Goal: Task Accomplishment & Management: Complete application form

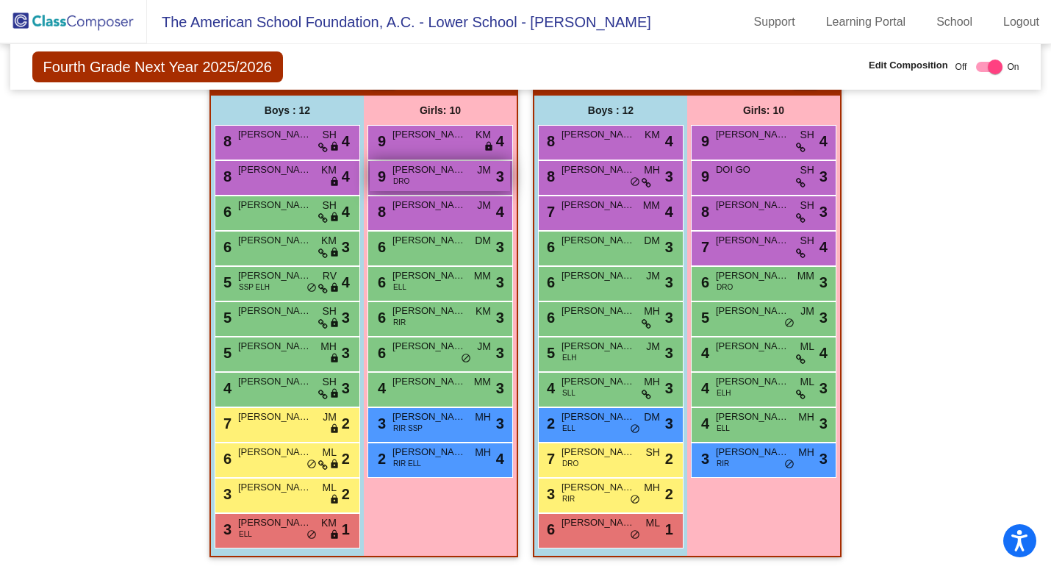
click at [455, 170] on div "9 [PERSON_NAME] DRO JM lock do_not_disturb_alt 3" at bounding box center [440, 176] width 140 height 30
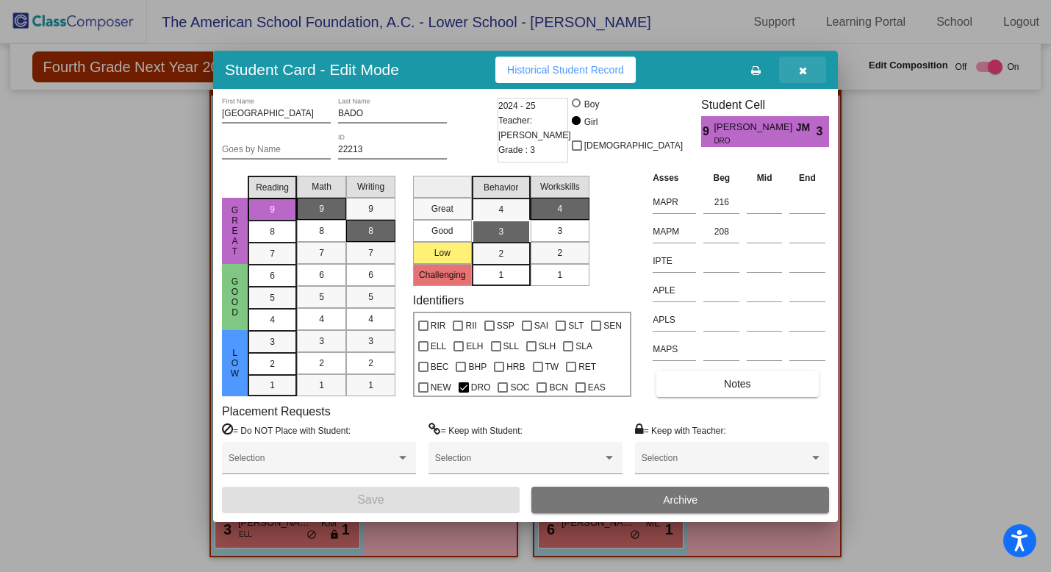
click at [808, 67] on button "button" at bounding box center [802, 70] width 47 height 26
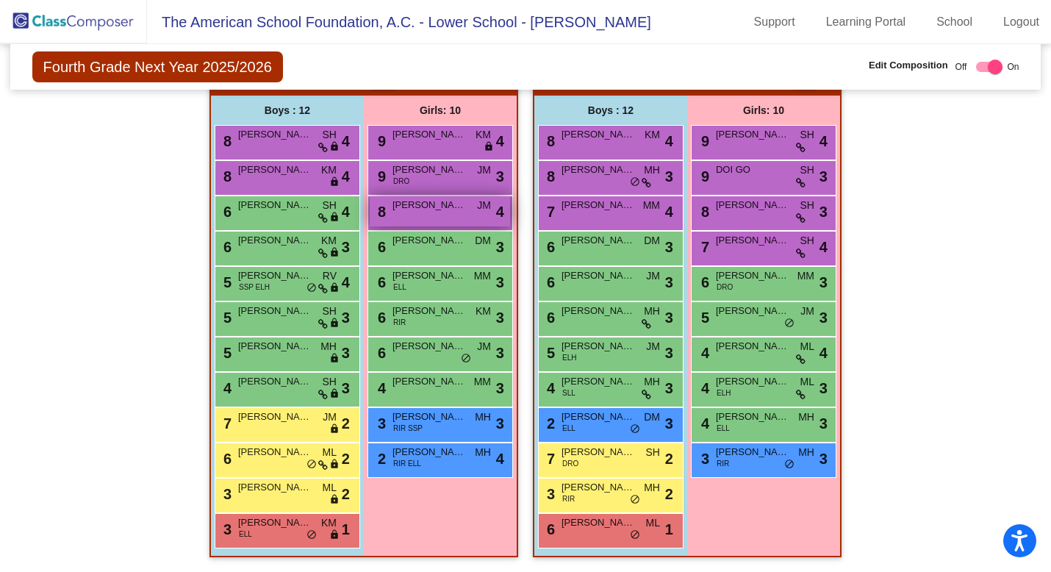
click at [449, 212] on div "8 [PERSON_NAME] JM lock do_not_disturb_alt 4" at bounding box center [440, 211] width 140 height 30
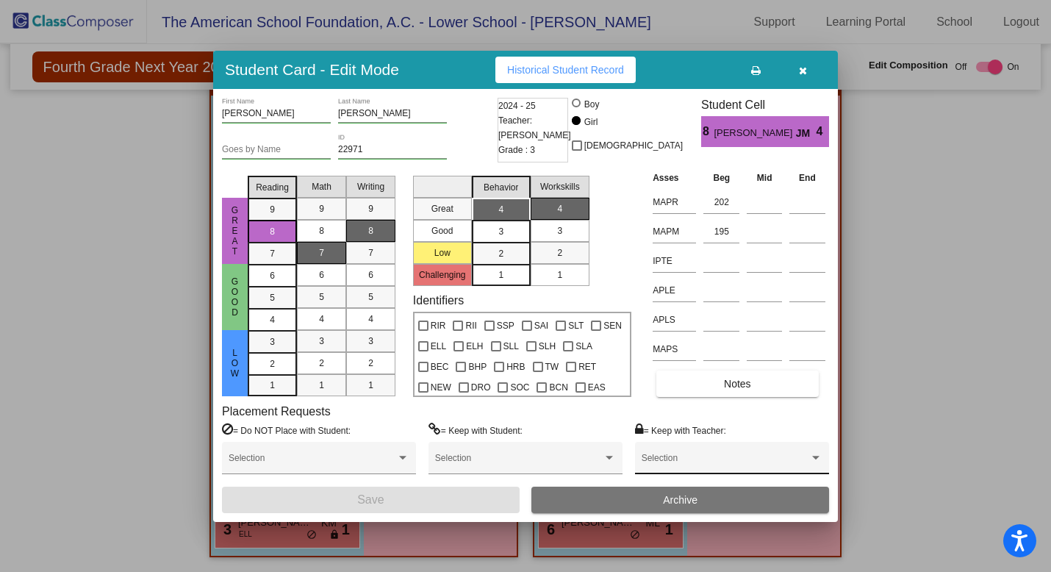
click at [691, 471] on div "Selection" at bounding box center [731, 461] width 181 height 26
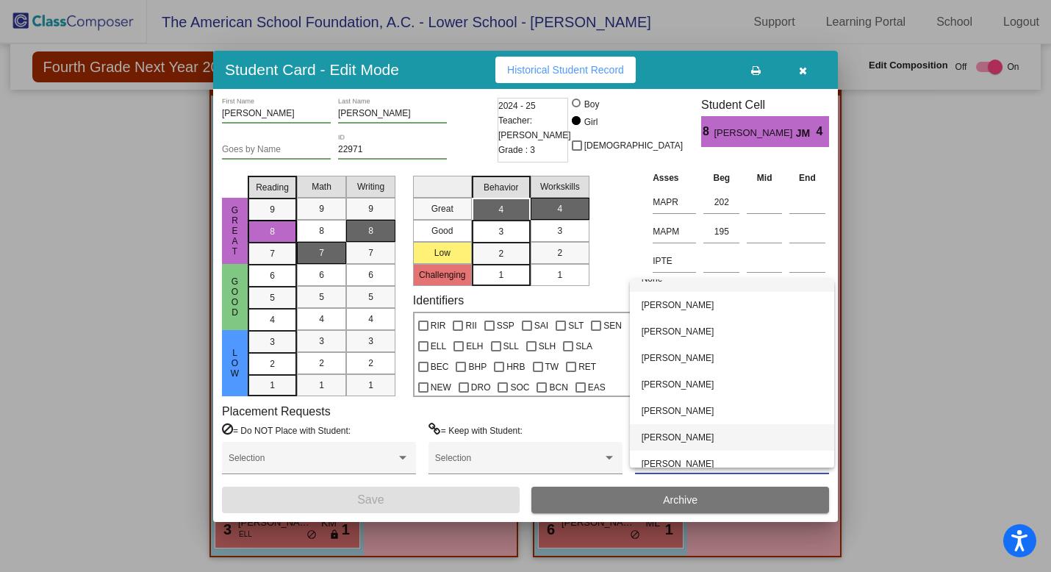
scroll to position [24, 0]
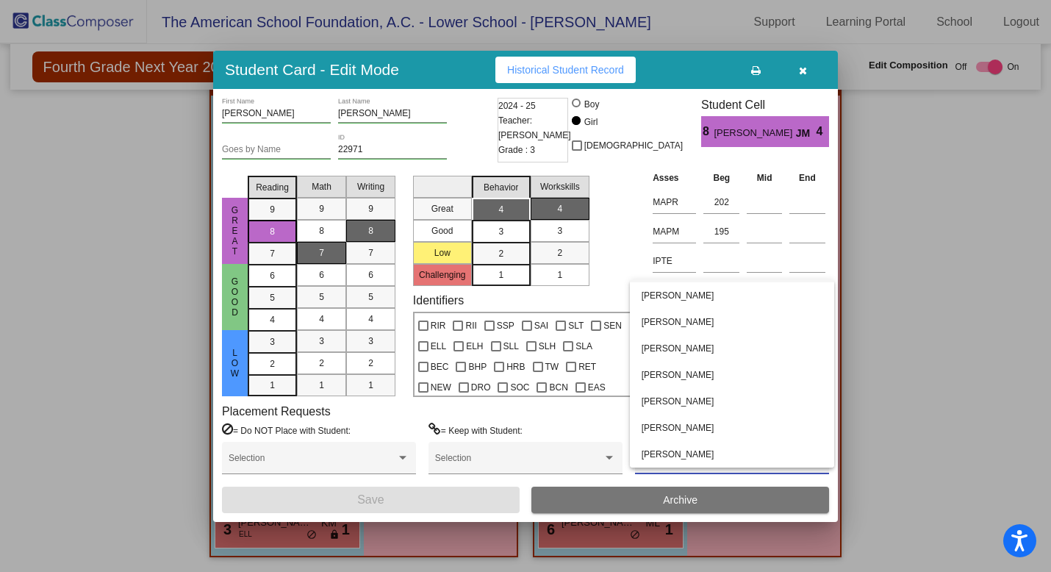
click at [941, 227] on div at bounding box center [525, 286] width 1051 height 572
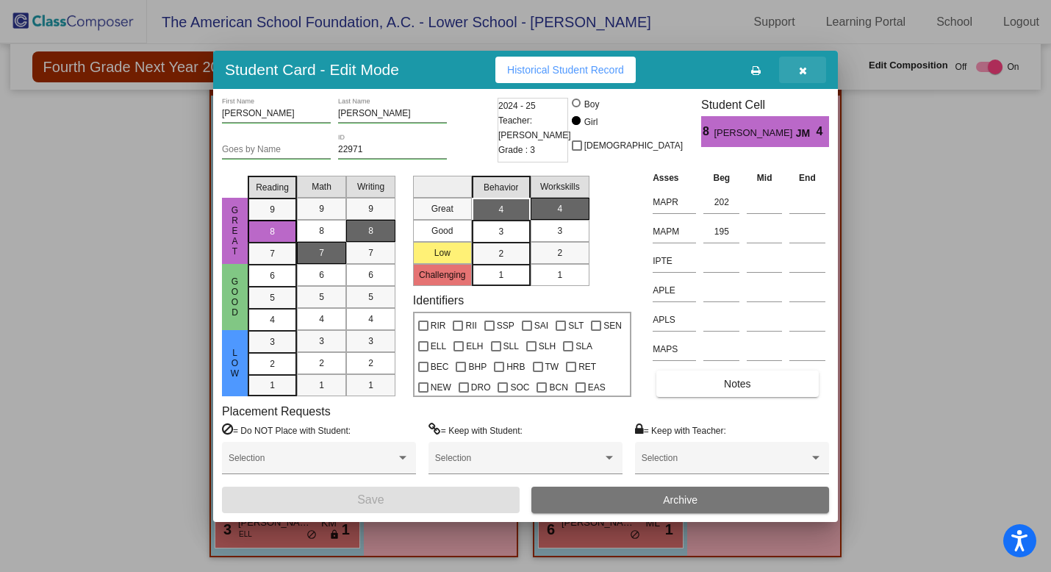
click at [801, 69] on icon "button" at bounding box center [803, 70] width 8 height 10
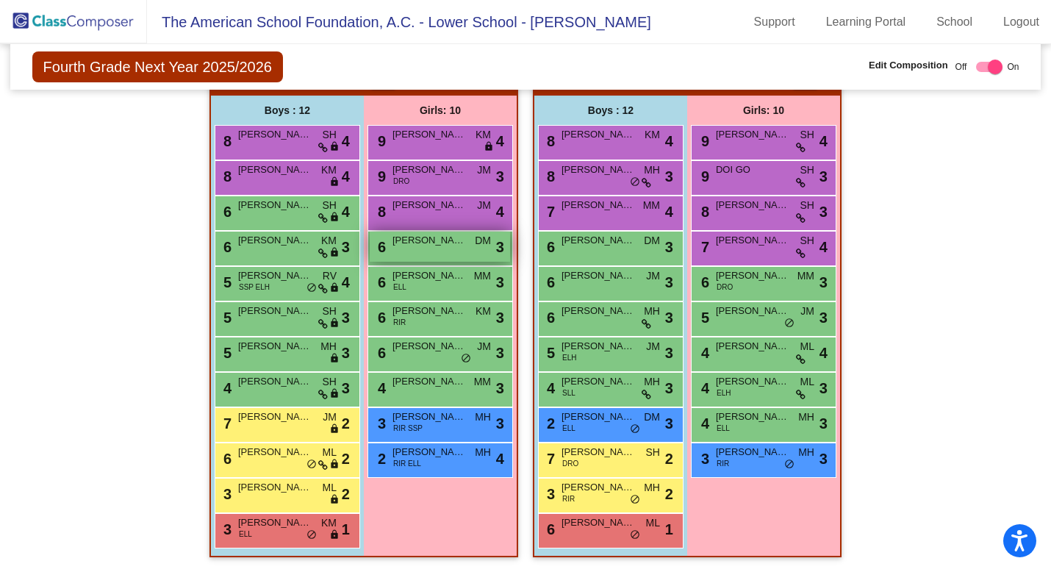
click at [447, 242] on div "6 [PERSON_NAME] DM lock do_not_disturb_alt 3" at bounding box center [440, 246] width 140 height 30
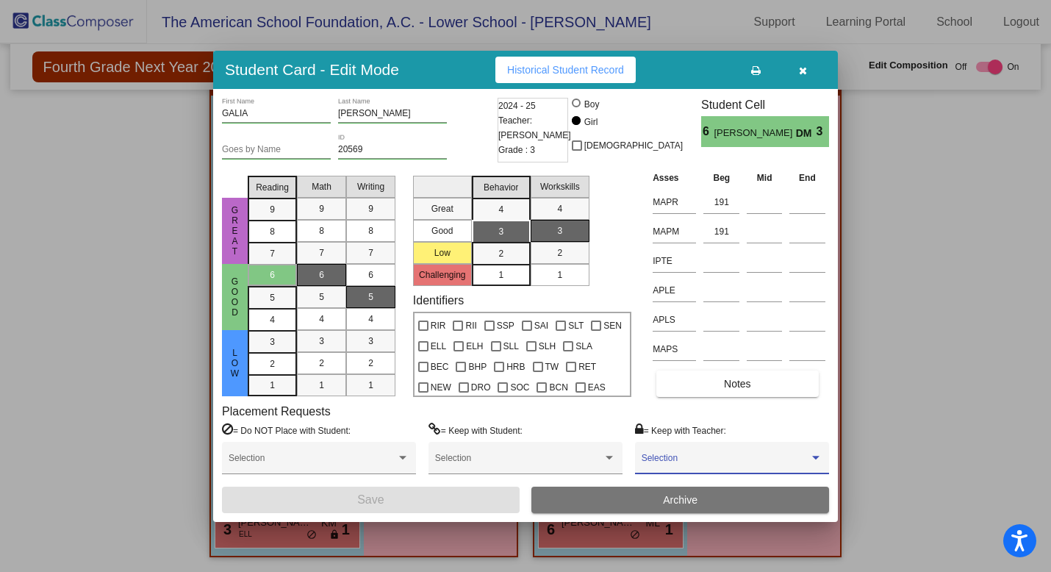
click at [667, 467] on span at bounding box center [725, 463] width 168 height 10
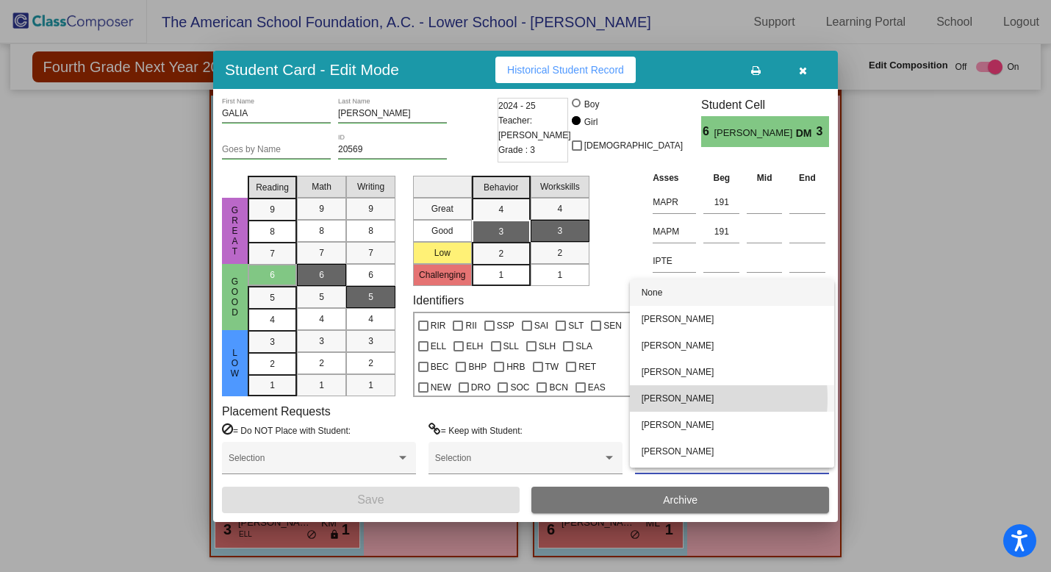
click at [672, 398] on span "[PERSON_NAME]" at bounding box center [731, 398] width 181 height 26
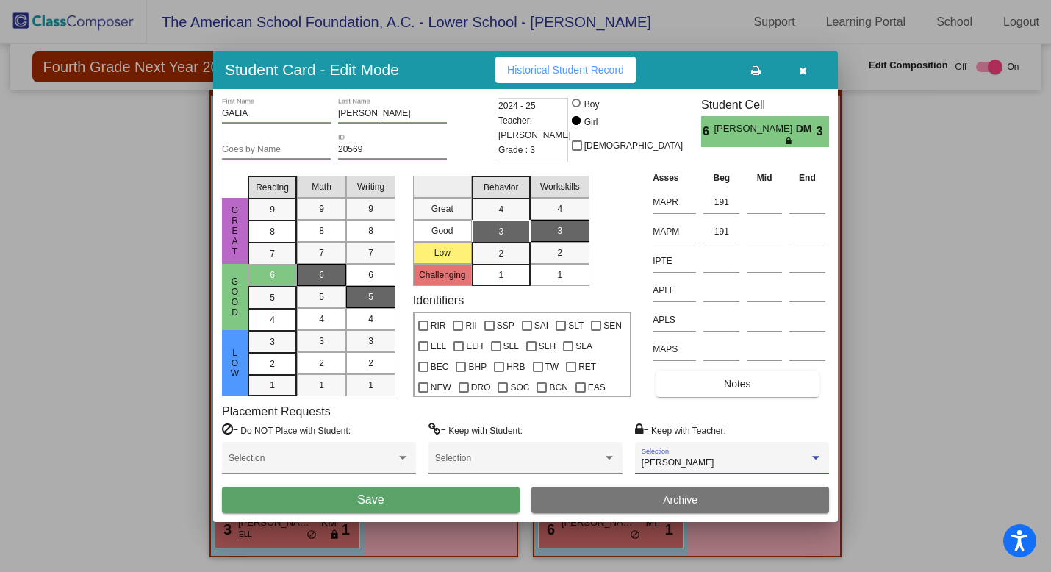
click at [485, 501] on button "Save" at bounding box center [371, 499] width 298 height 26
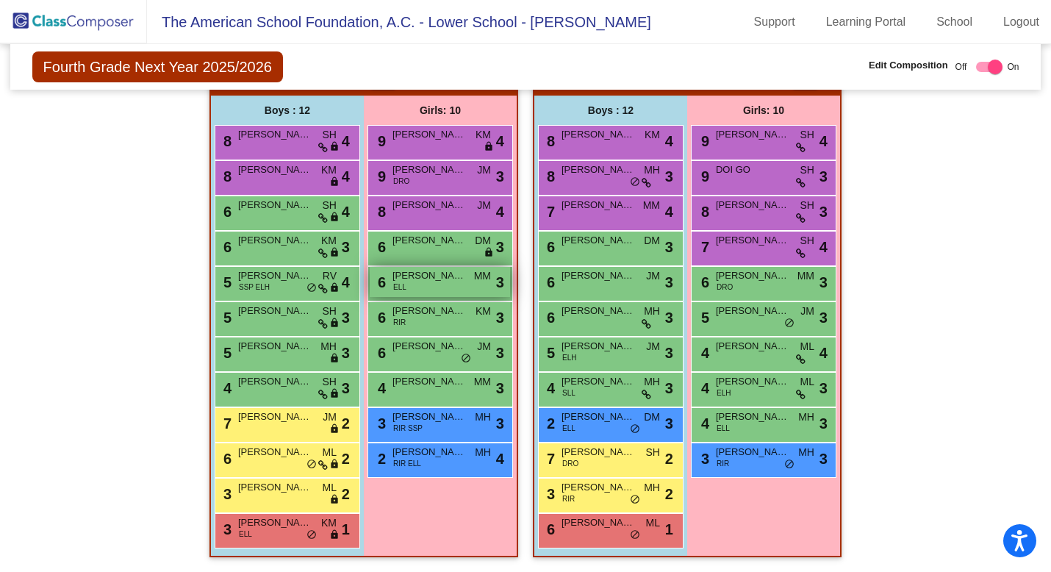
click at [442, 278] on div "6 [PERSON_NAME] ELL MM lock do_not_disturb_alt 3" at bounding box center [440, 282] width 140 height 30
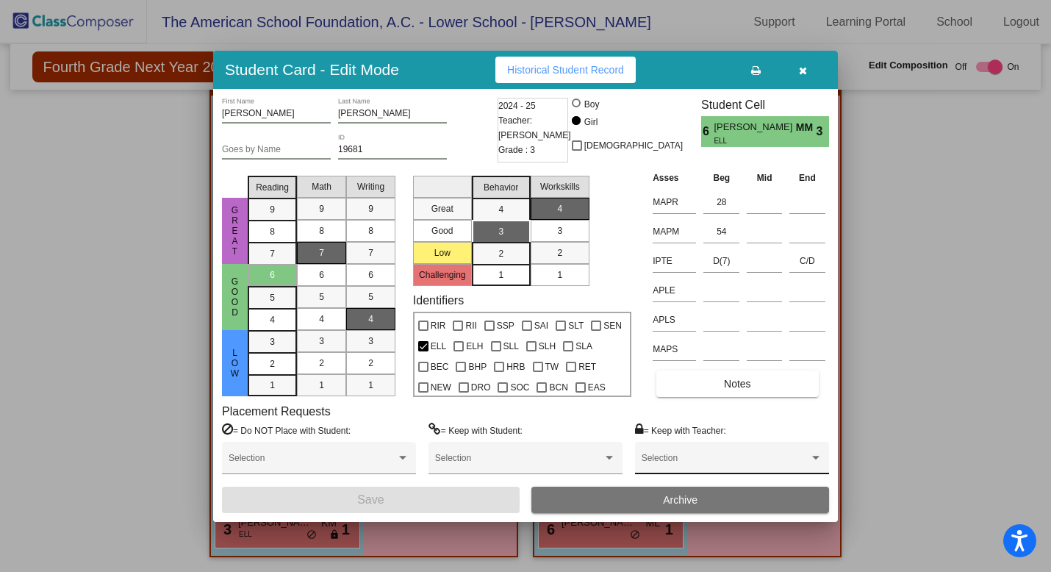
click at [691, 456] on div "Selection" at bounding box center [731, 461] width 181 height 26
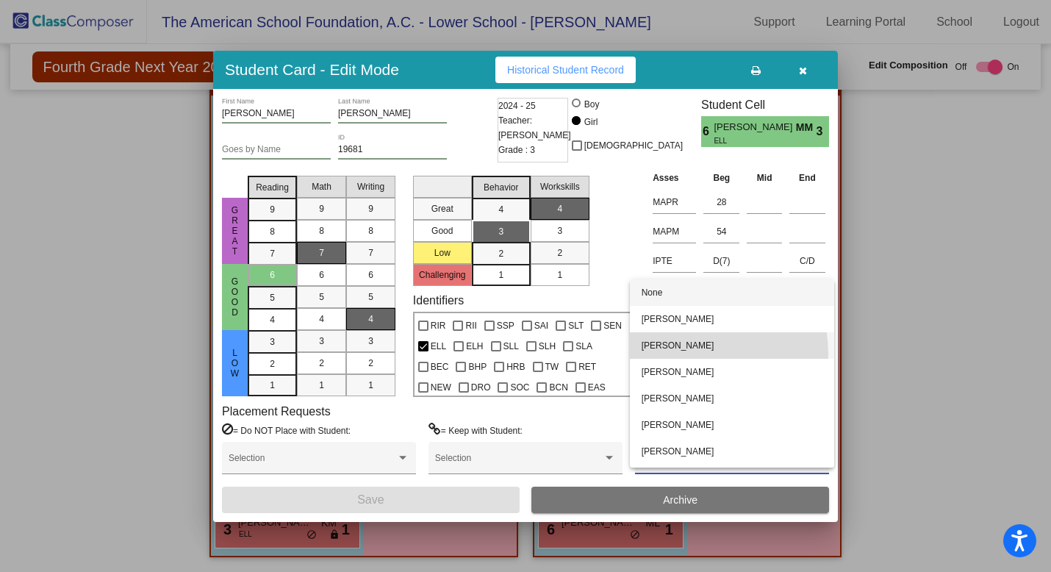
click at [691, 353] on span "[PERSON_NAME]" at bounding box center [731, 345] width 181 height 26
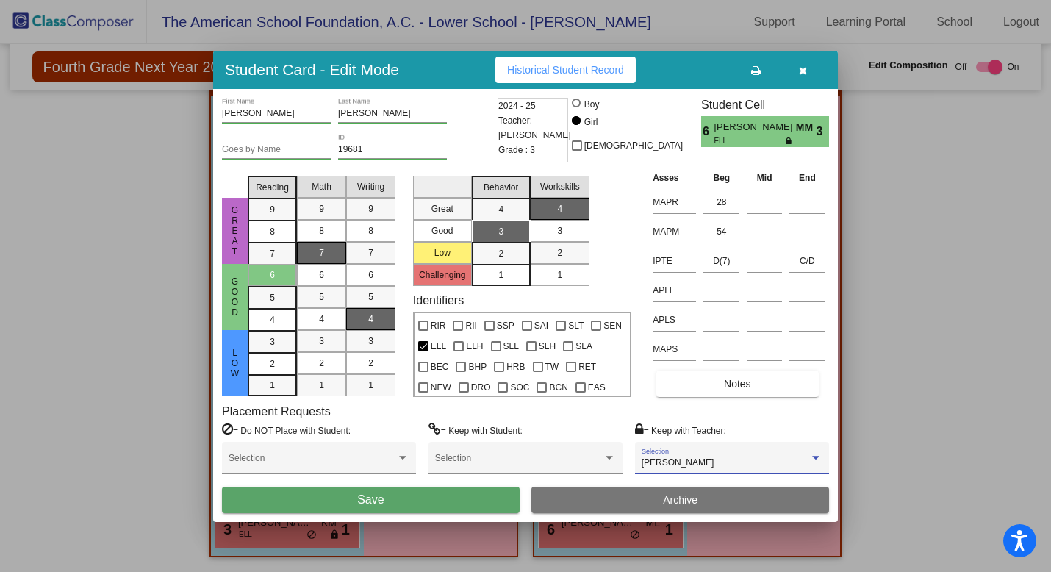
click at [472, 497] on button "Save" at bounding box center [371, 499] width 298 height 26
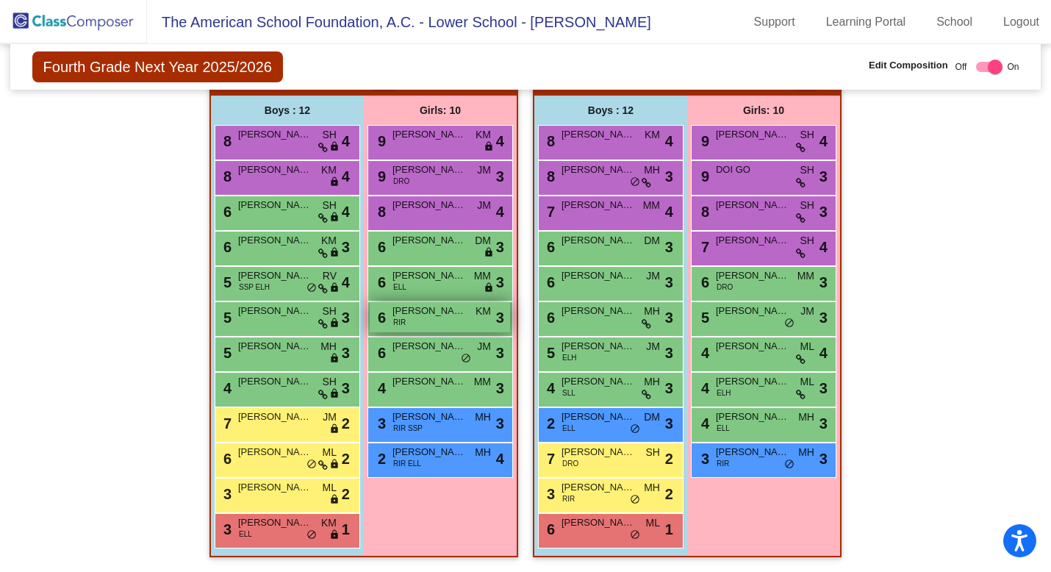
click at [443, 318] on div "6 [PERSON_NAME] SFINZI RIR KM lock do_not_disturb_alt 3" at bounding box center [440, 317] width 140 height 30
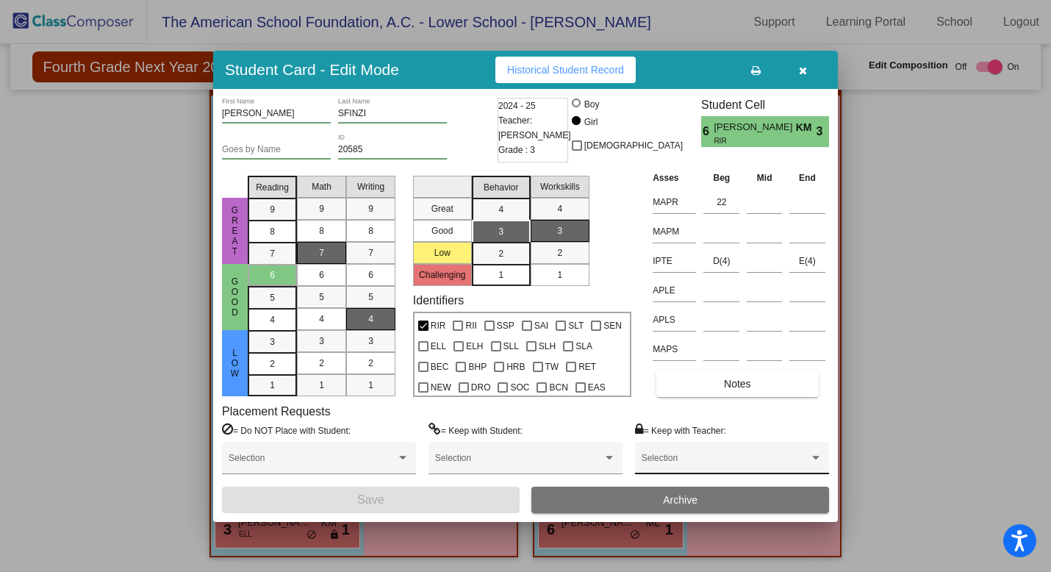
click at [710, 461] on span at bounding box center [725, 463] width 168 height 10
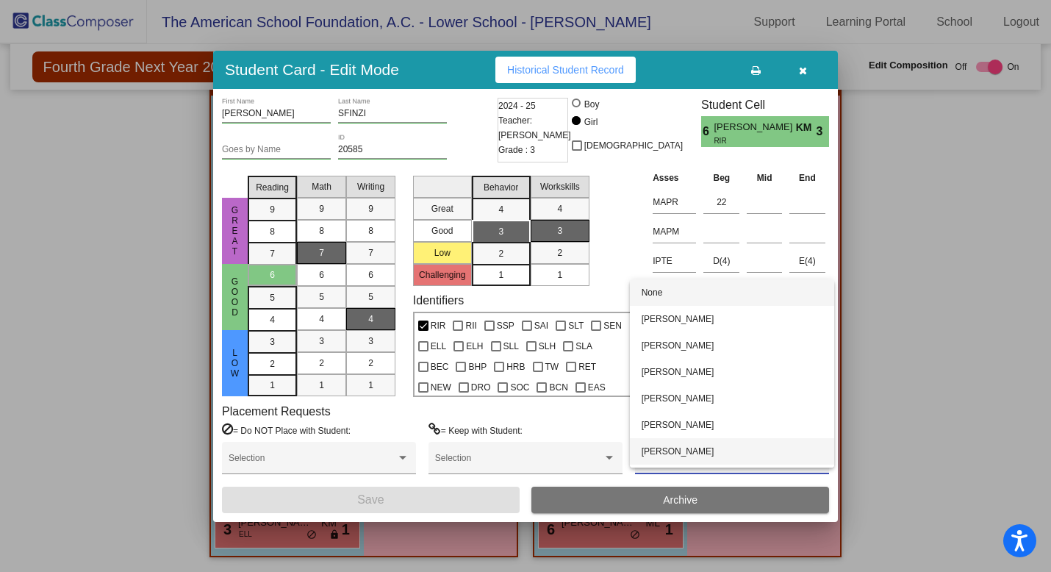
click at [710, 456] on span "[PERSON_NAME]" at bounding box center [731, 451] width 181 height 26
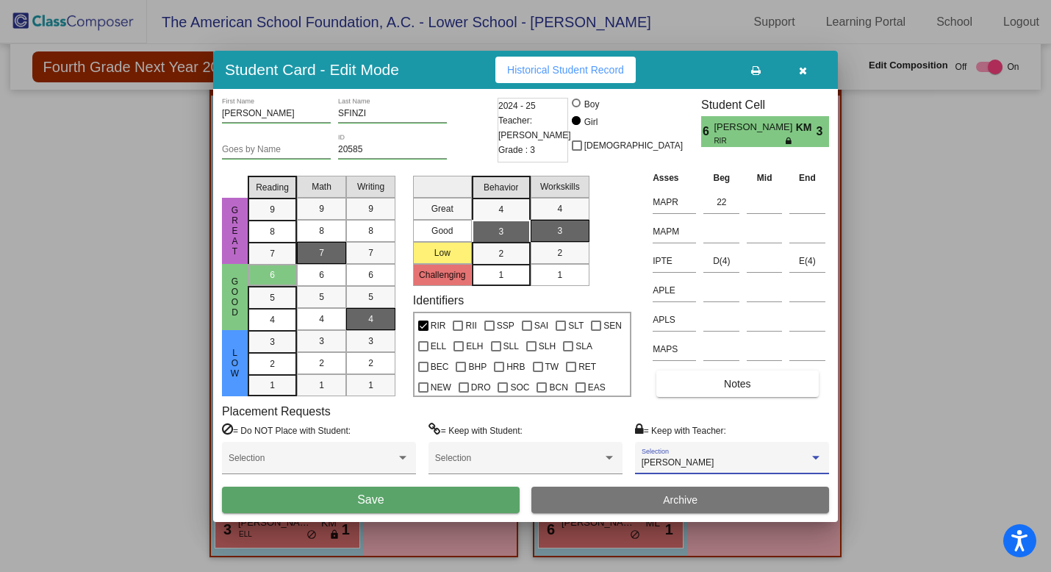
click at [482, 500] on button "Save" at bounding box center [371, 499] width 298 height 26
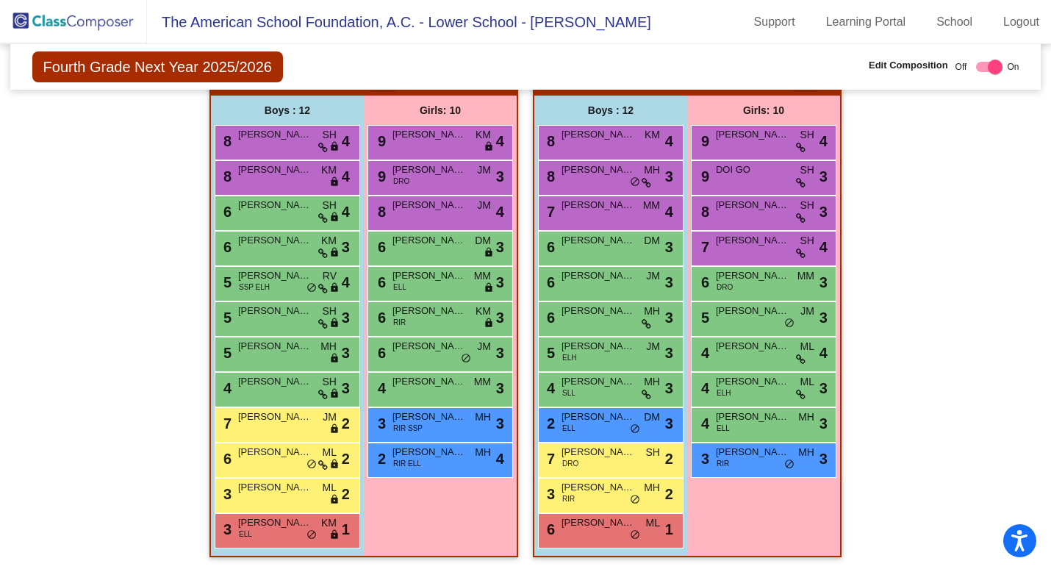
click at [434, 362] on div "6 [PERSON_NAME] JM lock do_not_disturb_alt 3" at bounding box center [439, 354] width 145 height 35
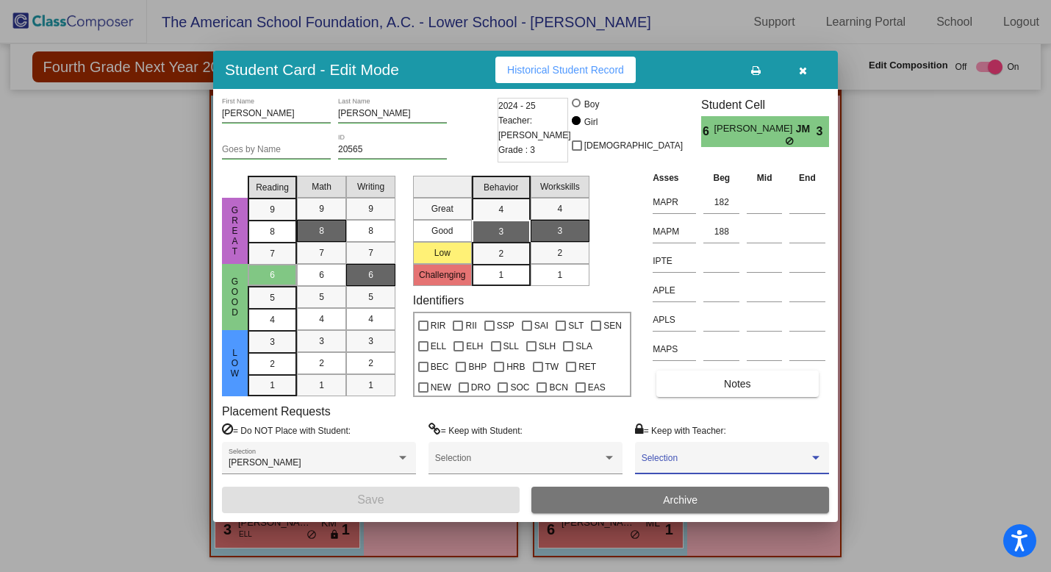
click at [688, 458] on span at bounding box center [725, 463] width 168 height 10
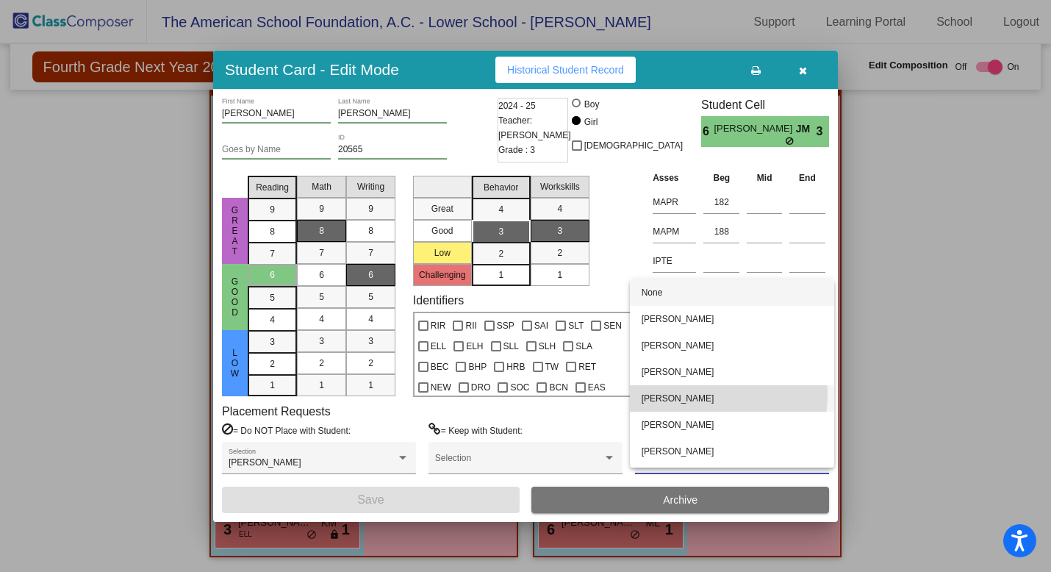
click at [685, 395] on span "[PERSON_NAME]" at bounding box center [731, 398] width 181 height 26
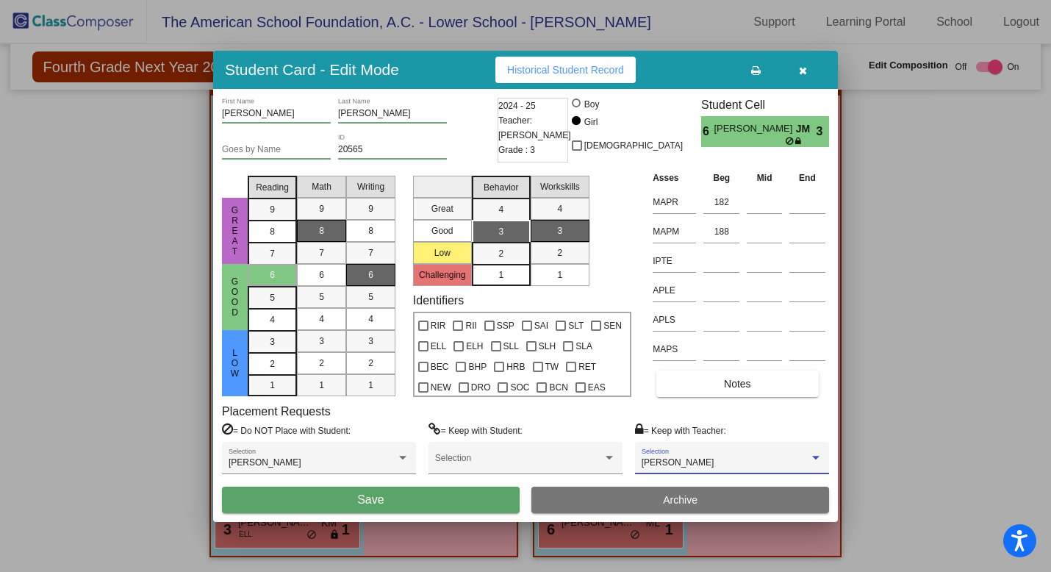
click at [448, 496] on button "Save" at bounding box center [371, 499] width 298 height 26
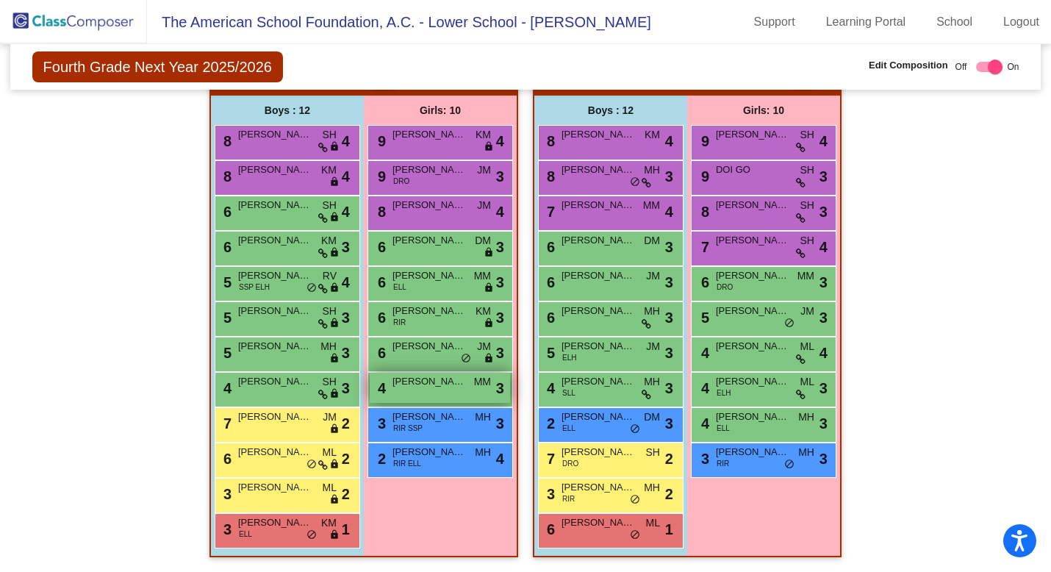
click at [463, 389] on div "4 [PERSON_NAME] MM lock do_not_disturb_alt 3" at bounding box center [440, 388] width 140 height 30
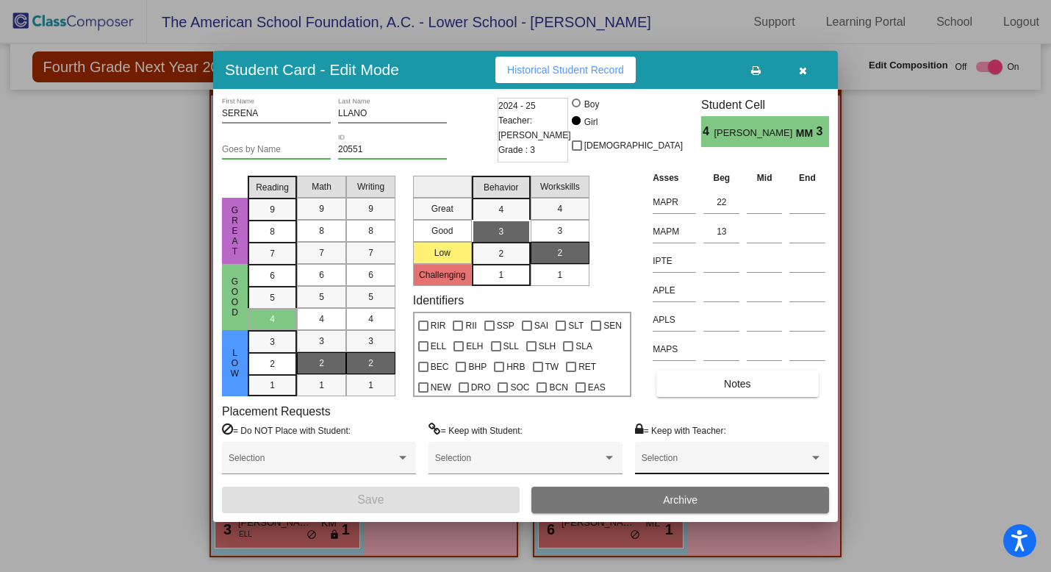
click at [681, 459] on span at bounding box center [725, 463] width 168 height 10
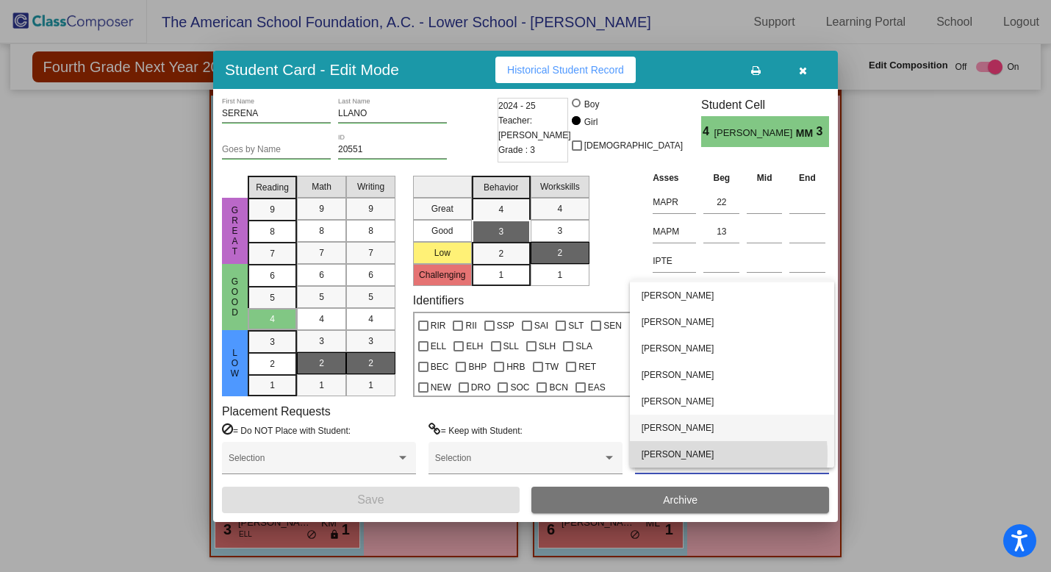
click at [680, 455] on span "[PERSON_NAME]" at bounding box center [731, 454] width 181 height 26
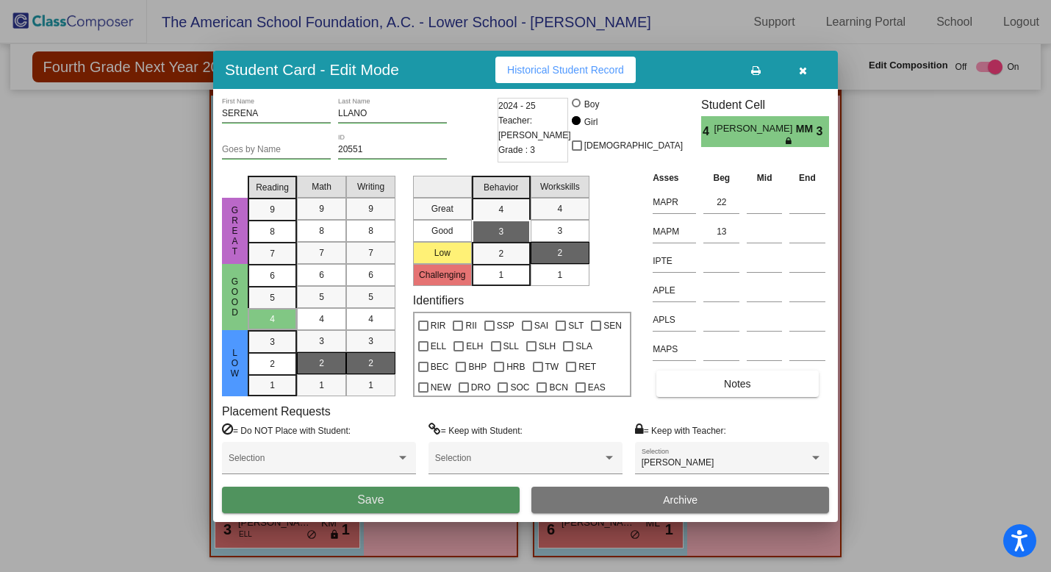
click at [457, 503] on button "Save" at bounding box center [371, 499] width 298 height 26
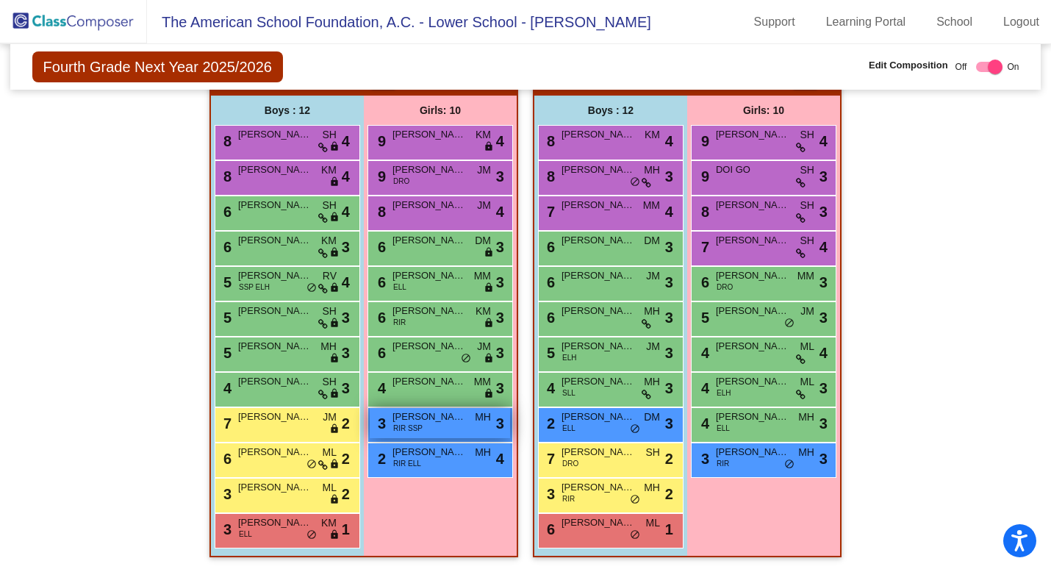
click at [460, 423] on div "3 [PERSON_NAME] RIR SSP MH lock do_not_disturb_alt 3" at bounding box center [440, 423] width 140 height 30
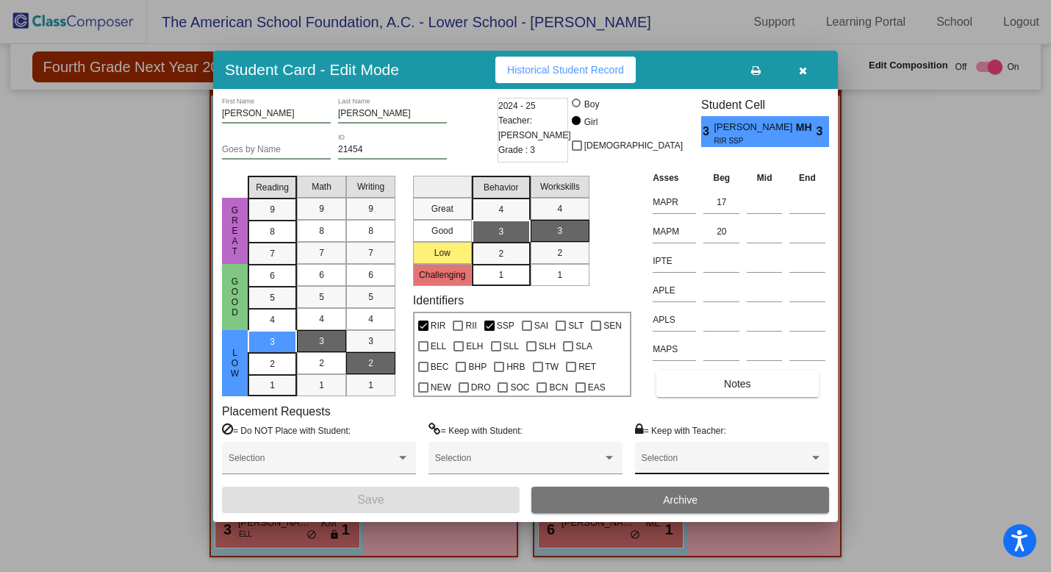
click at [705, 456] on div "Selection" at bounding box center [731, 461] width 181 height 26
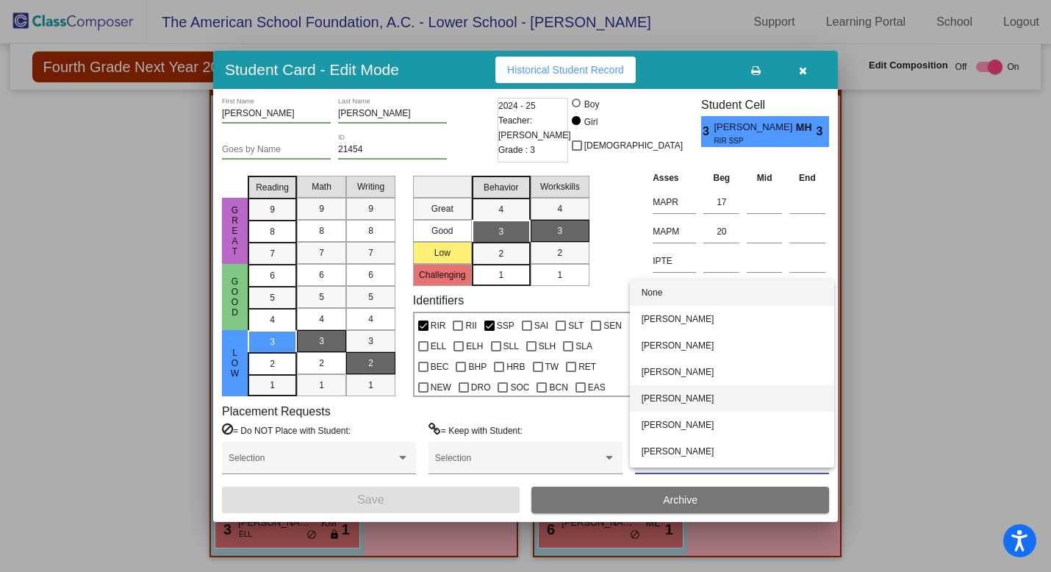
click at [694, 406] on span "[PERSON_NAME]" at bounding box center [731, 398] width 181 height 26
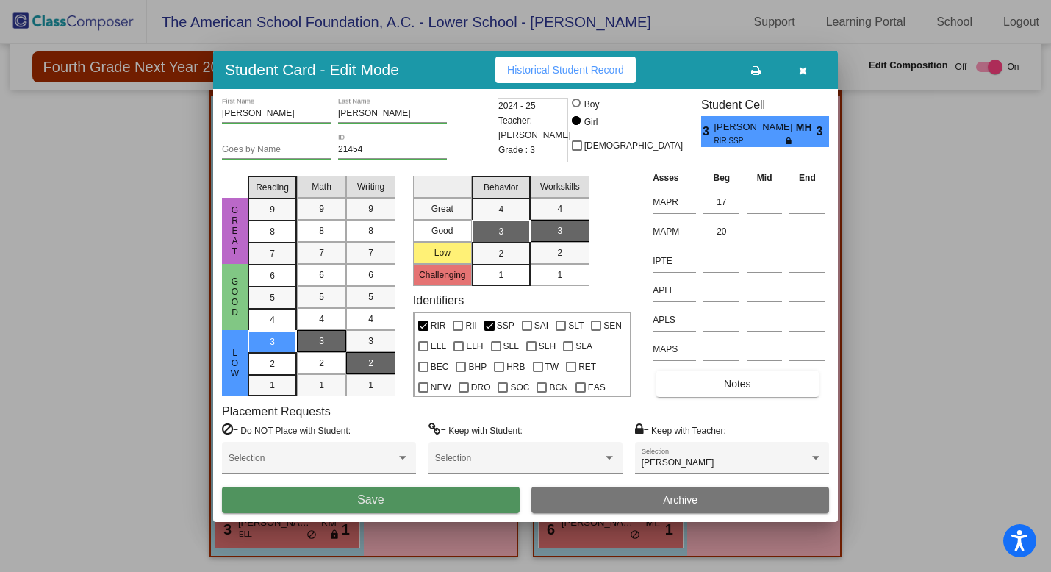
click at [486, 503] on button "Save" at bounding box center [371, 499] width 298 height 26
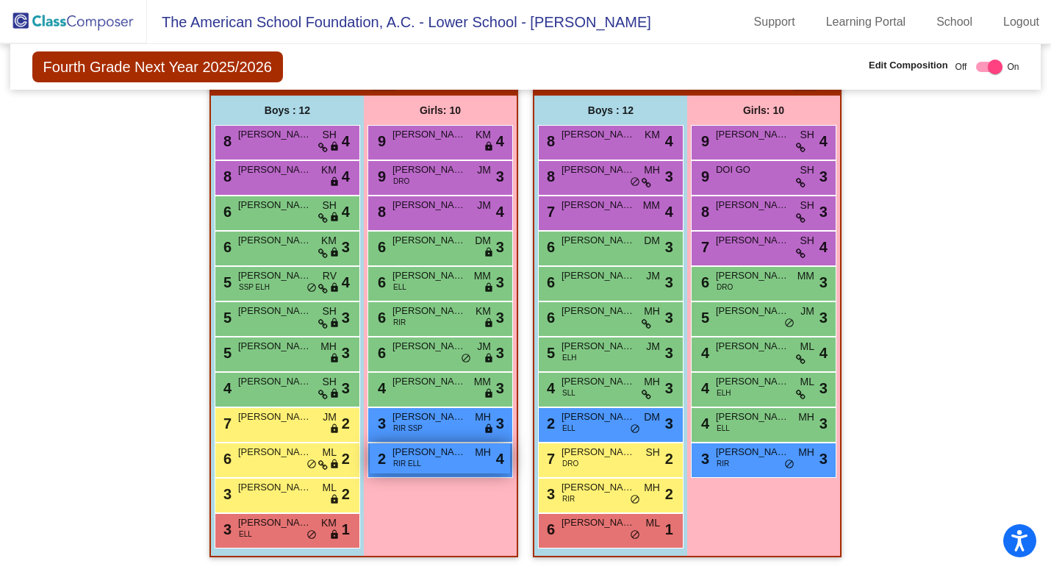
click at [422, 458] on div "2 [PERSON_NAME] RIR [PERSON_NAME] lock do_not_disturb_alt 4" at bounding box center [440, 458] width 140 height 30
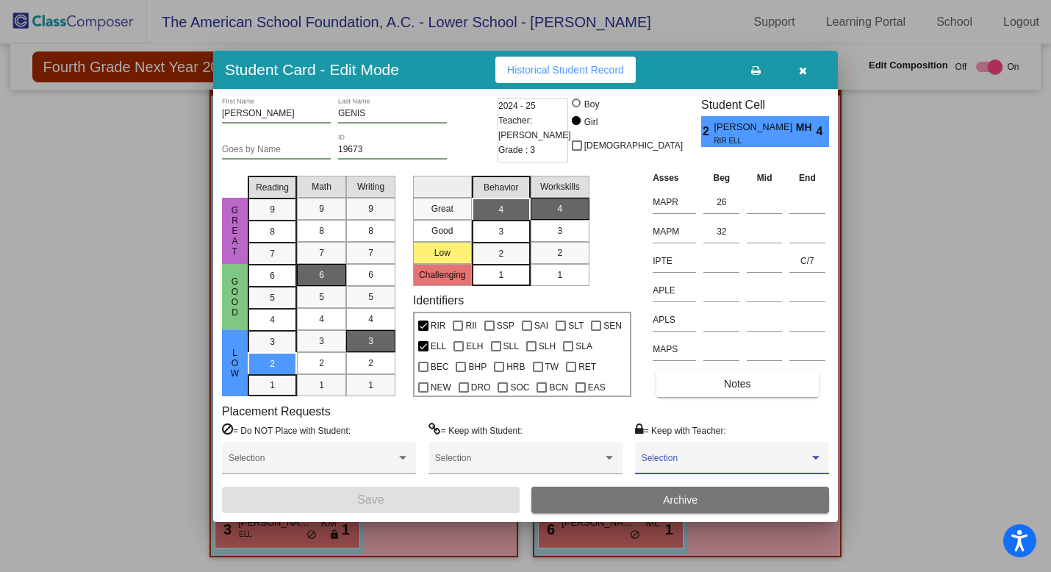
click at [686, 466] on span at bounding box center [725, 463] width 168 height 10
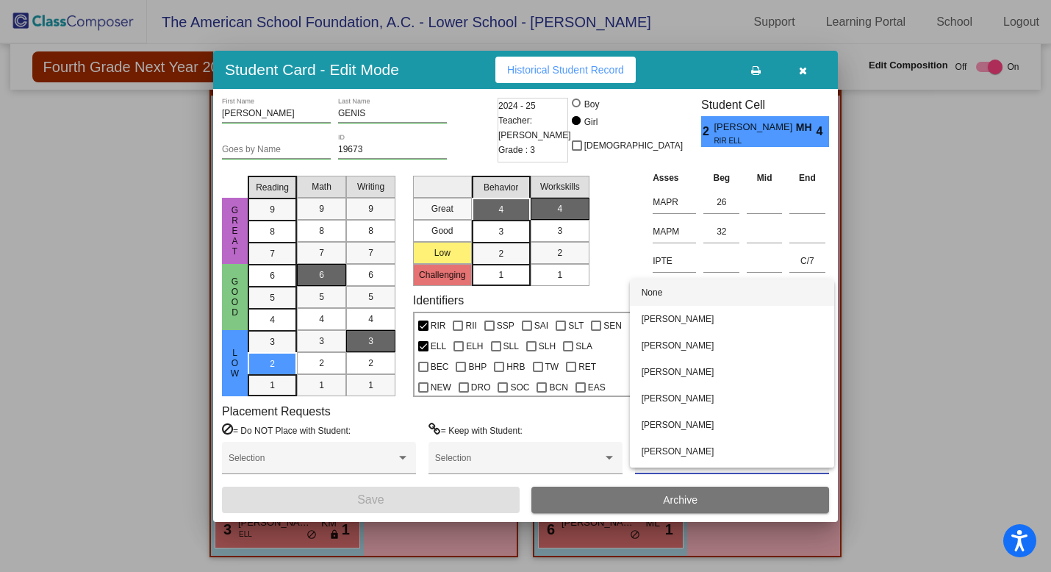
click at [927, 253] on div at bounding box center [525, 286] width 1051 height 572
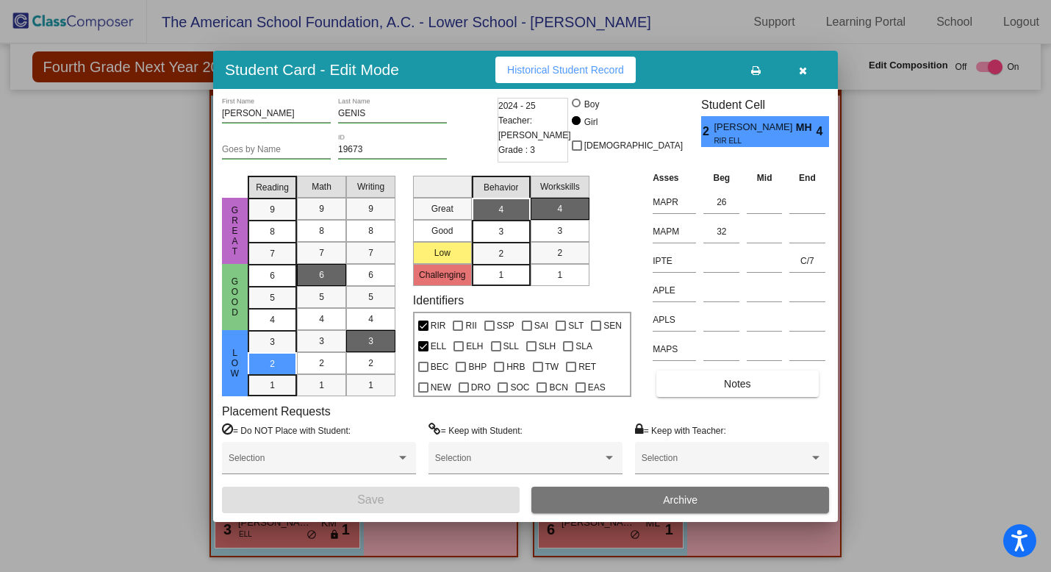
click at [802, 71] on icon "button" at bounding box center [803, 70] width 8 height 10
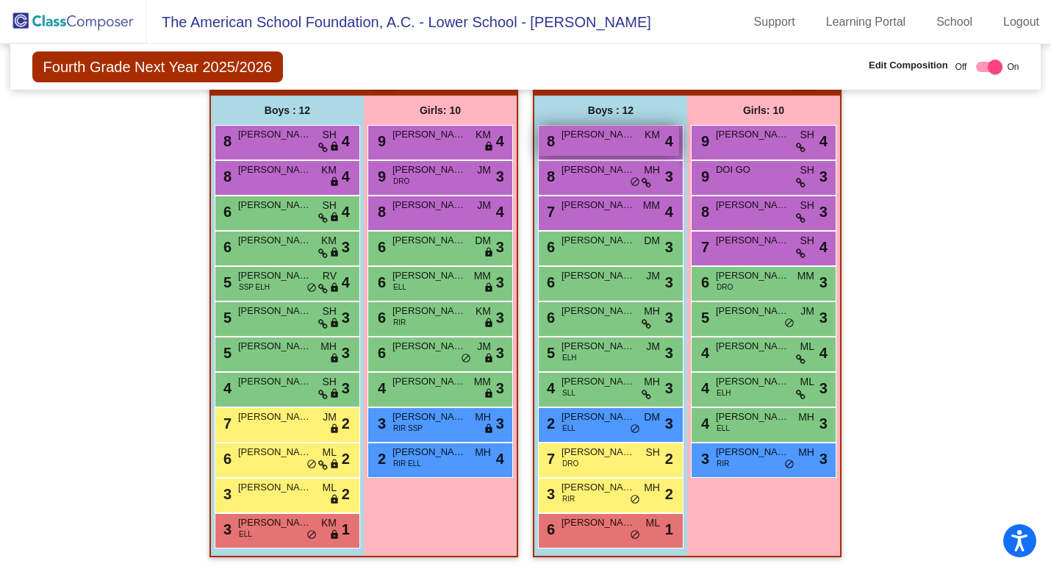
click at [622, 145] on div "8 [PERSON_NAME] KM lock do_not_disturb_alt 4" at bounding box center [609, 141] width 140 height 30
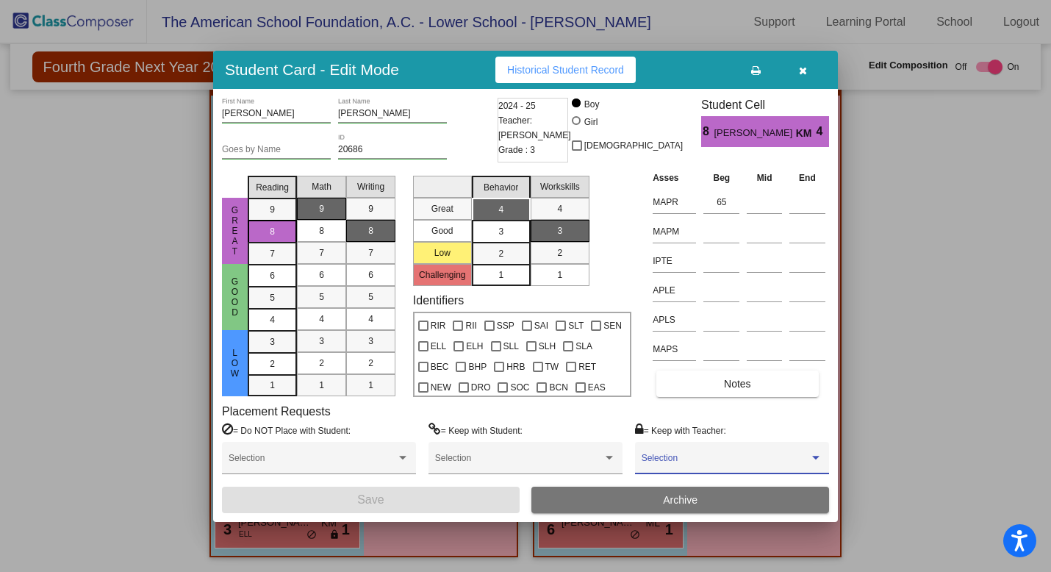
click at [711, 458] on span at bounding box center [725, 463] width 168 height 10
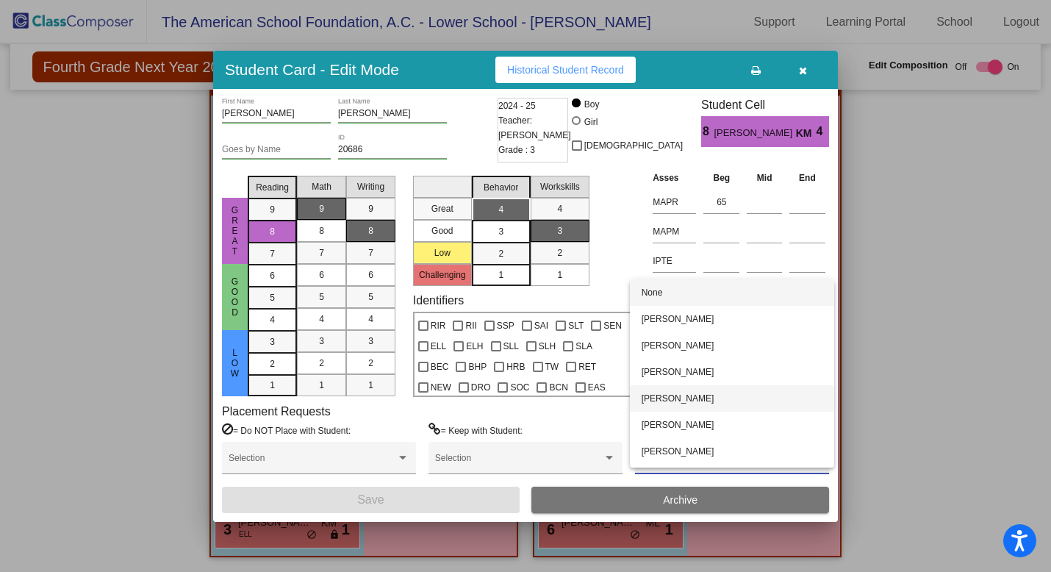
click at [707, 403] on span "[PERSON_NAME]" at bounding box center [731, 398] width 181 height 26
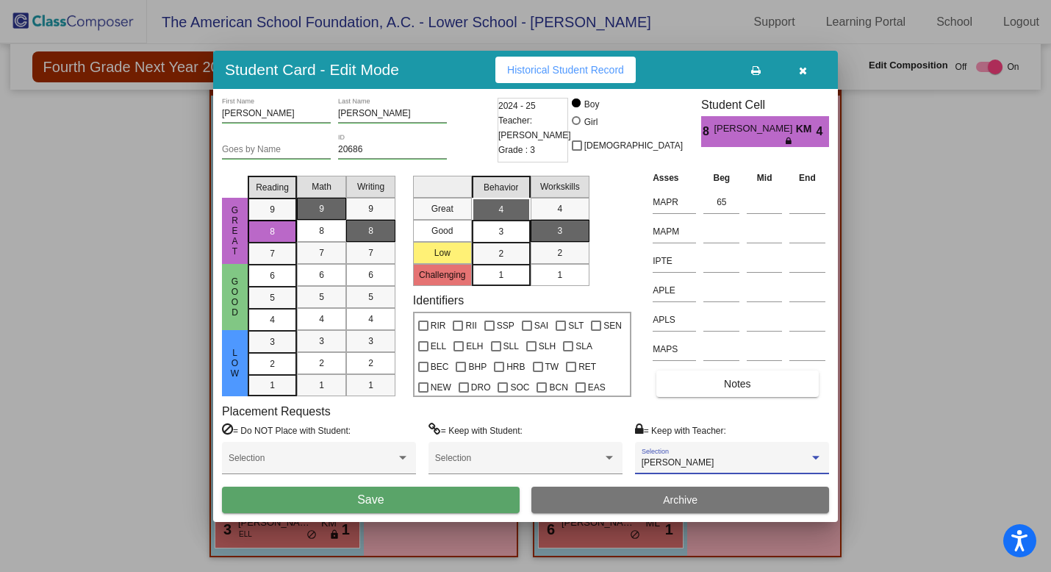
click at [442, 503] on button "Save" at bounding box center [371, 499] width 298 height 26
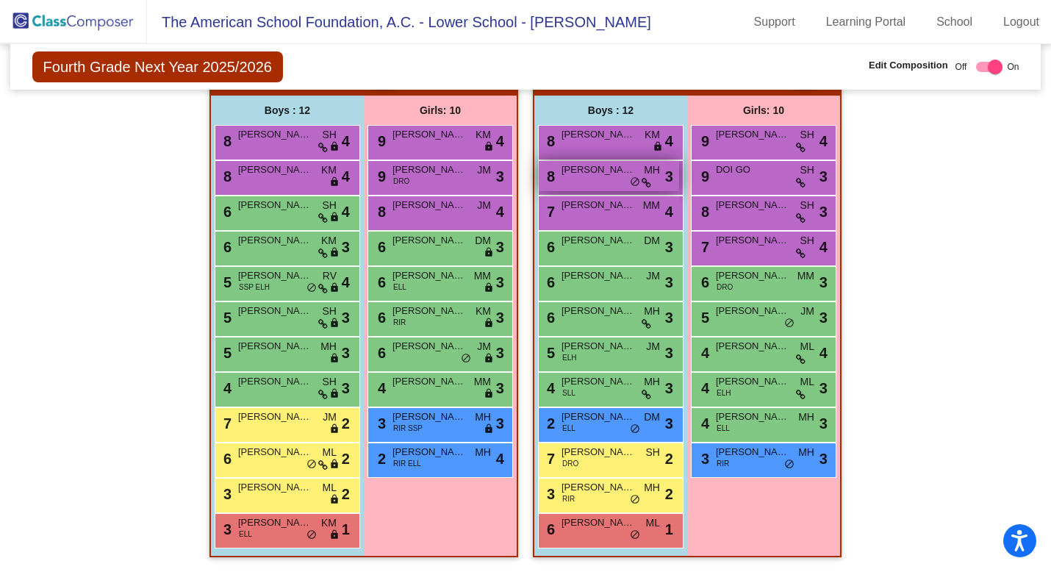
click at [597, 177] on div "8 [PERSON_NAME] lock do_not_disturb_alt 3" at bounding box center [609, 176] width 140 height 30
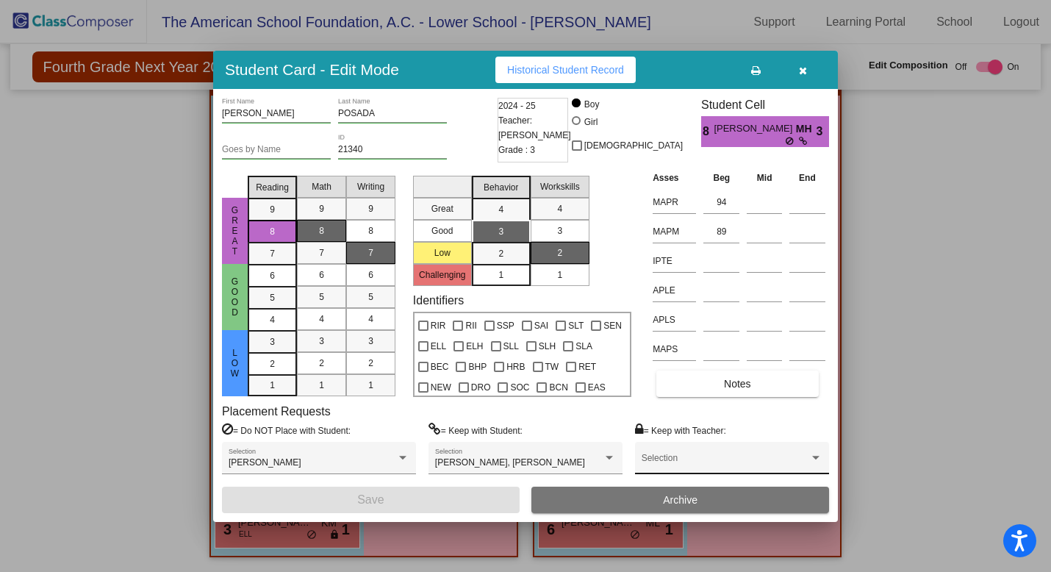
click at [681, 458] on span at bounding box center [725, 463] width 168 height 10
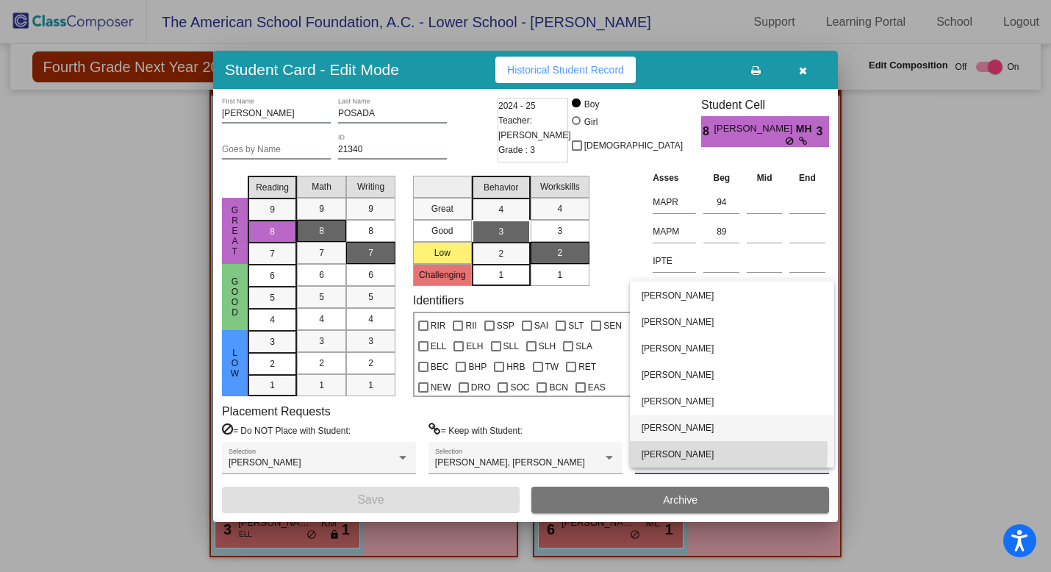
click at [679, 452] on span "[PERSON_NAME]" at bounding box center [731, 454] width 181 height 26
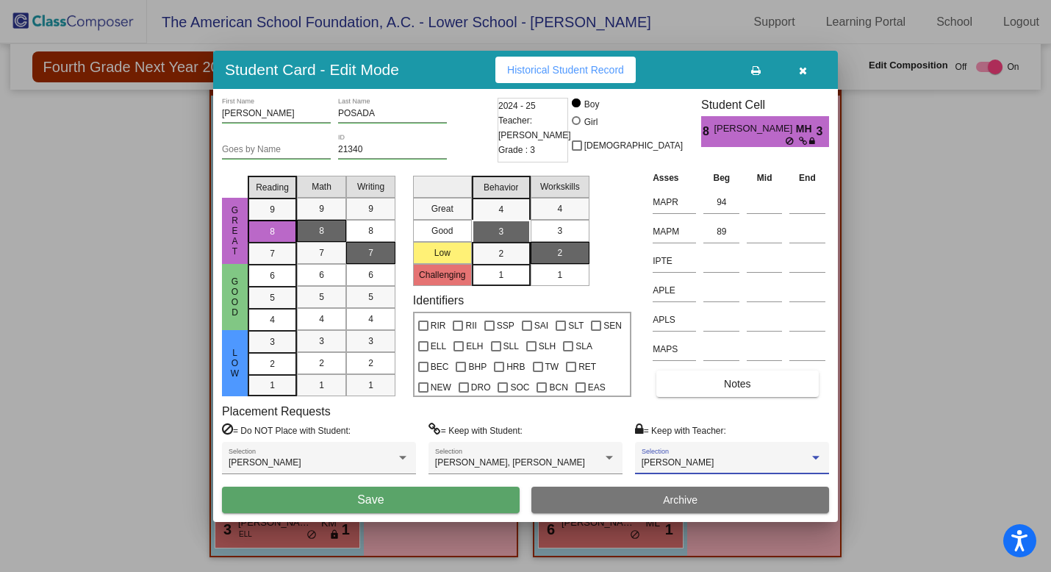
click at [488, 497] on button "Save" at bounding box center [371, 499] width 298 height 26
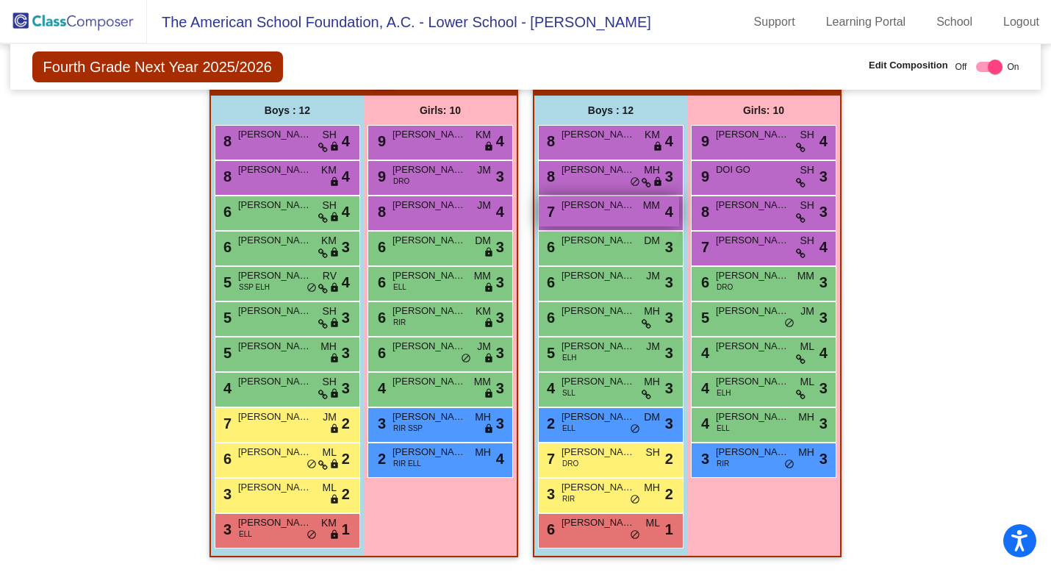
click at [616, 206] on div "7 [PERSON_NAME] MM lock do_not_disturb_alt 4" at bounding box center [609, 211] width 140 height 30
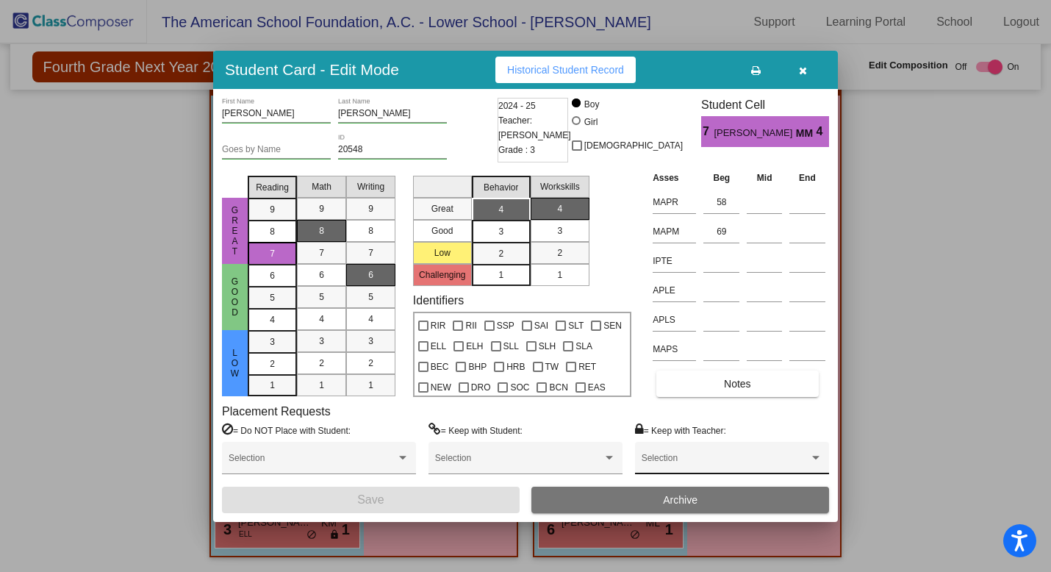
click at [724, 456] on div "Selection" at bounding box center [731, 461] width 181 height 26
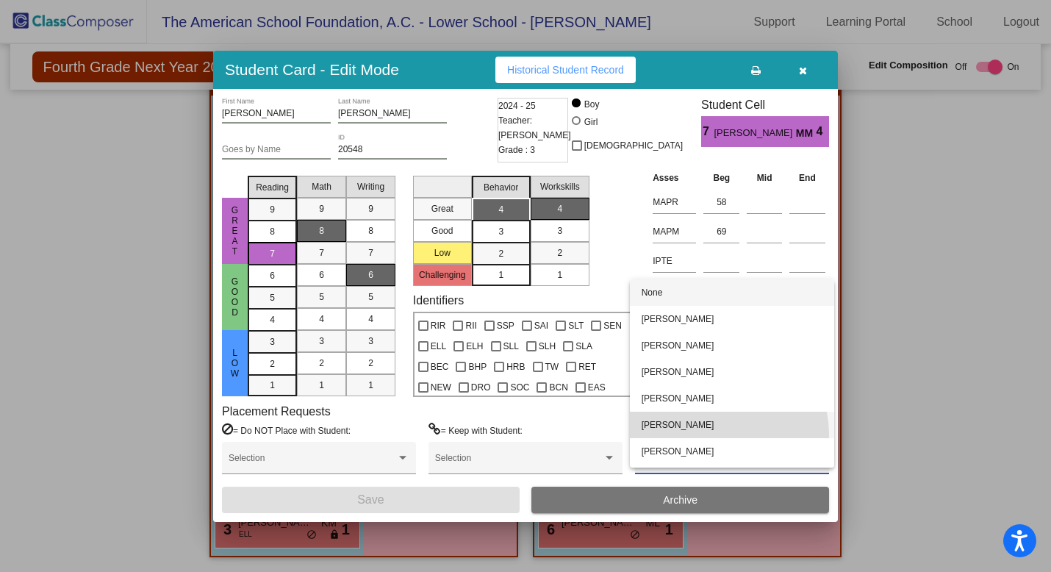
click at [719, 434] on span "[PERSON_NAME]" at bounding box center [731, 424] width 181 height 26
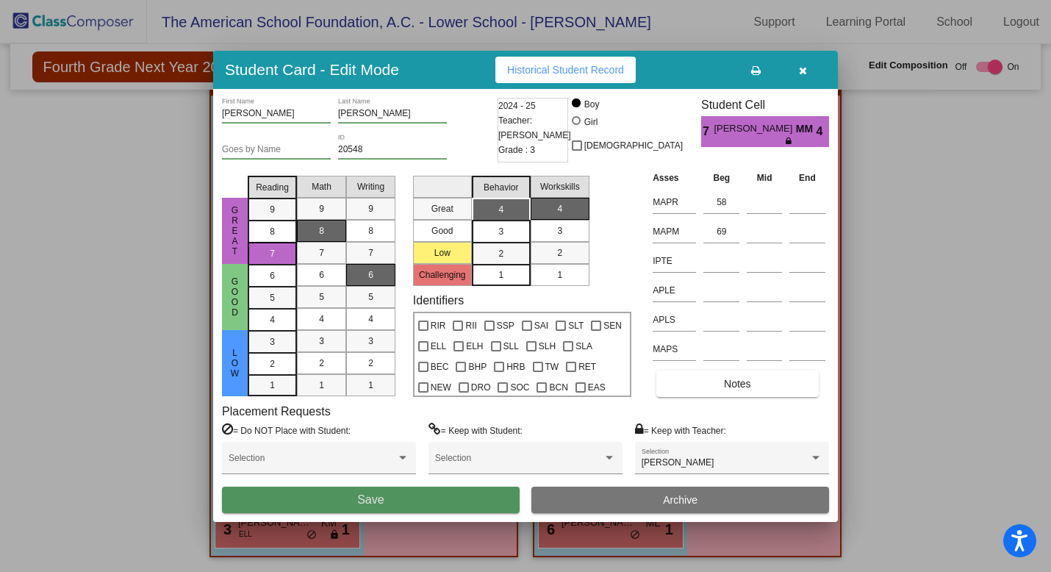
click at [445, 506] on button "Save" at bounding box center [371, 499] width 298 height 26
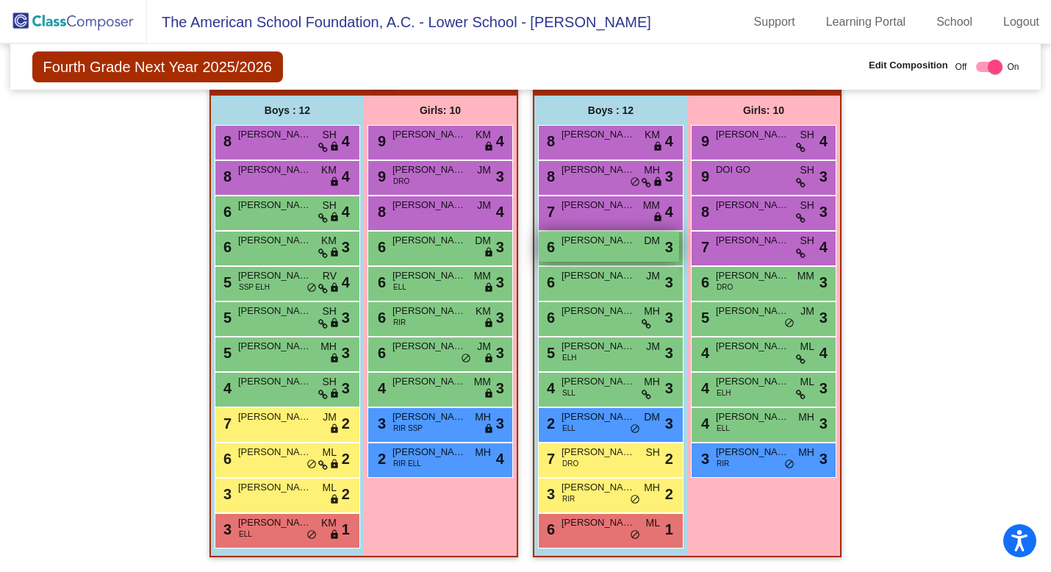
click at [619, 253] on div "6 [PERSON_NAME] DM lock do_not_disturb_alt 3" at bounding box center [609, 246] width 140 height 30
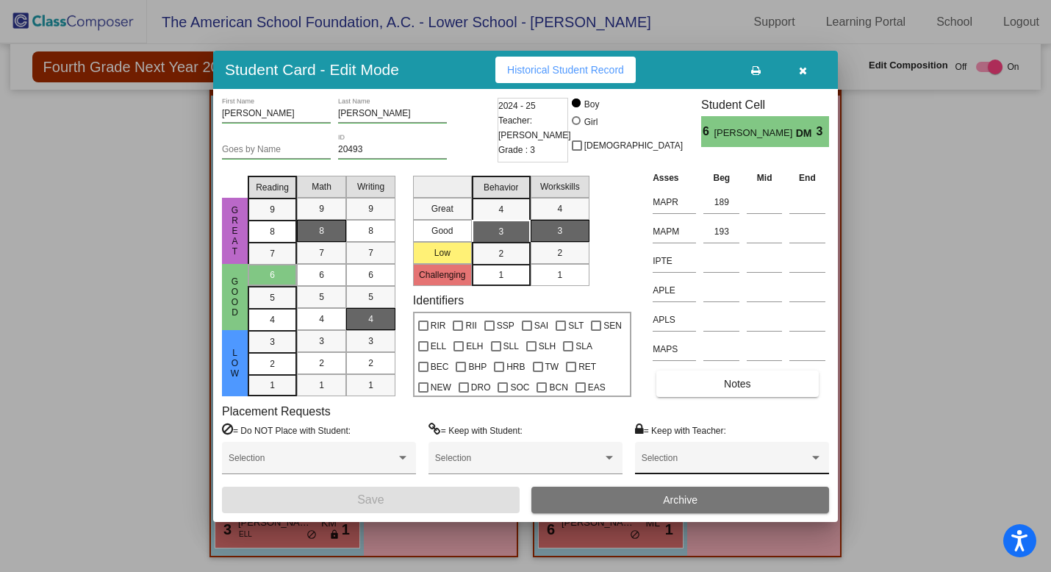
click at [666, 458] on span at bounding box center [725, 463] width 168 height 10
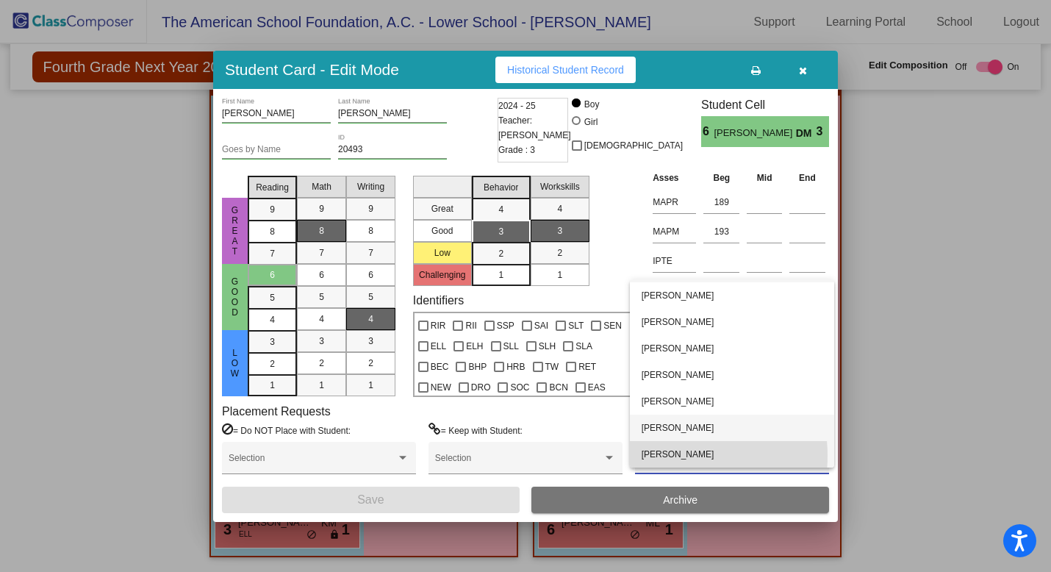
click at [666, 456] on span "[PERSON_NAME]" at bounding box center [731, 454] width 181 height 26
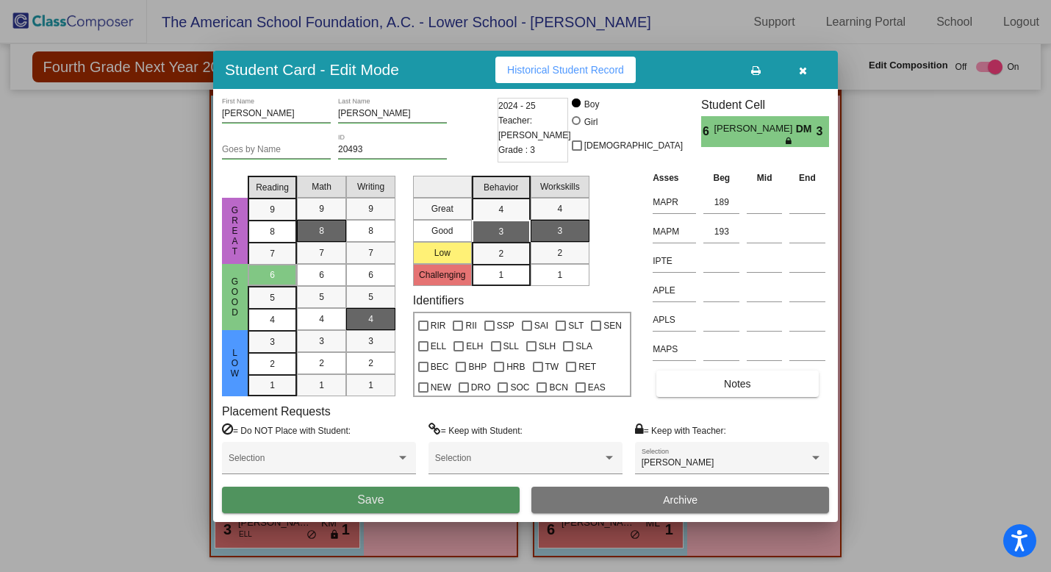
click at [477, 498] on button "Save" at bounding box center [371, 499] width 298 height 26
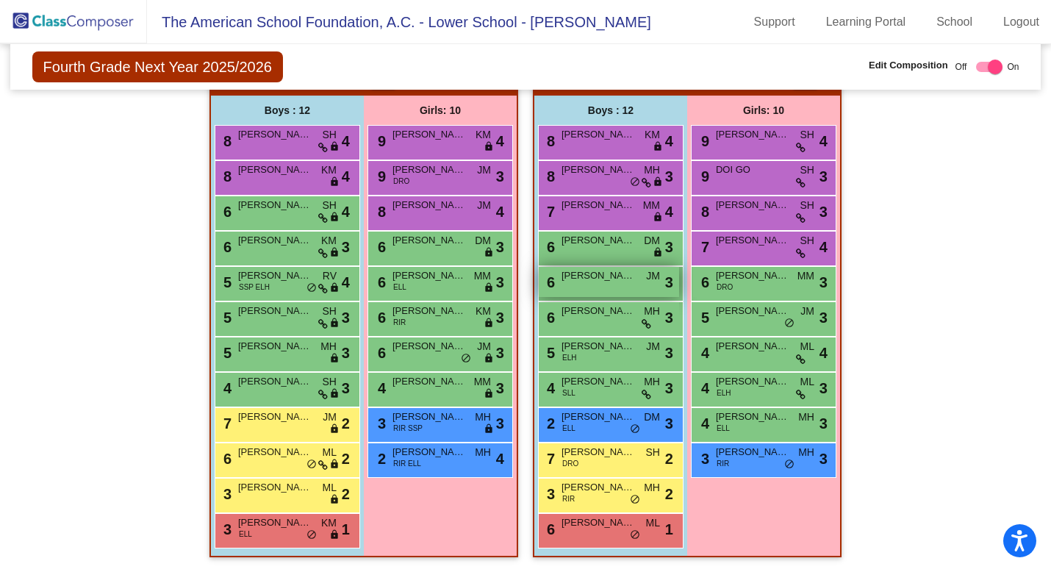
click at [602, 284] on div "6 [PERSON_NAME] lock do_not_disturb_alt 3" at bounding box center [609, 282] width 140 height 30
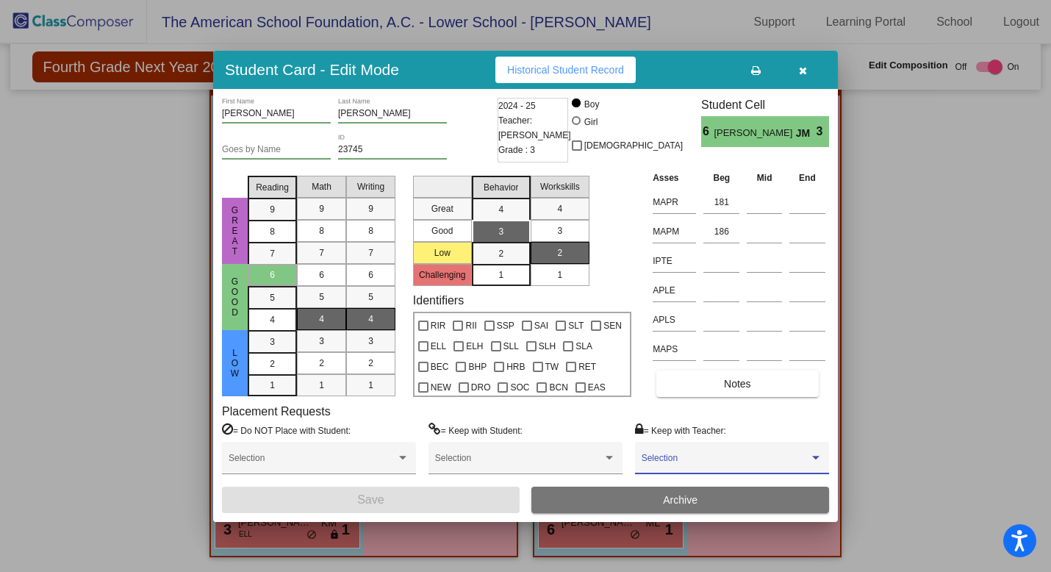
click at [690, 458] on span at bounding box center [725, 463] width 168 height 10
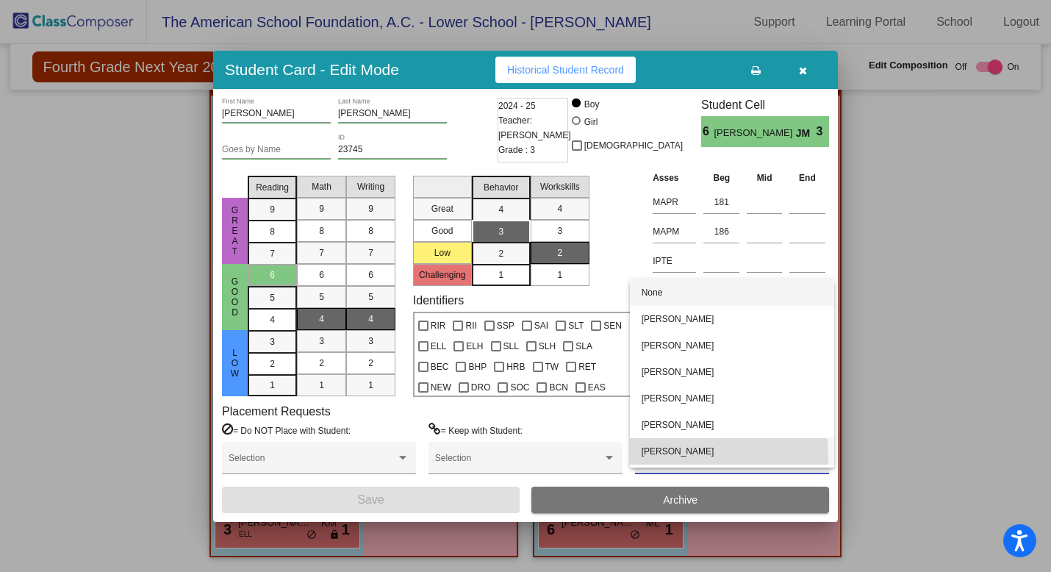
click at [690, 456] on span "[PERSON_NAME]" at bounding box center [731, 451] width 181 height 26
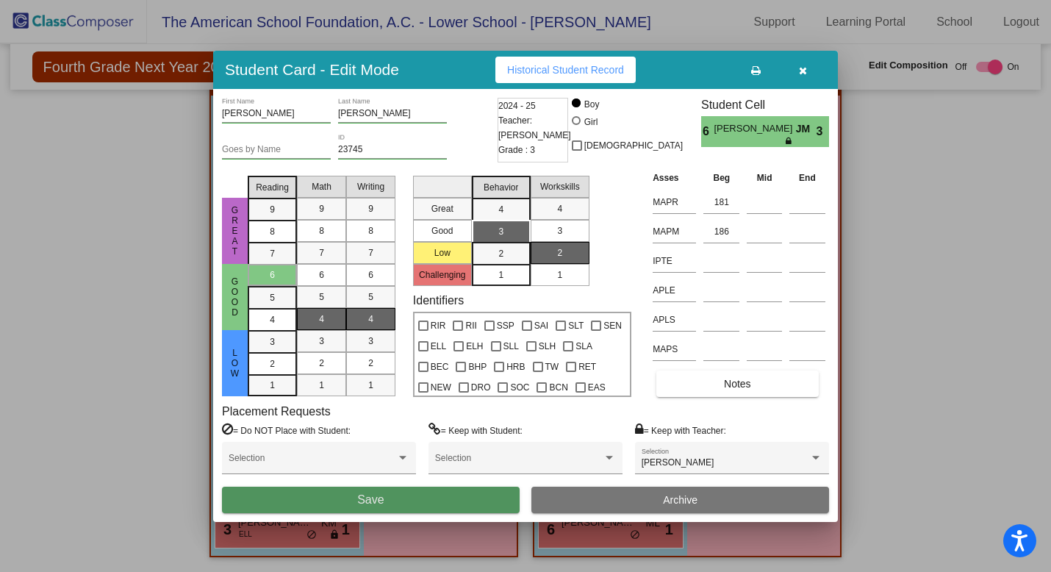
click at [502, 494] on button "Save" at bounding box center [371, 499] width 298 height 26
click at [466, 504] on button "Save" at bounding box center [371, 499] width 298 height 26
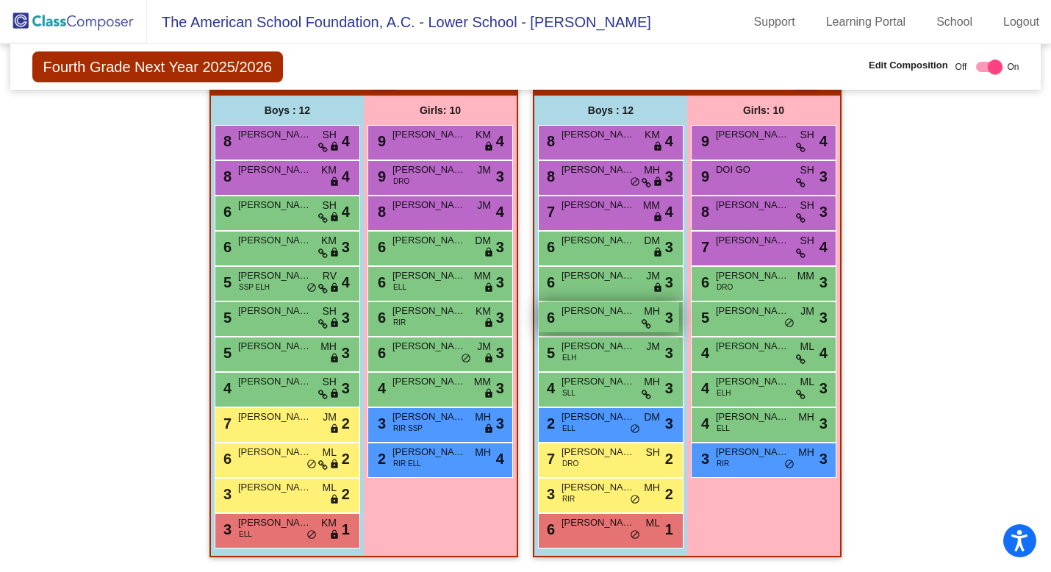
click at [619, 320] on div "6 [PERSON_NAME] MH lock do_not_disturb_alt 3" at bounding box center [609, 317] width 140 height 30
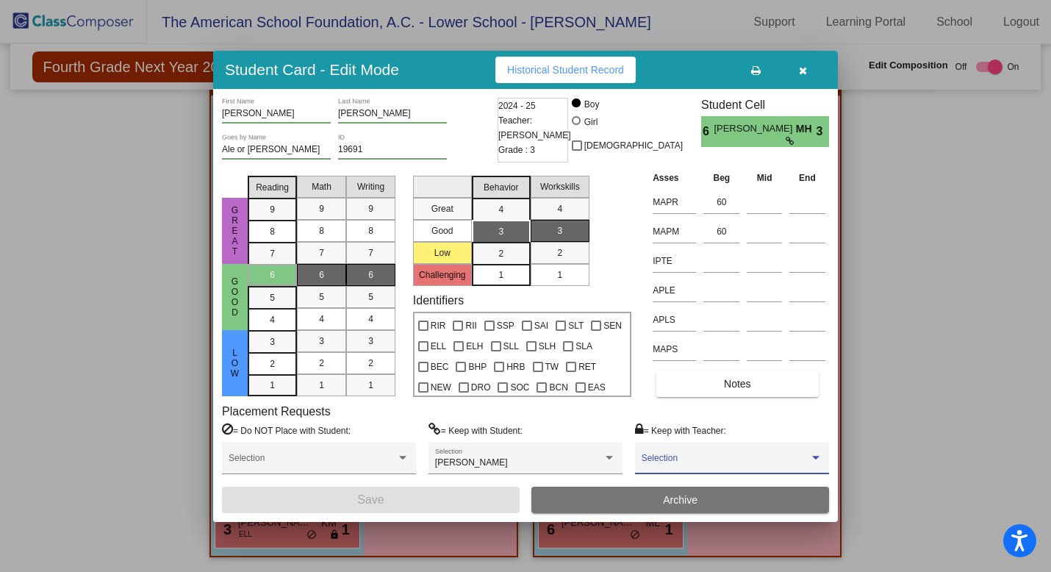
click at [730, 467] on span at bounding box center [725, 463] width 168 height 10
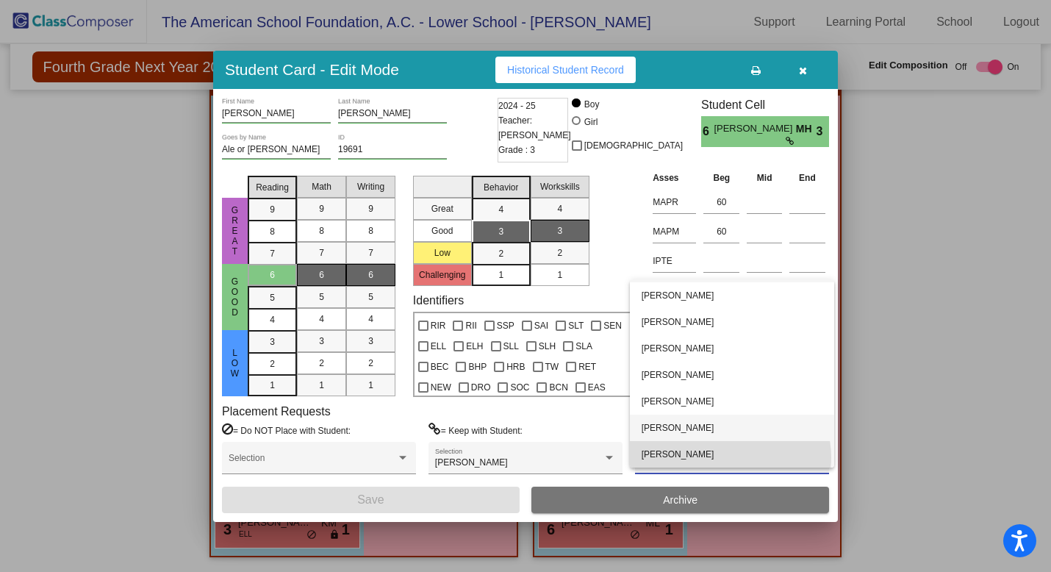
click at [730, 457] on span "[PERSON_NAME]" at bounding box center [731, 454] width 181 height 26
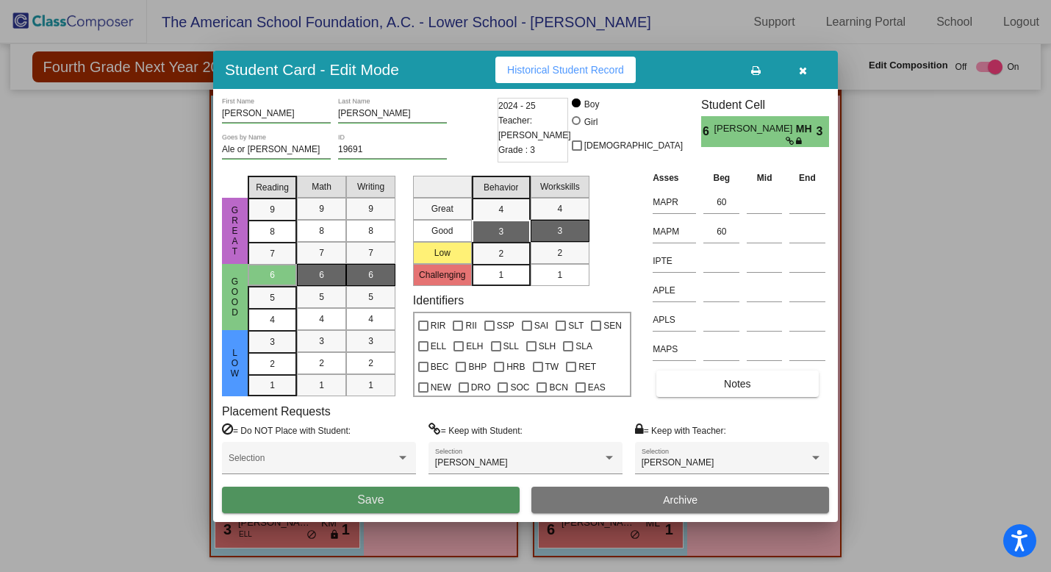
click at [460, 501] on button "Save" at bounding box center [371, 499] width 298 height 26
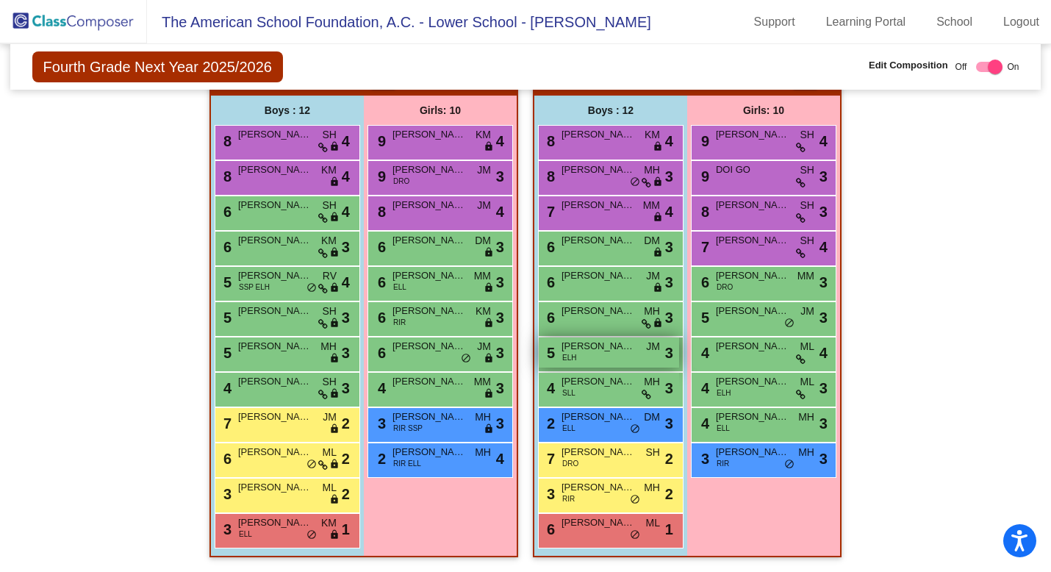
click at [622, 353] on div "5 [PERSON_NAME] ELH JM lock do_not_disturb_alt 3" at bounding box center [609, 352] width 140 height 30
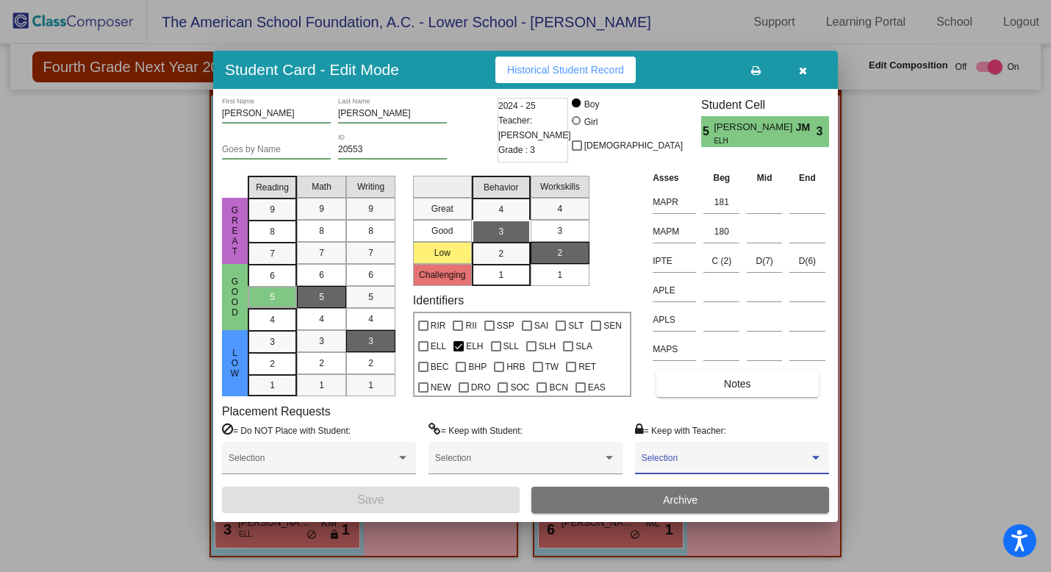
click at [685, 464] on span at bounding box center [725, 463] width 168 height 10
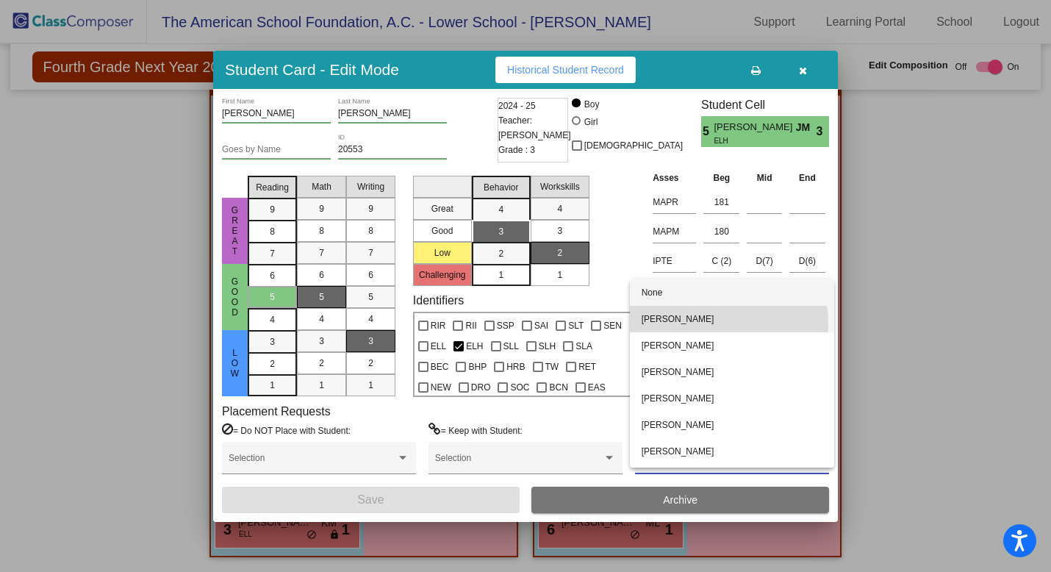
click at [693, 324] on span "[PERSON_NAME]" at bounding box center [731, 319] width 181 height 26
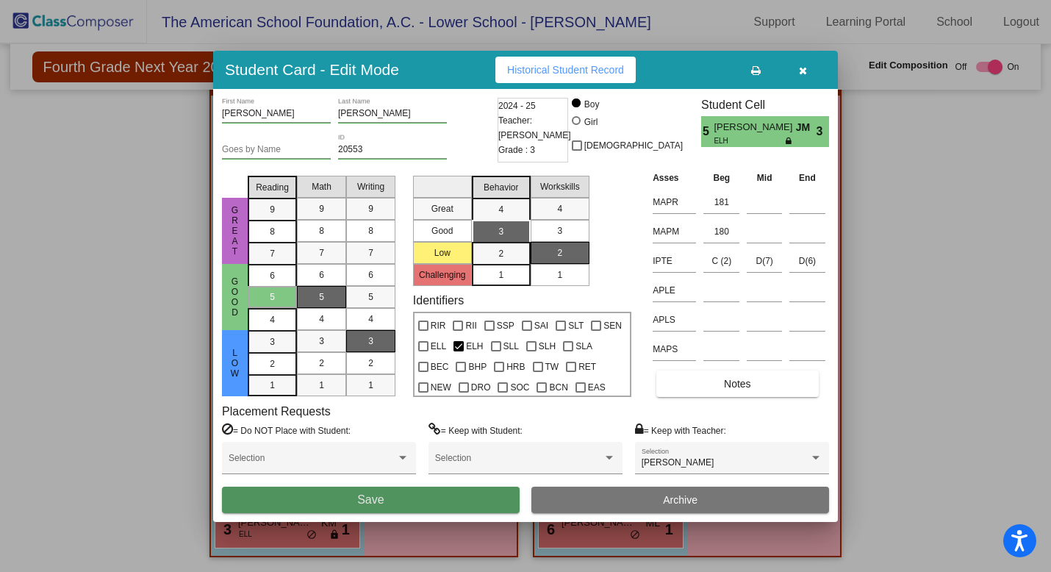
click at [404, 500] on button "Save" at bounding box center [371, 499] width 298 height 26
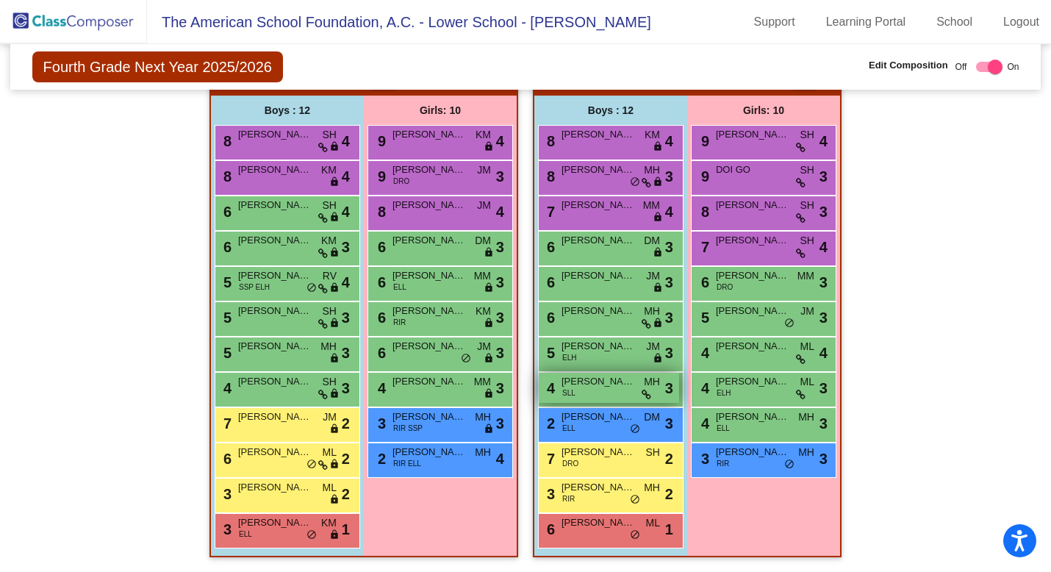
click at [616, 392] on div "4 [PERSON_NAME] SLL MH lock do_not_disturb_alt 3" at bounding box center [609, 388] width 140 height 30
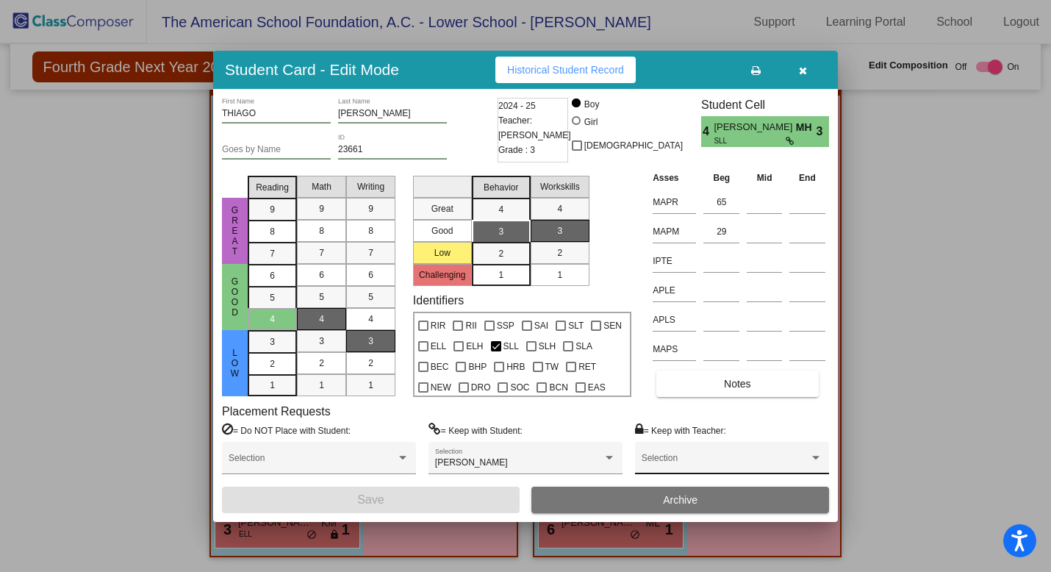
click at [705, 454] on div "Selection" at bounding box center [731, 461] width 181 height 26
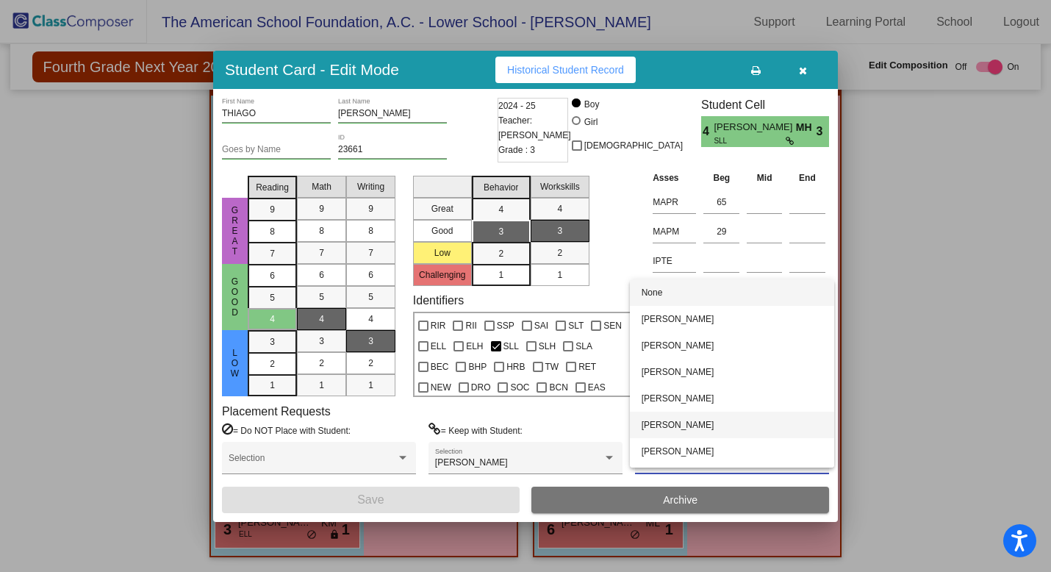
click at [700, 428] on span "[PERSON_NAME]" at bounding box center [731, 424] width 181 height 26
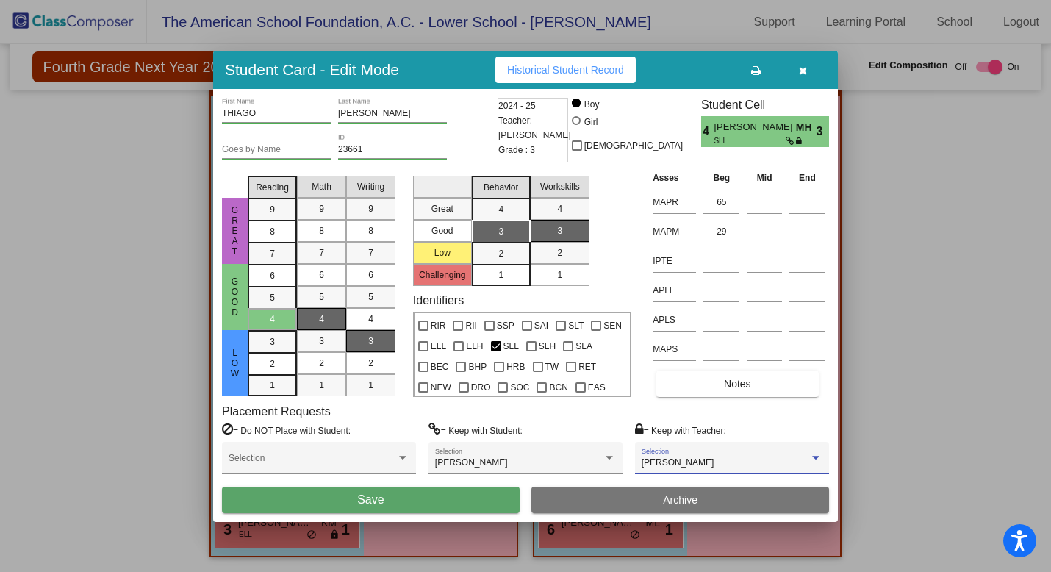
click at [495, 498] on button "Save" at bounding box center [371, 499] width 298 height 26
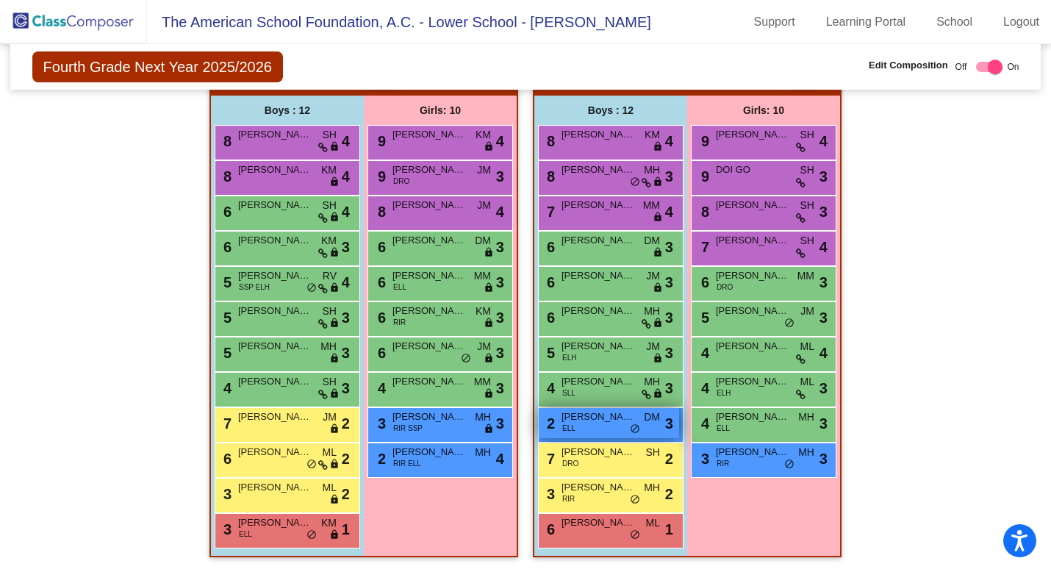
click at [611, 425] on div "2 [PERSON_NAME] [PERSON_NAME] lock do_not_disturb_alt 3" at bounding box center [609, 423] width 140 height 30
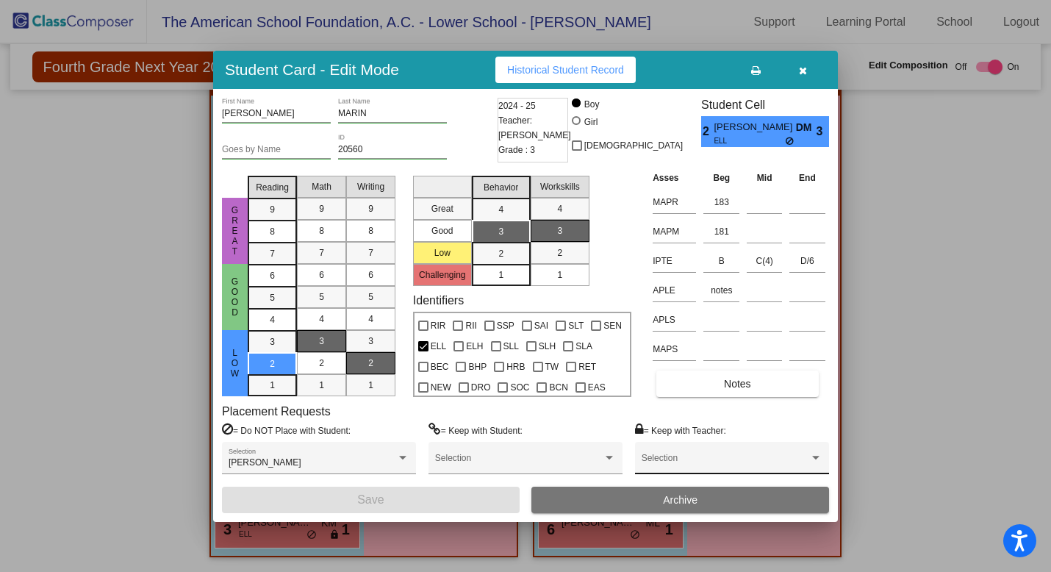
click at [692, 452] on div "Selection" at bounding box center [731, 461] width 181 height 26
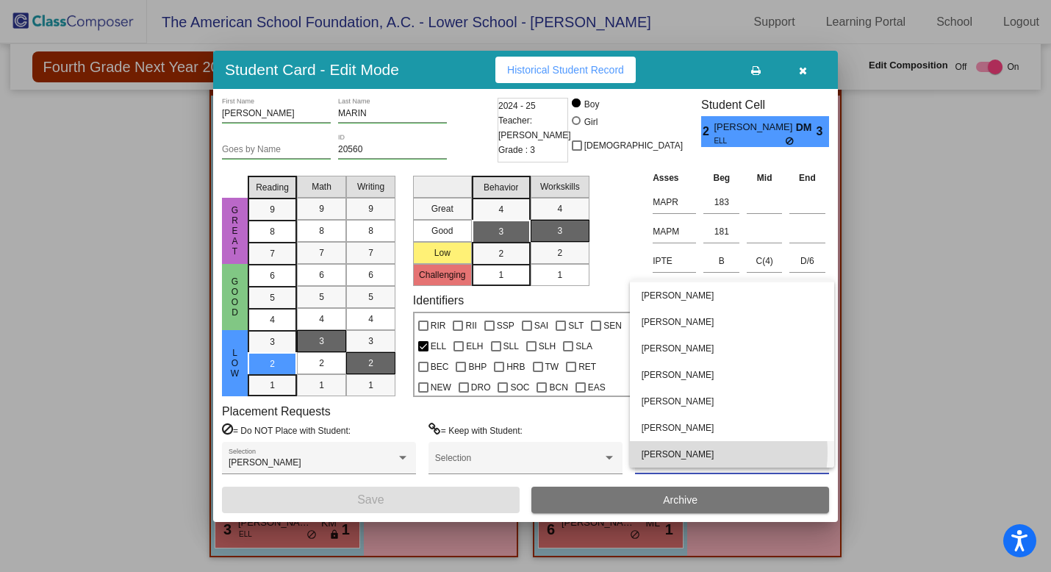
click at [692, 452] on span "[PERSON_NAME]" at bounding box center [731, 454] width 181 height 26
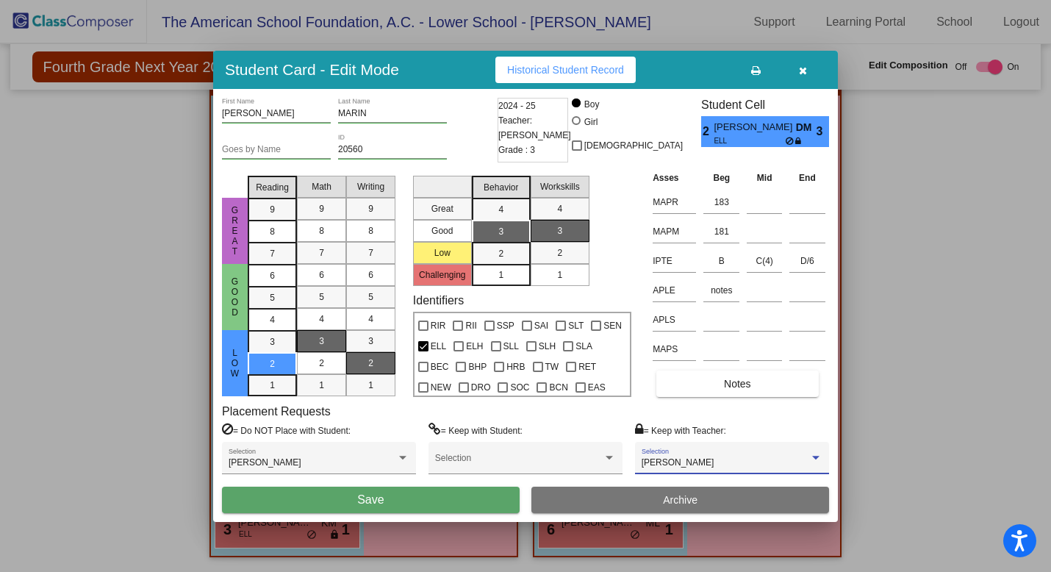
click at [481, 494] on button "Save" at bounding box center [371, 499] width 298 height 26
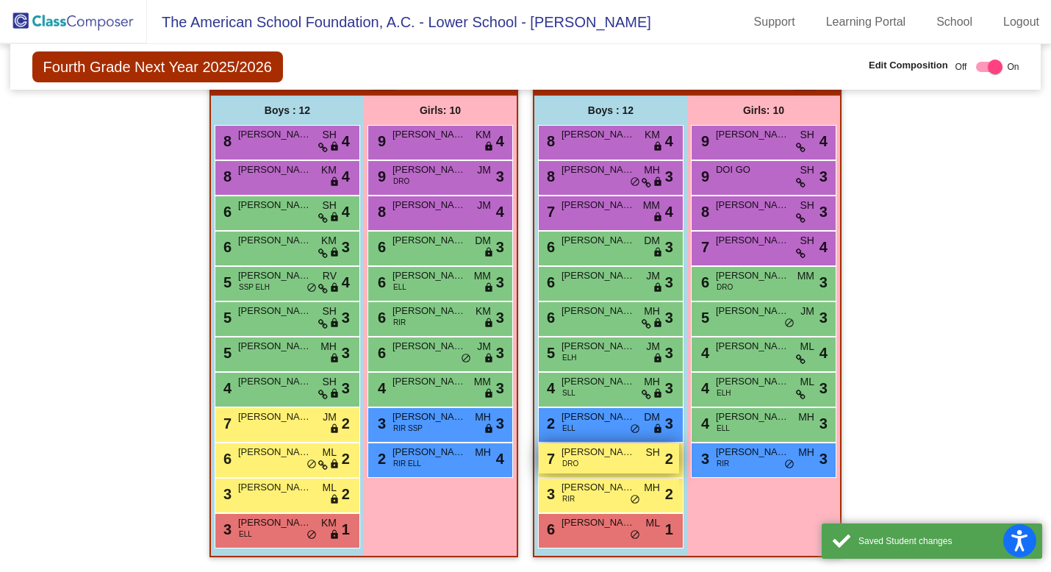
click at [593, 462] on div "7 [PERSON_NAME] DRO SH lock do_not_disturb_alt 2" at bounding box center [609, 458] width 140 height 30
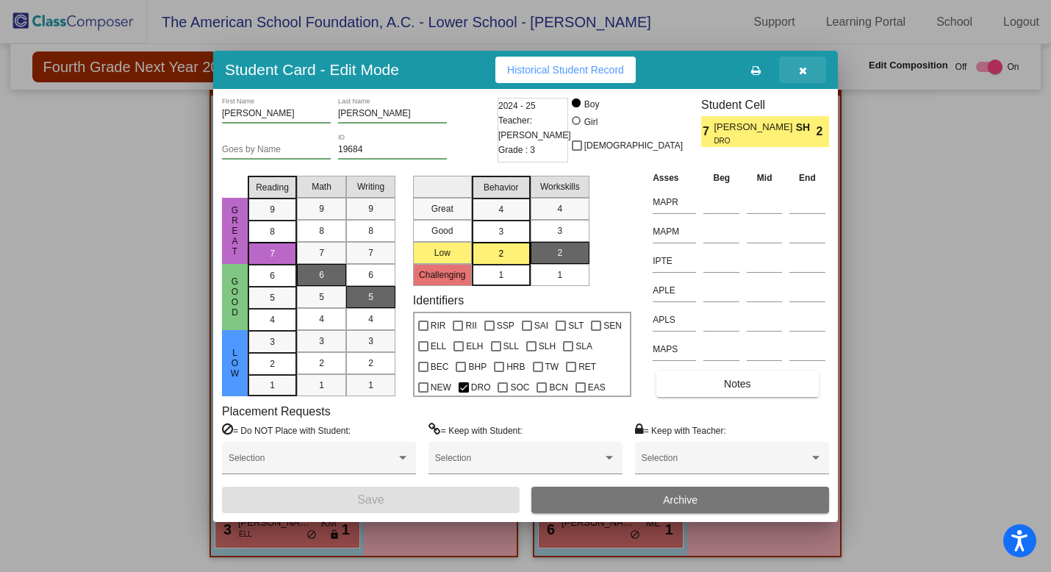
click at [807, 68] on button "button" at bounding box center [802, 70] width 47 height 26
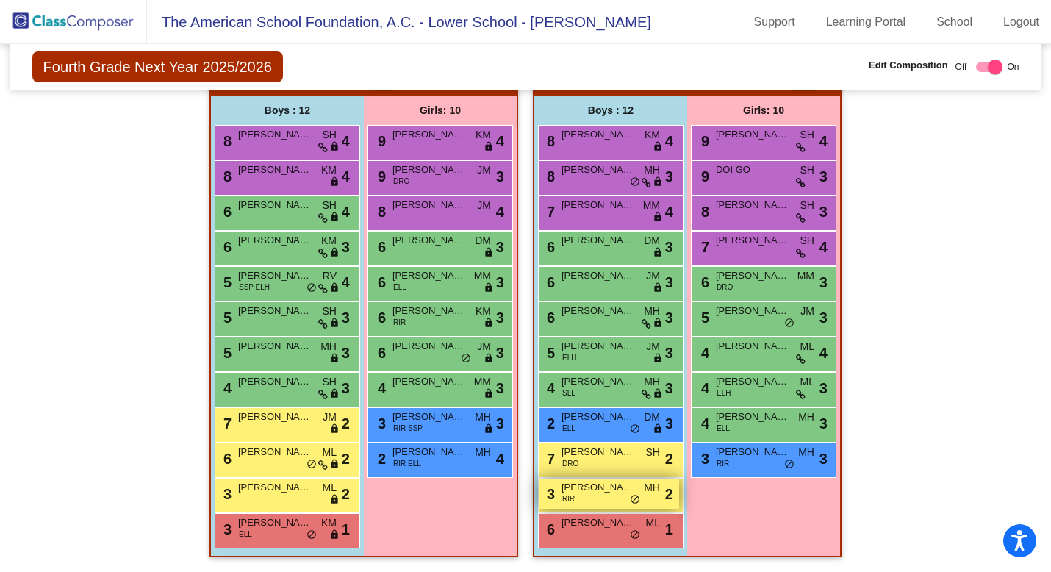
click at [609, 493] on div "3 [PERSON_NAME] RIR MH lock do_not_disturb_alt 2" at bounding box center [609, 493] width 140 height 30
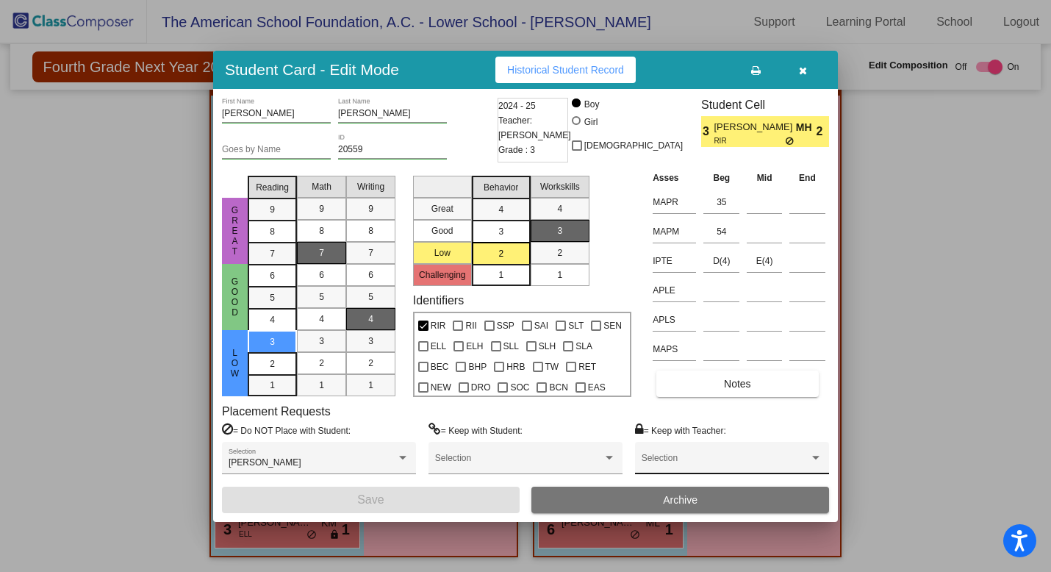
click at [727, 463] on span at bounding box center [725, 463] width 168 height 10
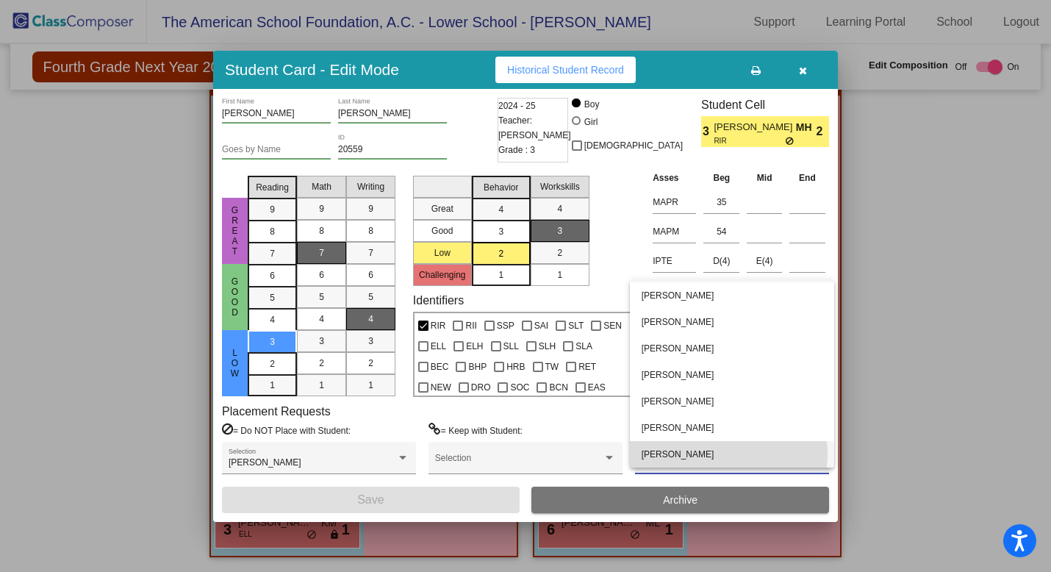
click at [726, 454] on span "[PERSON_NAME]" at bounding box center [731, 454] width 181 height 26
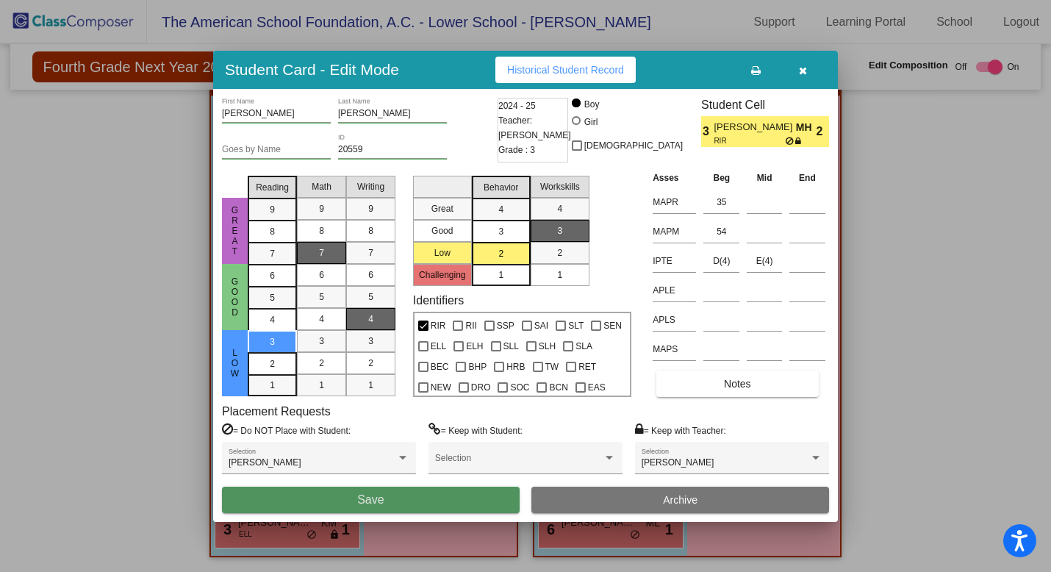
click at [444, 500] on button "Save" at bounding box center [371, 499] width 298 height 26
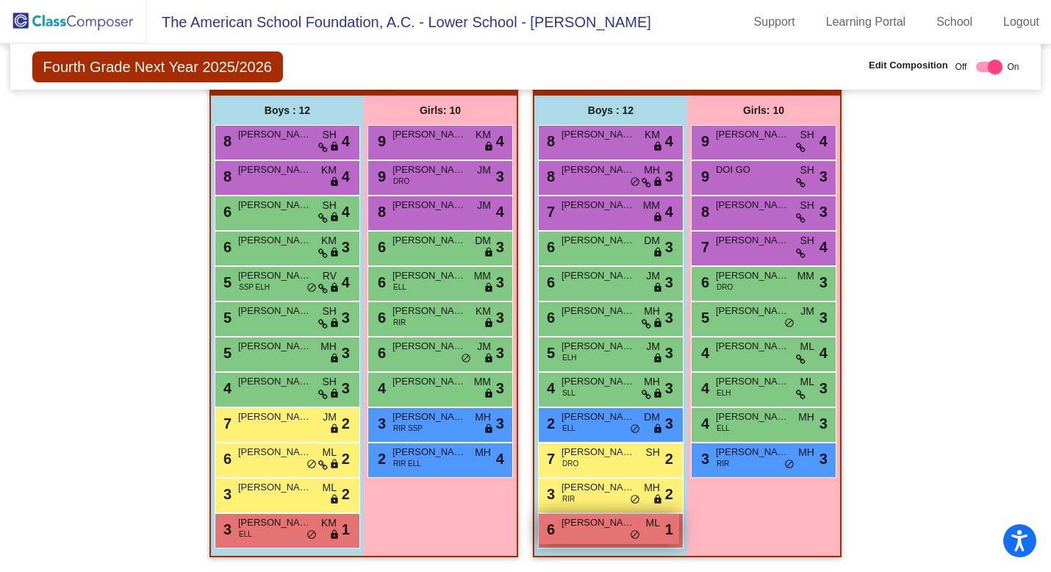
click at [611, 528] on div "6 [PERSON_NAME] ML lock do_not_disturb_alt 1" at bounding box center [609, 529] width 140 height 30
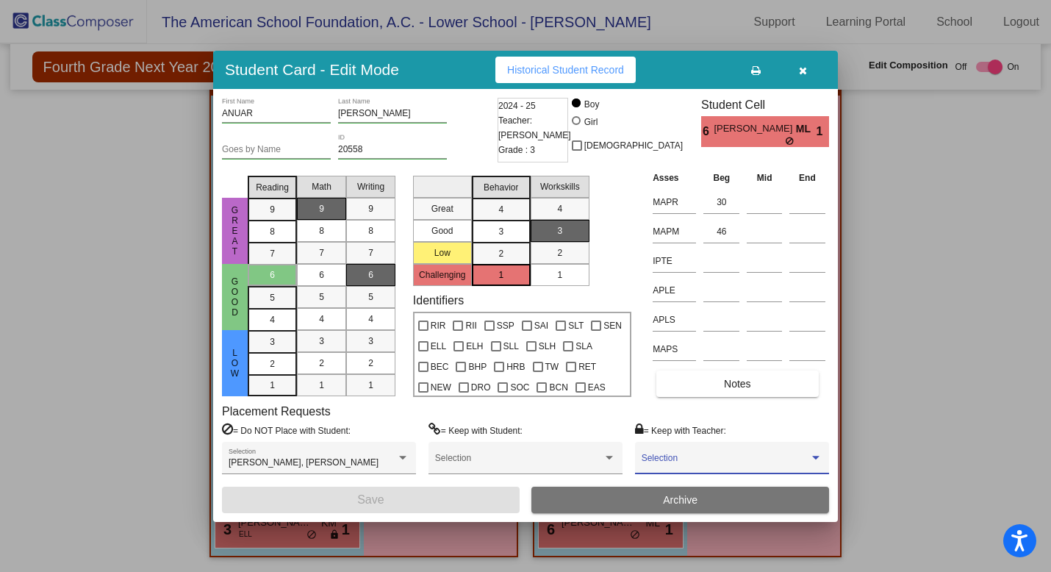
click at [661, 462] on span at bounding box center [725, 463] width 168 height 10
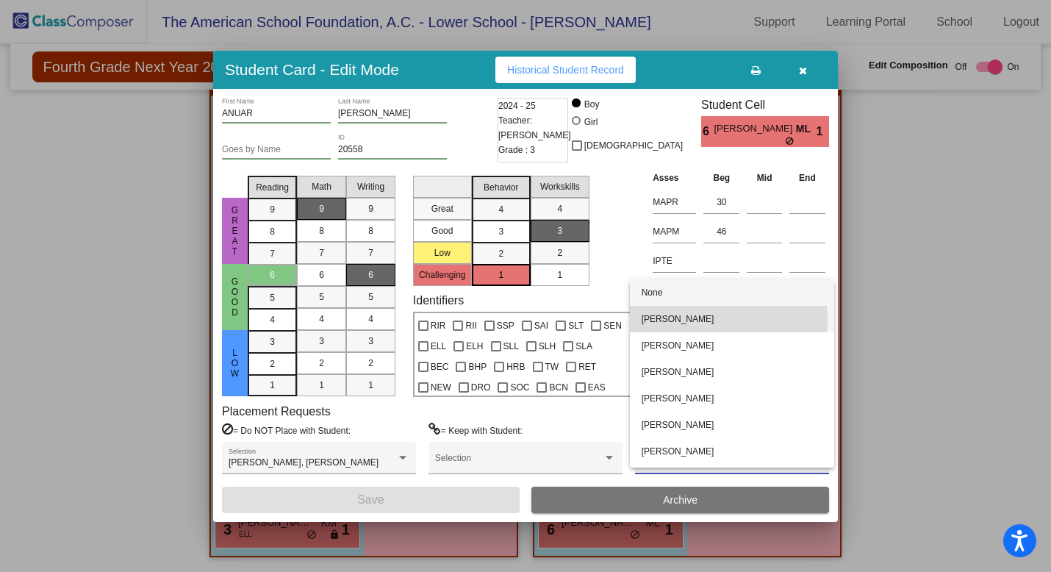
click at [678, 320] on span "[PERSON_NAME]" at bounding box center [731, 319] width 181 height 26
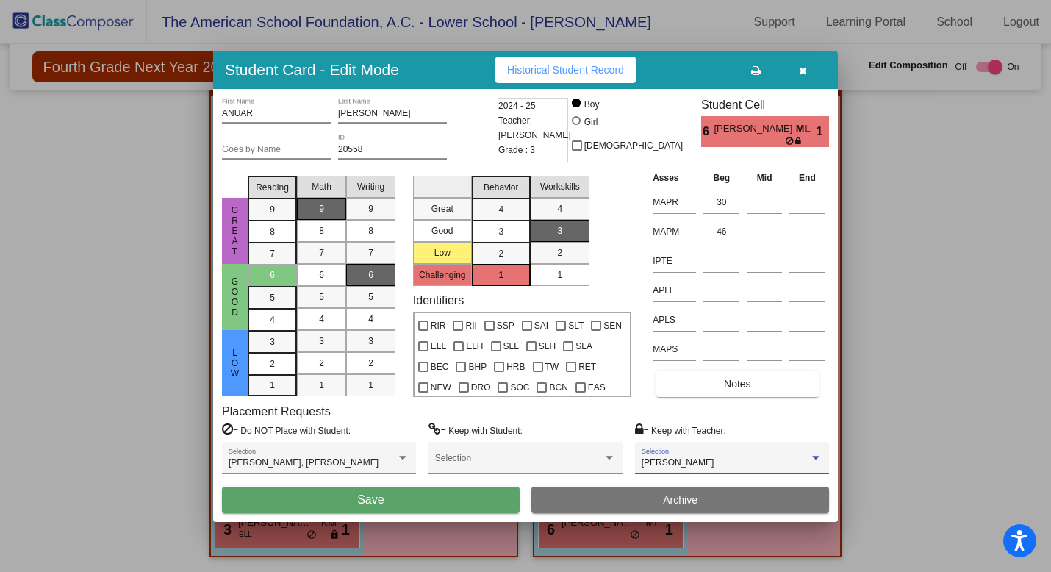
click at [461, 501] on button "Save" at bounding box center [371, 499] width 298 height 26
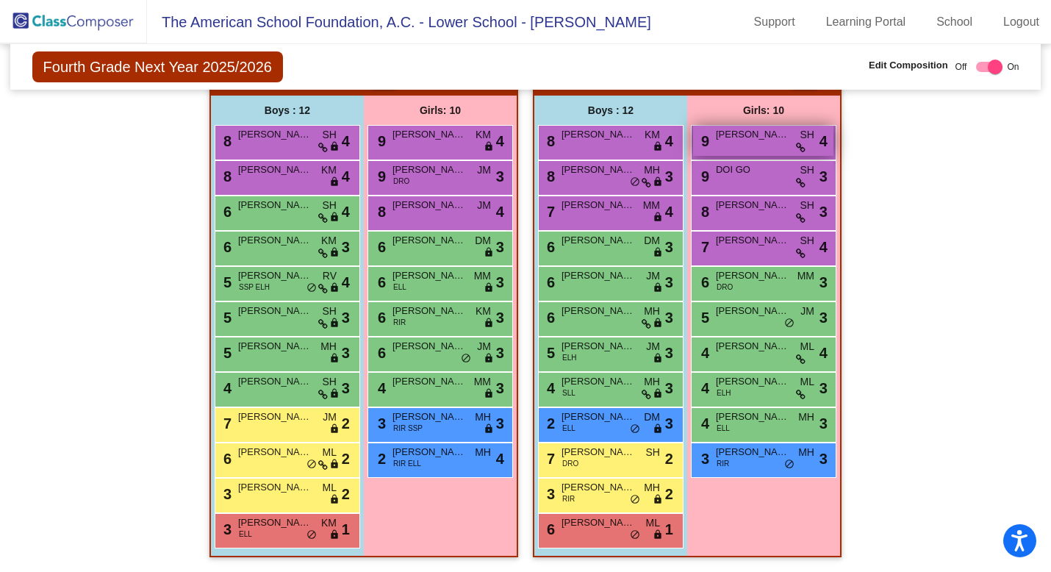
click at [760, 137] on div "9 [PERSON_NAME] SH lock do_not_disturb_alt 4" at bounding box center [763, 141] width 140 height 30
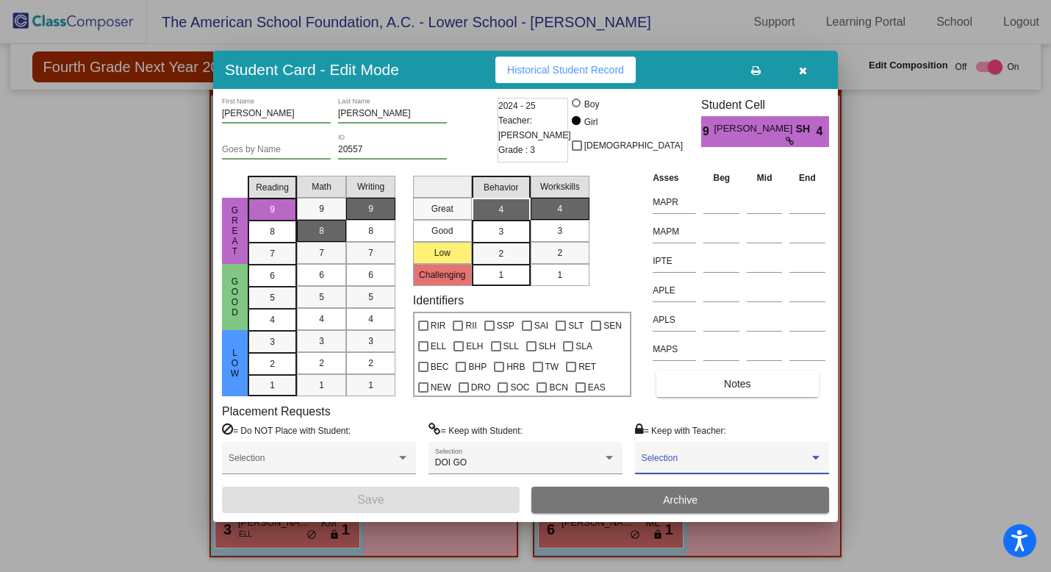
click at [739, 460] on span at bounding box center [725, 463] width 168 height 10
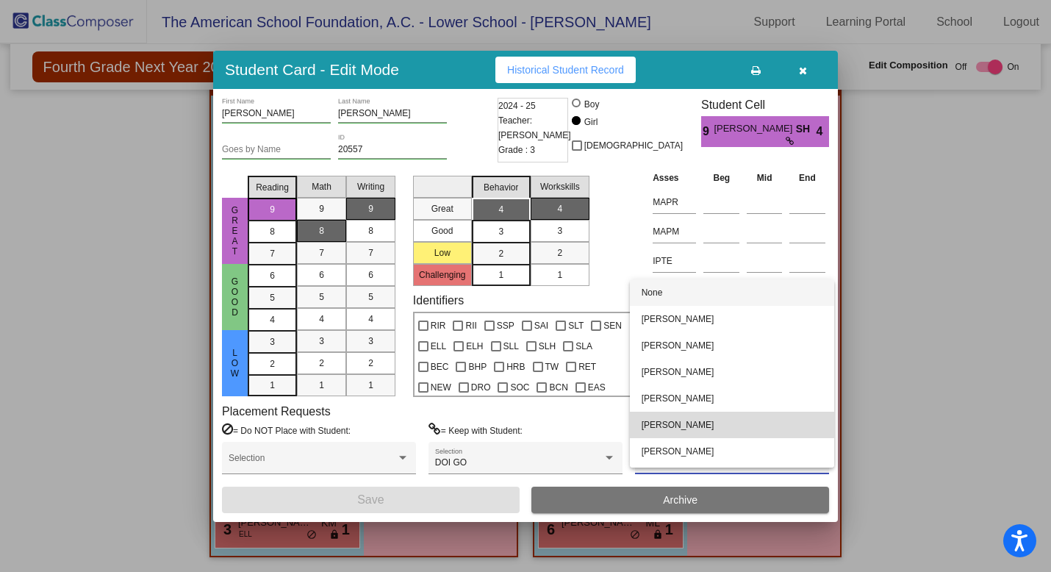
click at [738, 435] on span "[PERSON_NAME]" at bounding box center [731, 424] width 181 height 26
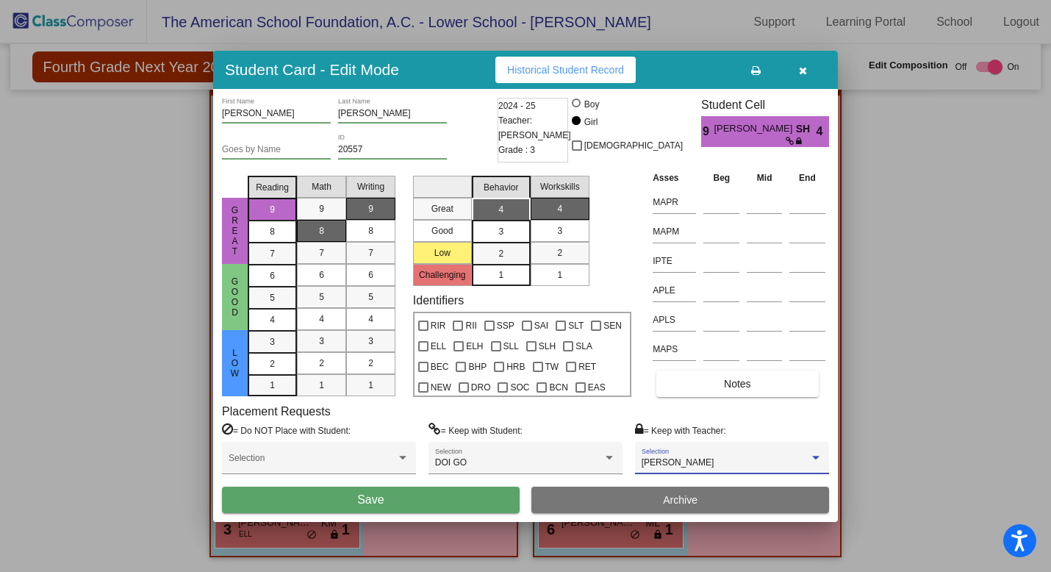
click at [472, 497] on button "Save" at bounding box center [371, 499] width 298 height 26
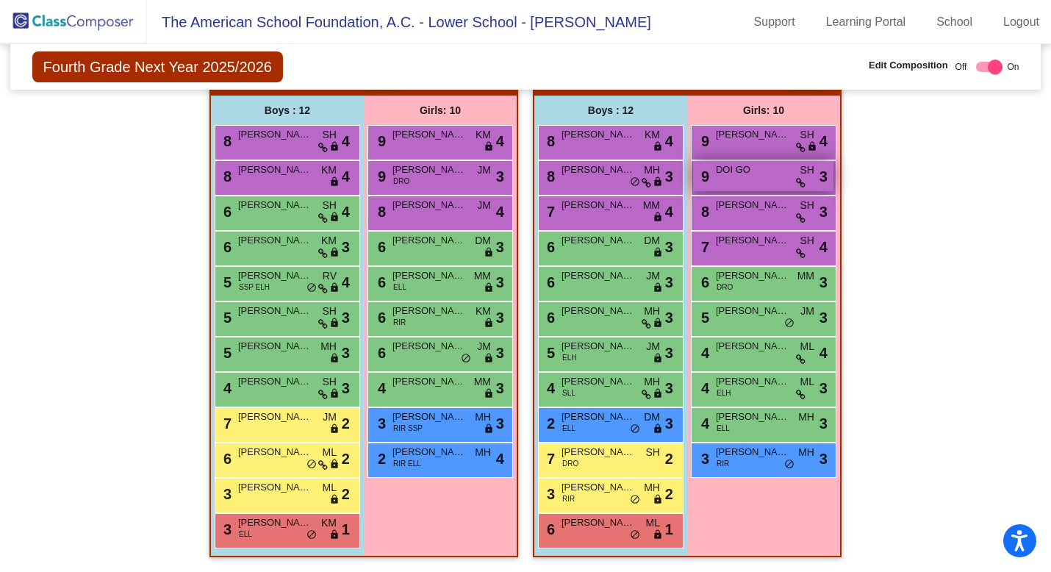
click at [769, 175] on div "9 DOI GO SH lock do_not_disturb_alt 3" at bounding box center [763, 176] width 140 height 30
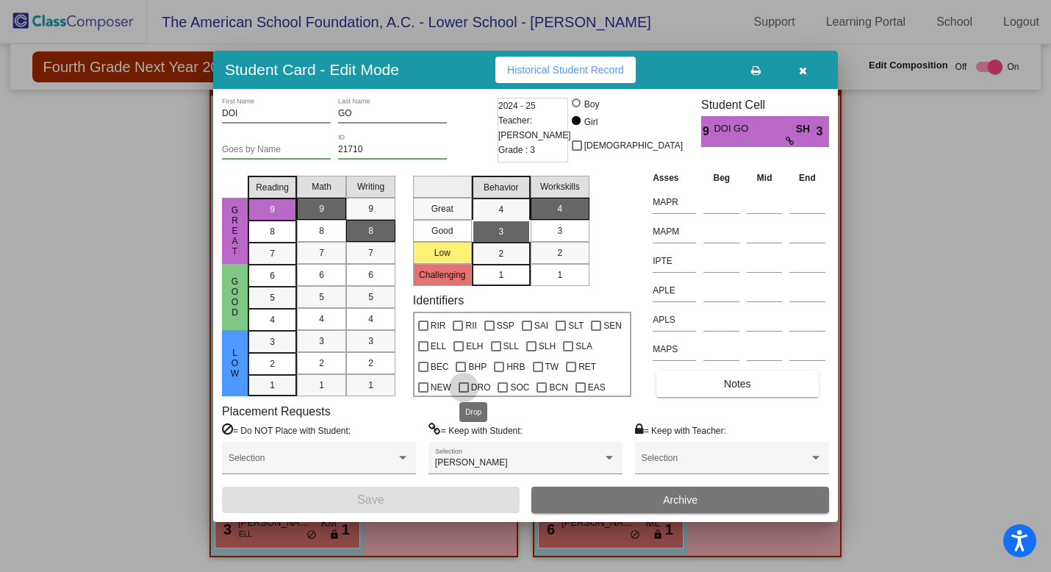
click at [463, 386] on div at bounding box center [463, 387] width 10 height 10
click at [463, 392] on input "DRO" at bounding box center [463, 392] width 1 height 1
checkbox input "true"
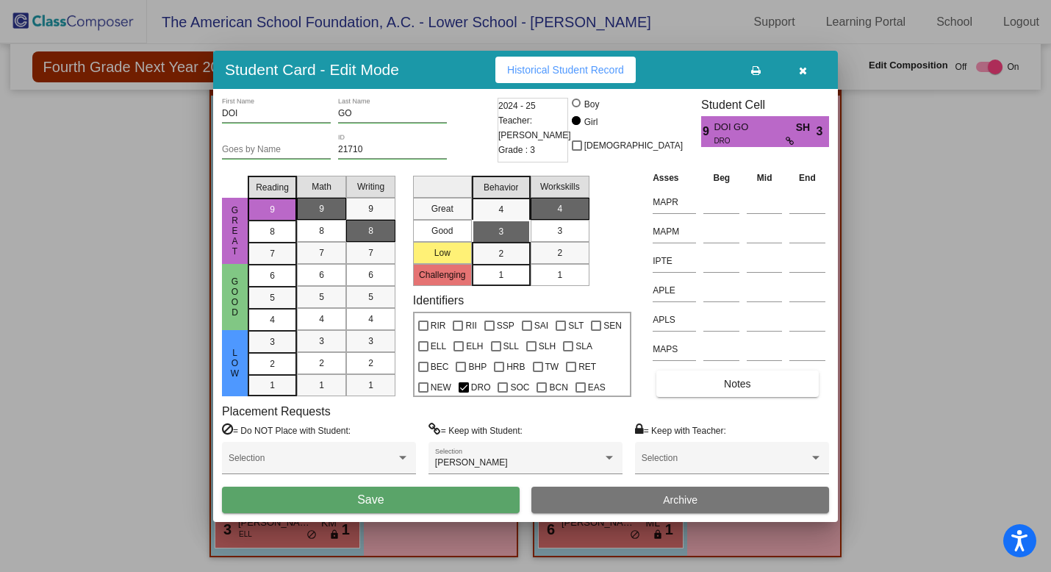
click at [485, 498] on button "Save" at bounding box center [371, 499] width 298 height 26
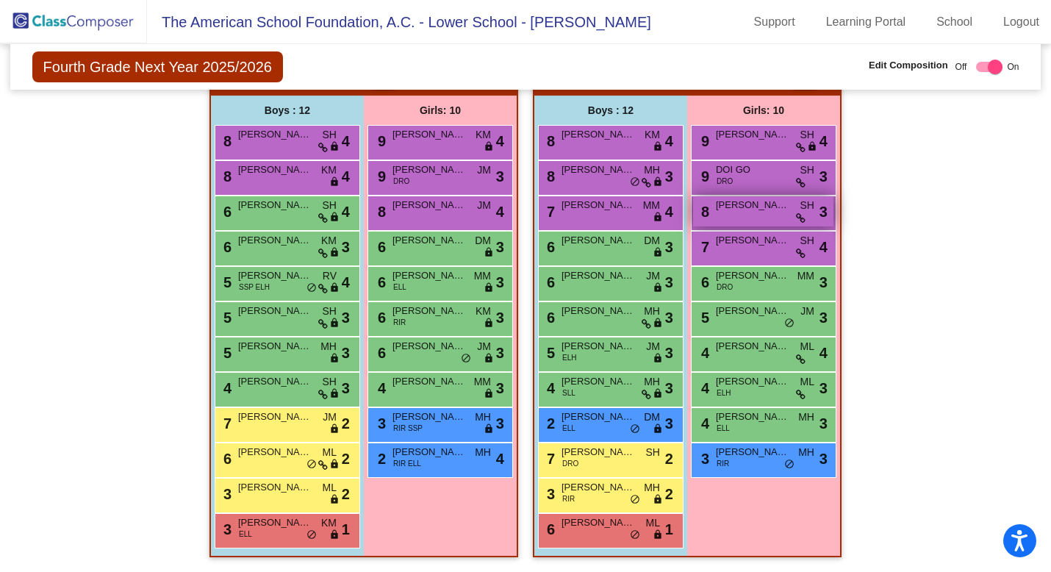
click at [770, 198] on span "[PERSON_NAME]" at bounding box center [752, 205] width 73 height 15
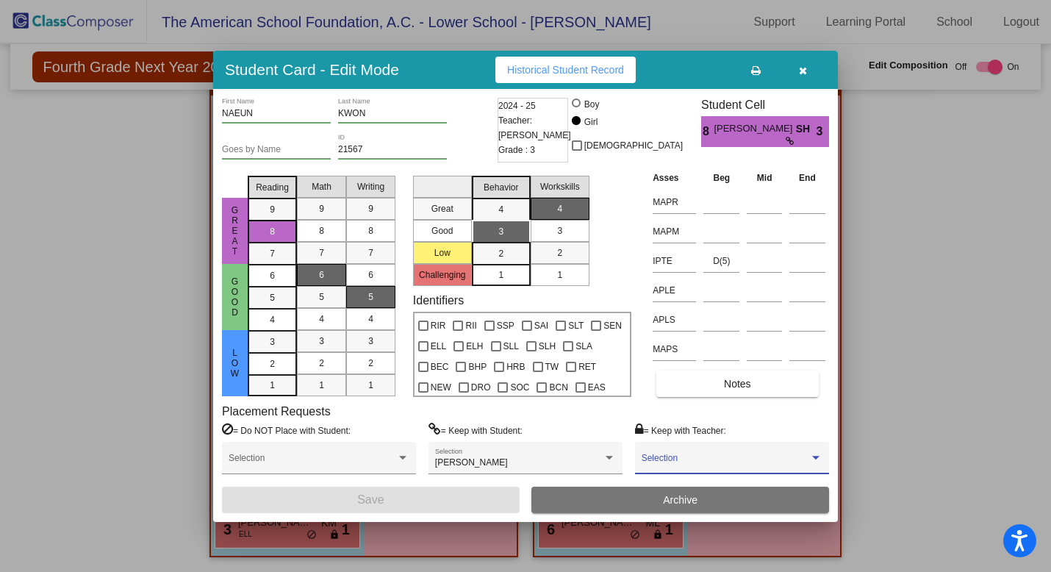
click at [735, 460] on span at bounding box center [725, 463] width 168 height 10
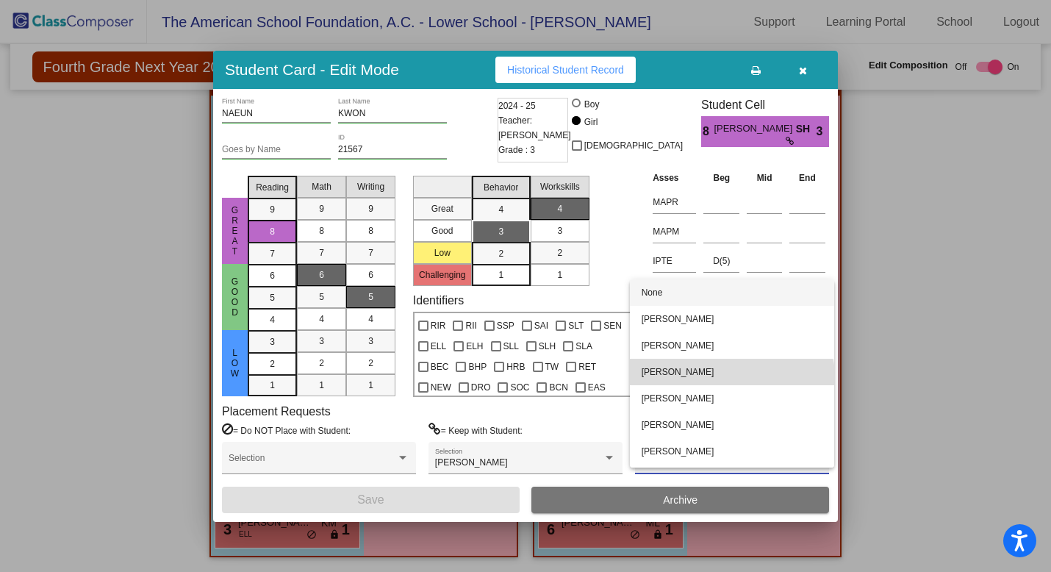
click at [731, 382] on span "[PERSON_NAME]" at bounding box center [731, 372] width 181 height 26
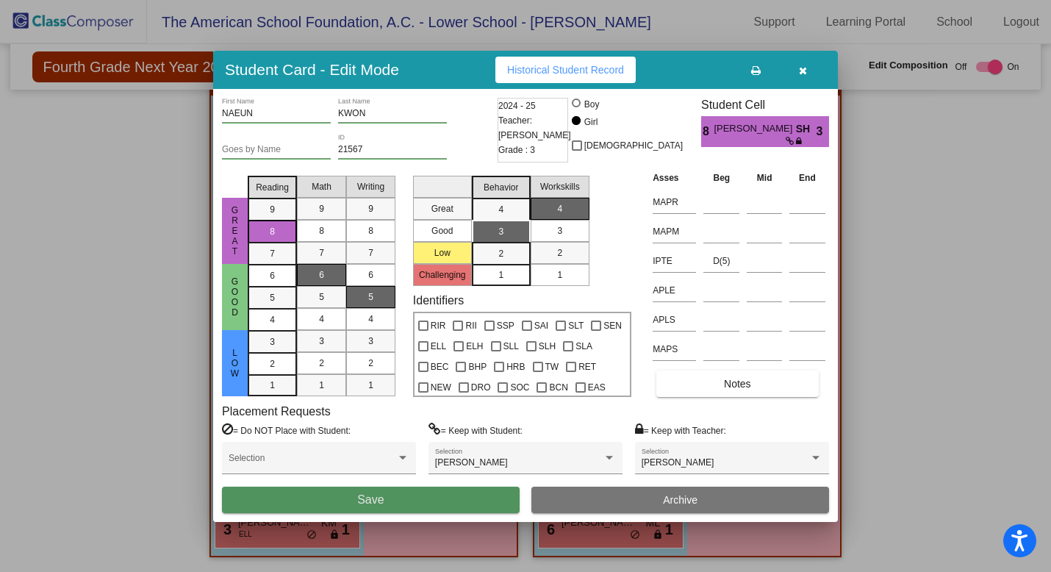
click at [494, 502] on button "Save" at bounding box center [371, 499] width 298 height 26
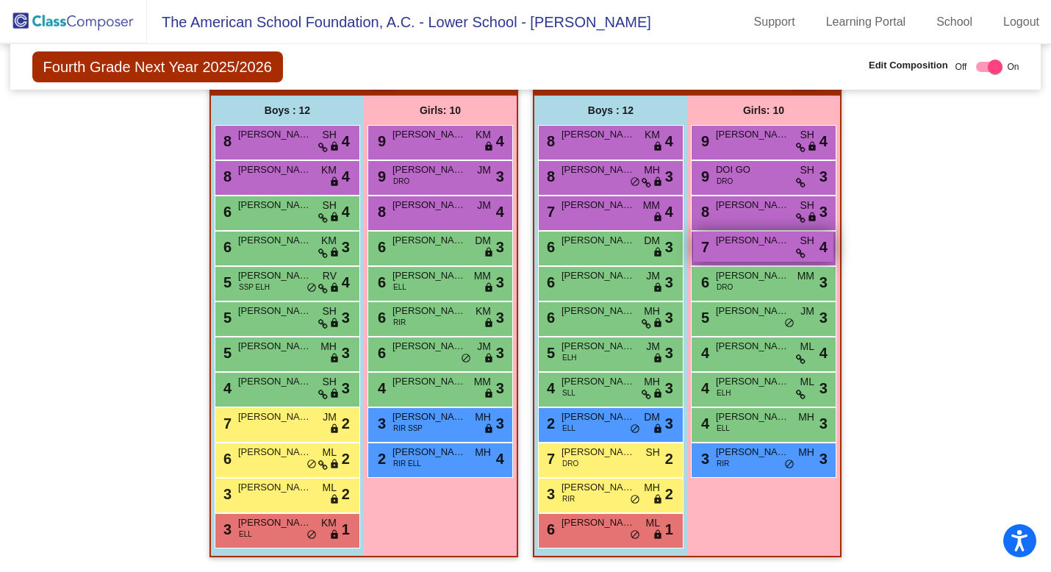
click at [771, 250] on div "7 [PERSON_NAME] SH lock do_not_disturb_alt 4" at bounding box center [763, 246] width 140 height 30
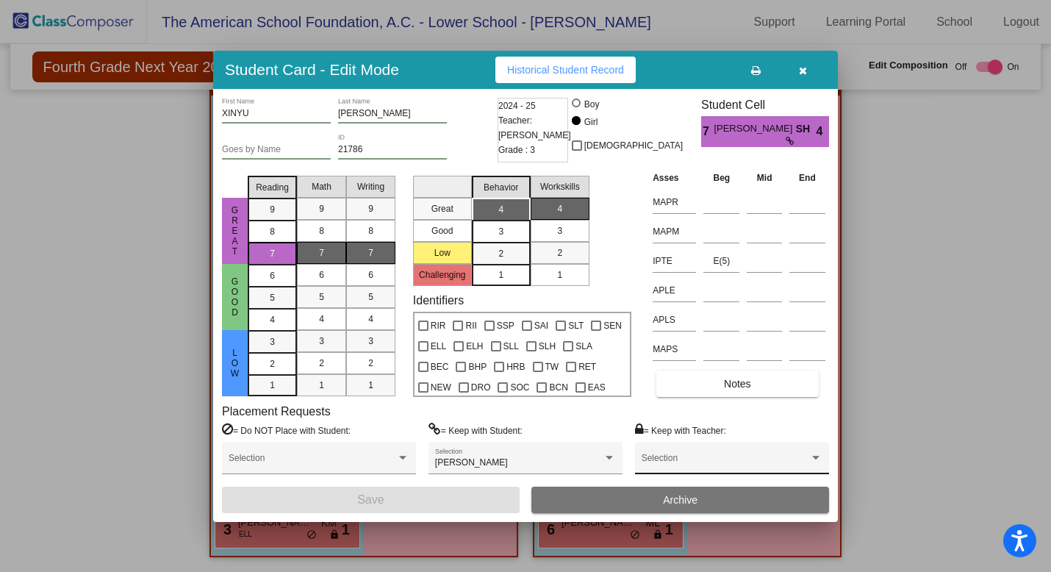
click at [730, 458] on span at bounding box center [725, 463] width 168 height 10
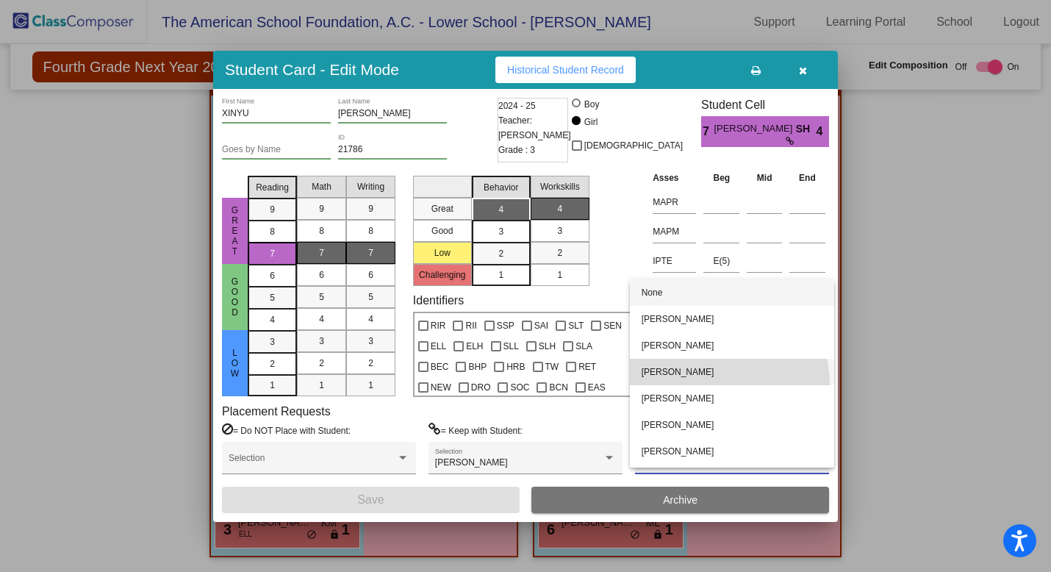
click at [723, 383] on span "[PERSON_NAME]" at bounding box center [731, 372] width 181 height 26
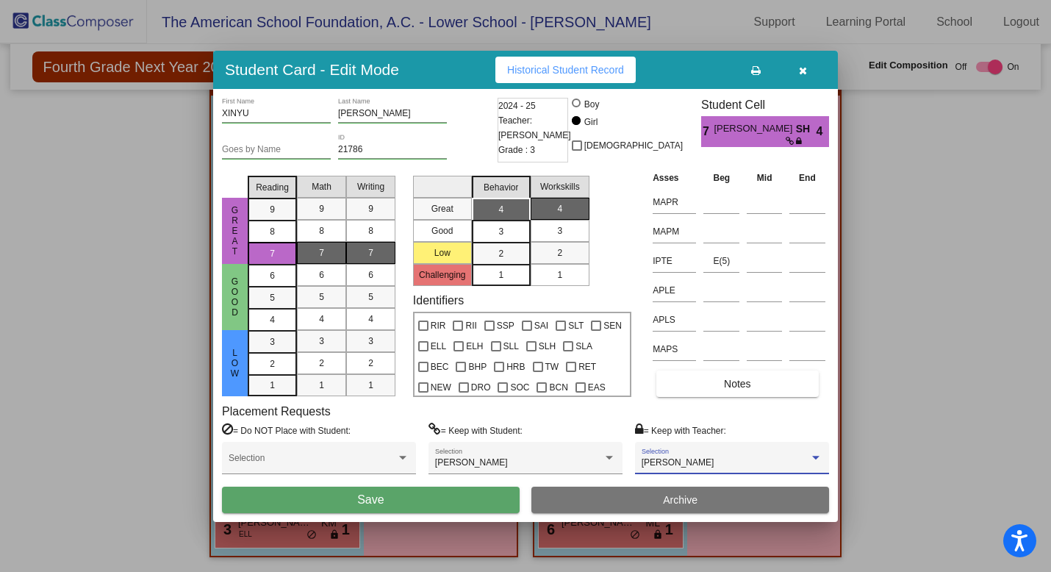
click at [487, 491] on button "Save" at bounding box center [371, 499] width 298 height 26
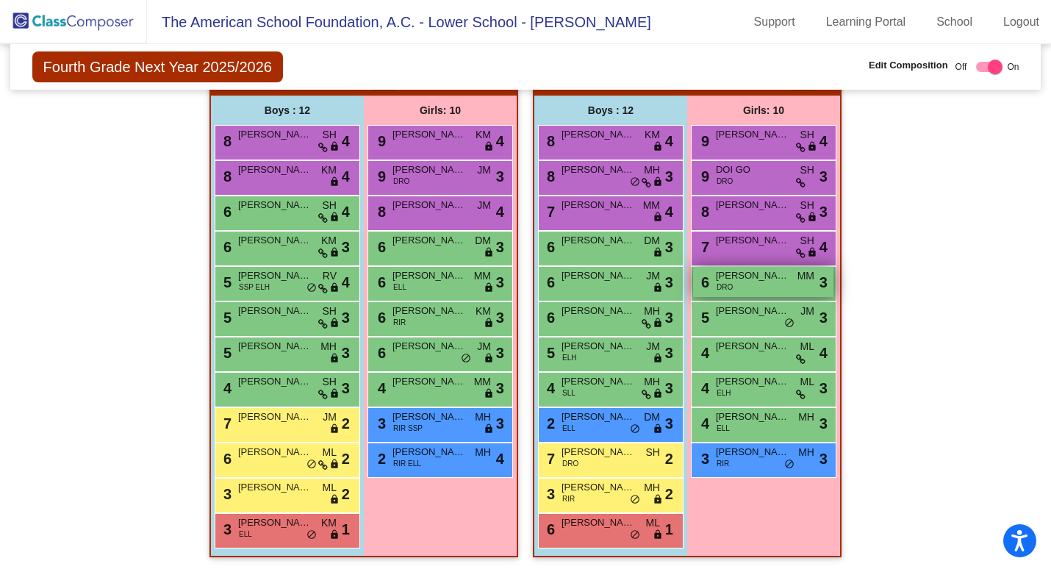
click at [769, 279] on div "6 [PERSON_NAME] DRO MM lock do_not_disturb_alt 3" at bounding box center [763, 282] width 140 height 30
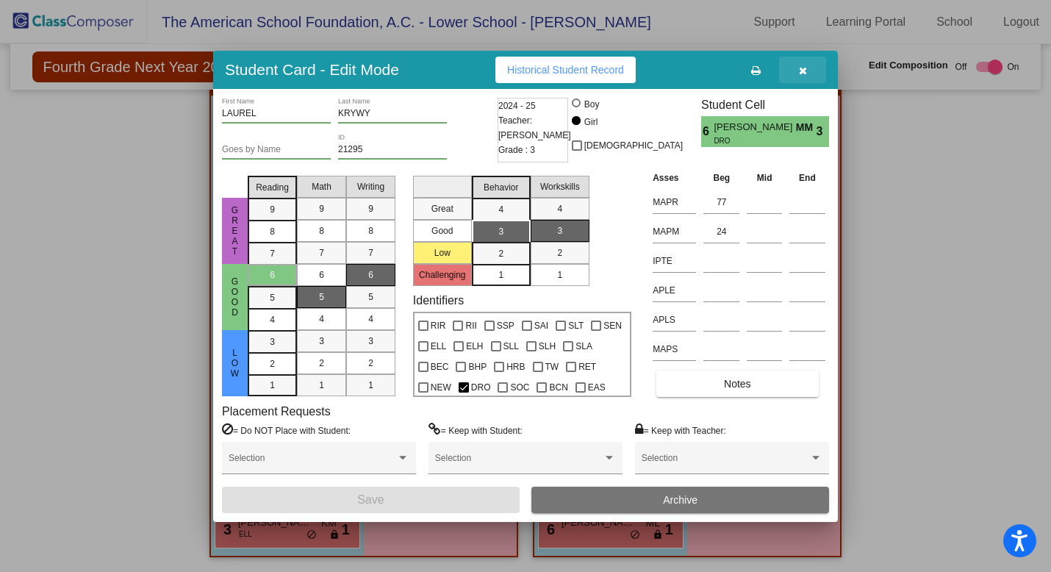
click at [801, 69] on icon "button" at bounding box center [803, 70] width 8 height 10
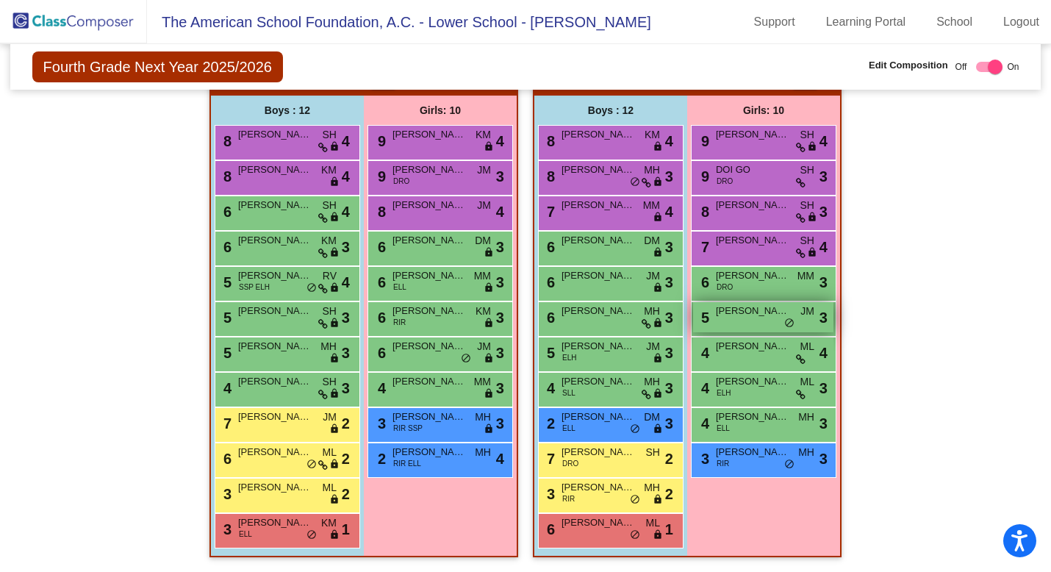
click at [759, 317] on div "5 [PERSON_NAME] JM lock do_not_disturb_alt 3" at bounding box center [763, 317] width 140 height 30
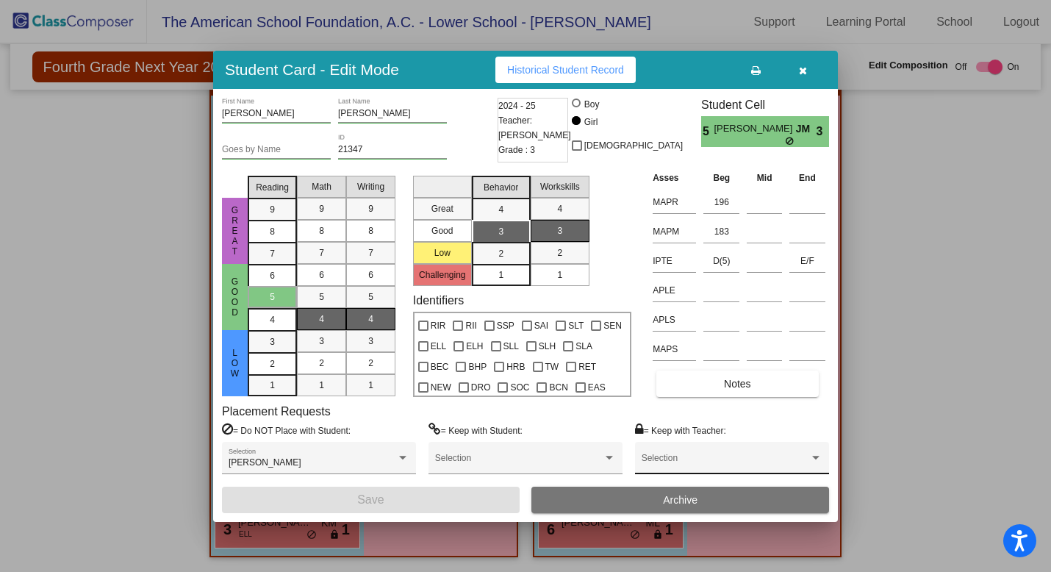
click at [793, 452] on div "Selection" at bounding box center [731, 461] width 181 height 26
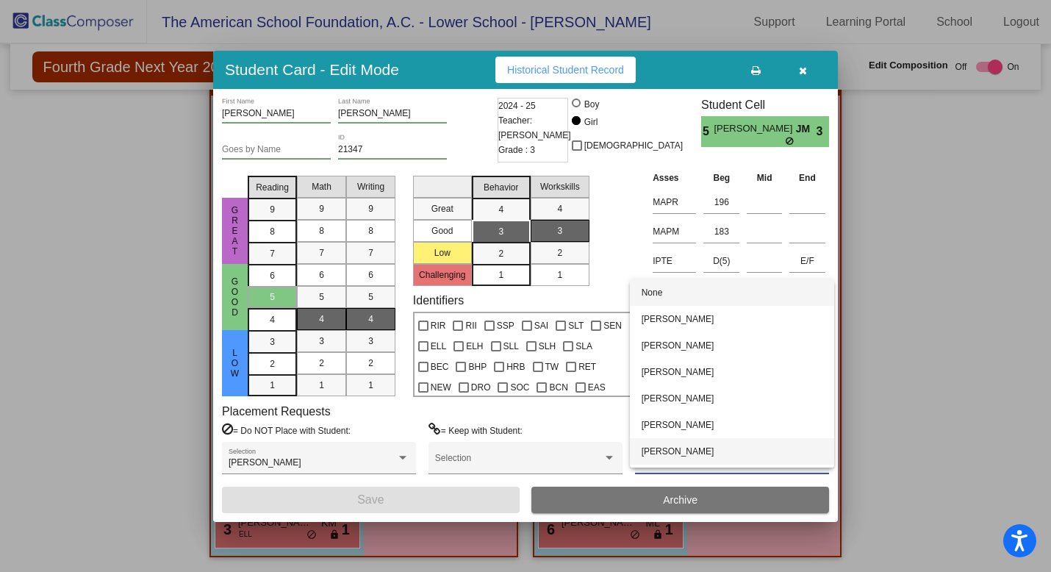
click at [791, 455] on span "[PERSON_NAME]" at bounding box center [731, 451] width 181 height 26
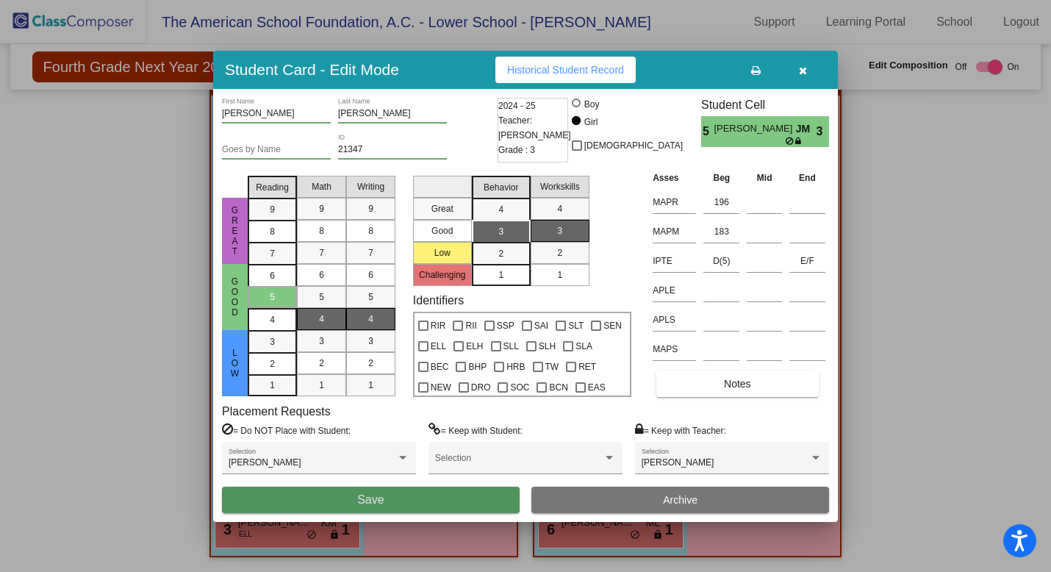
click at [478, 506] on button "Save" at bounding box center [371, 499] width 298 height 26
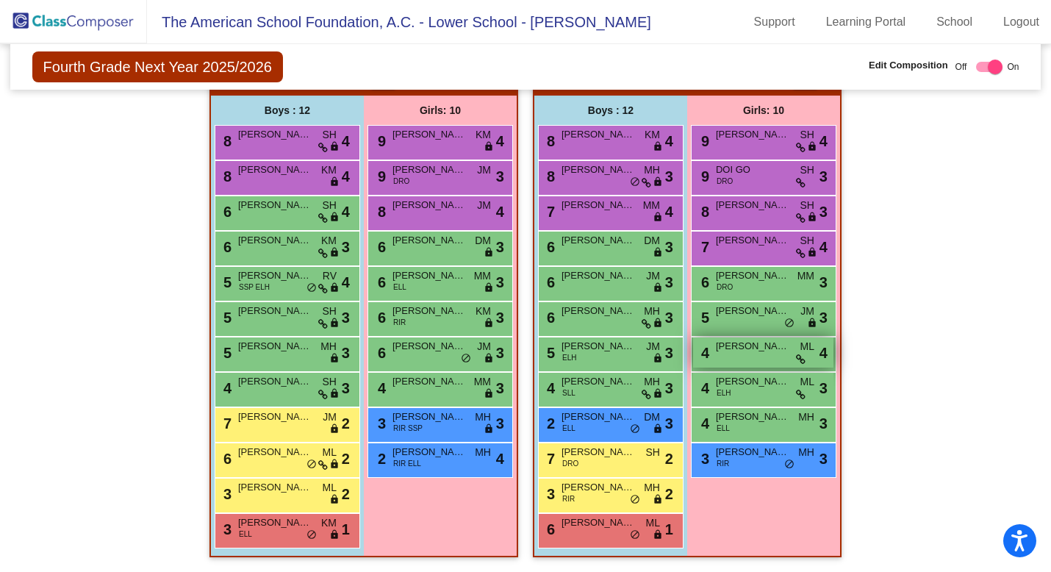
click at [763, 350] on div "4 YUAH [PERSON_NAME] lock do_not_disturb_alt 4" at bounding box center [763, 352] width 140 height 30
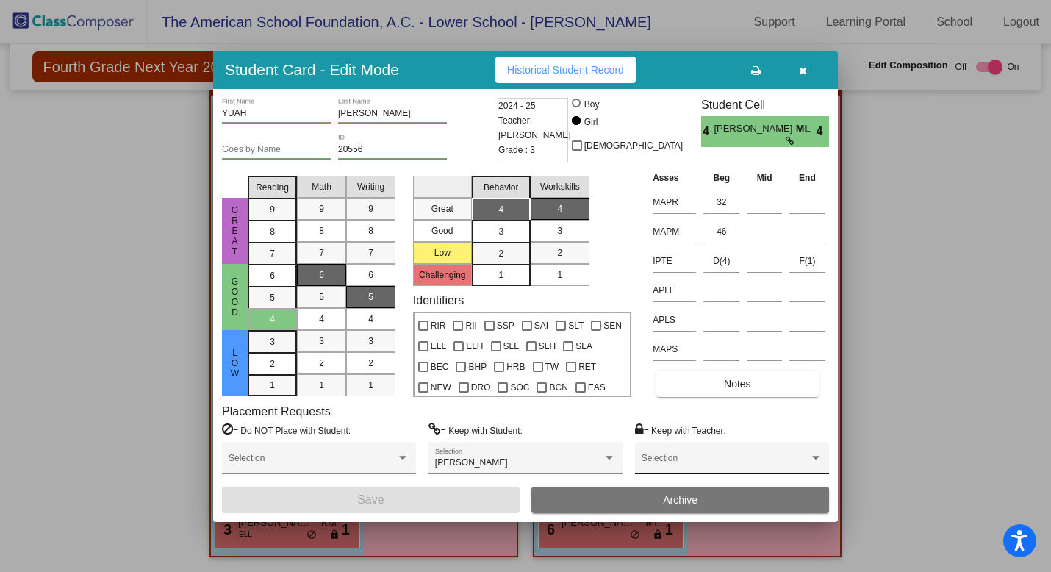
click at [733, 465] on span at bounding box center [725, 463] width 168 height 10
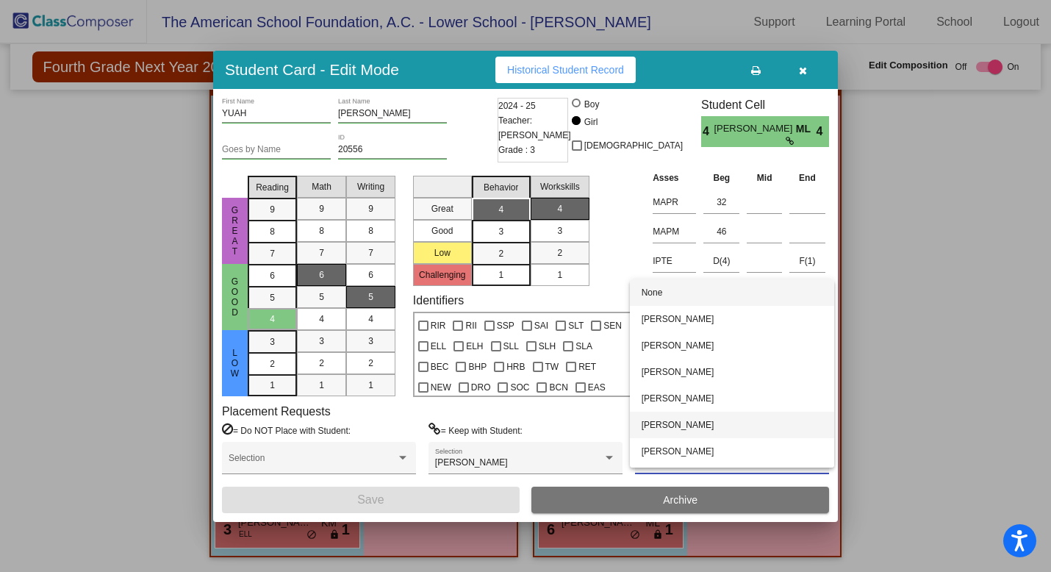
click at [727, 418] on span "[PERSON_NAME]" at bounding box center [731, 424] width 181 height 26
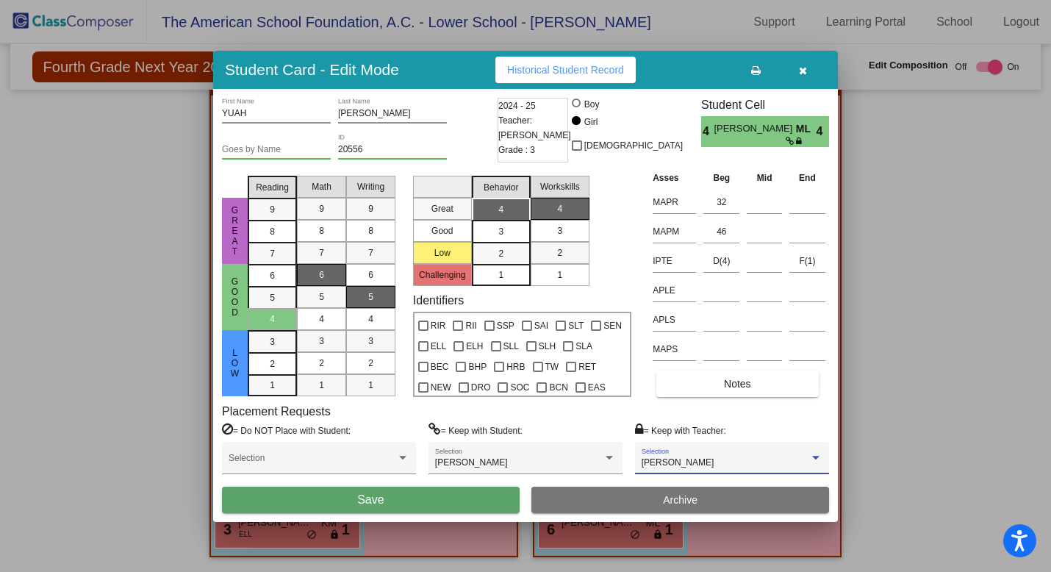
click at [468, 505] on button "Save" at bounding box center [371, 499] width 298 height 26
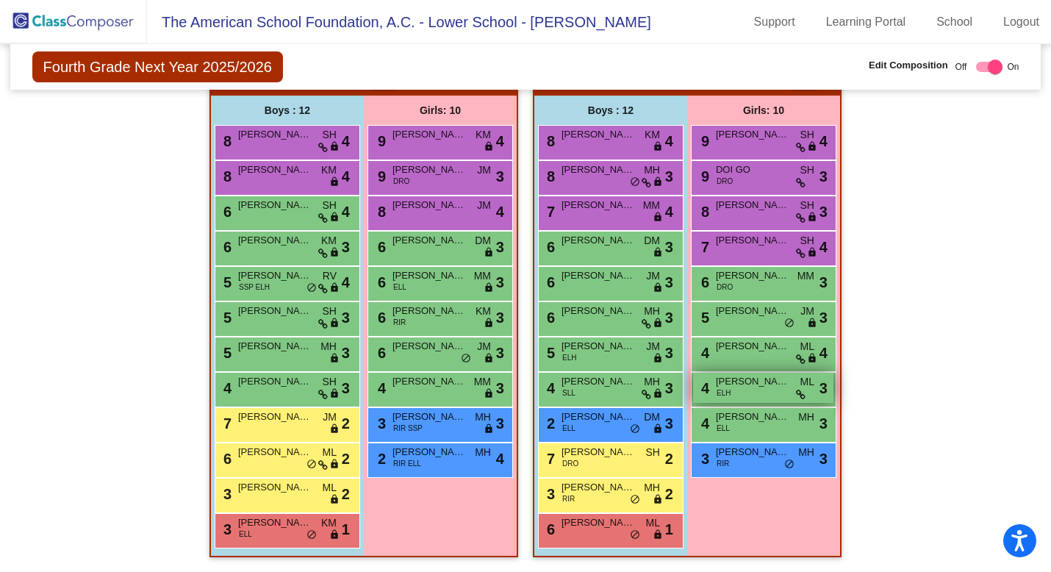
click at [774, 390] on div "4 [PERSON_NAME] ELH ML lock do_not_disturb_alt 3" at bounding box center [763, 388] width 140 height 30
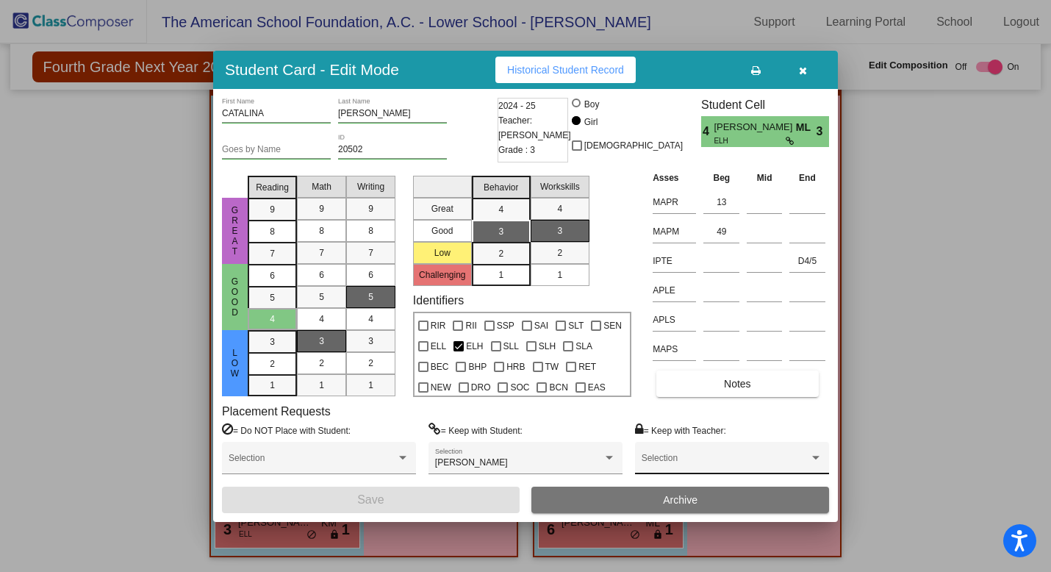
click at [747, 463] on span at bounding box center [725, 463] width 168 height 10
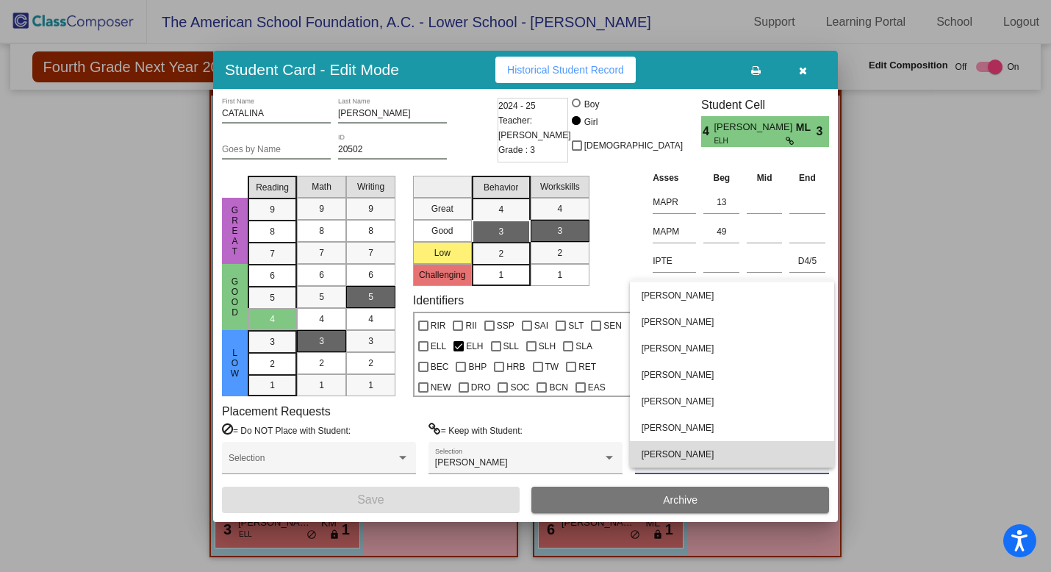
click at [746, 457] on span "[PERSON_NAME]" at bounding box center [731, 454] width 181 height 26
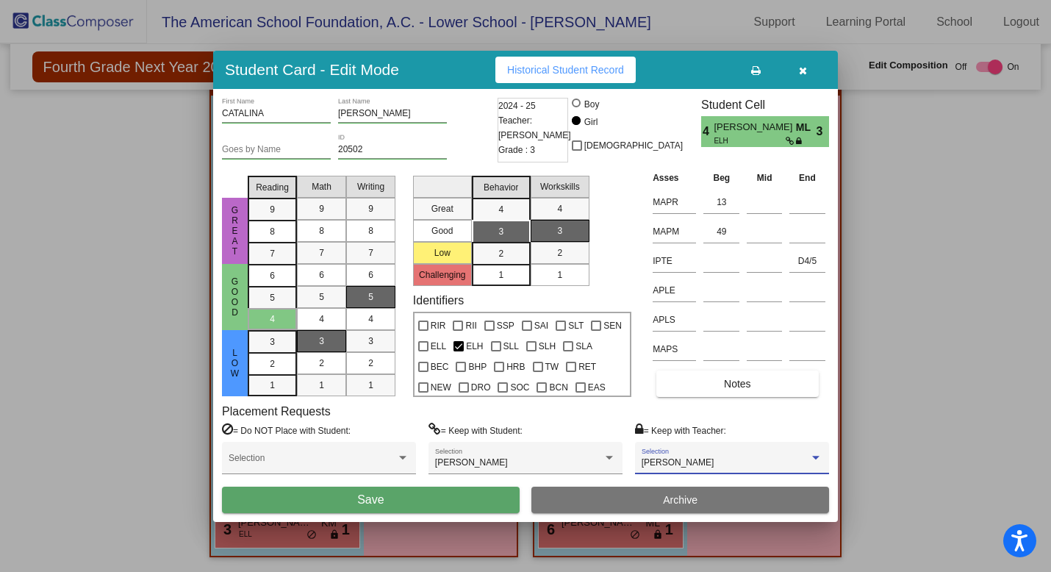
click at [497, 495] on button "Save" at bounding box center [371, 499] width 298 height 26
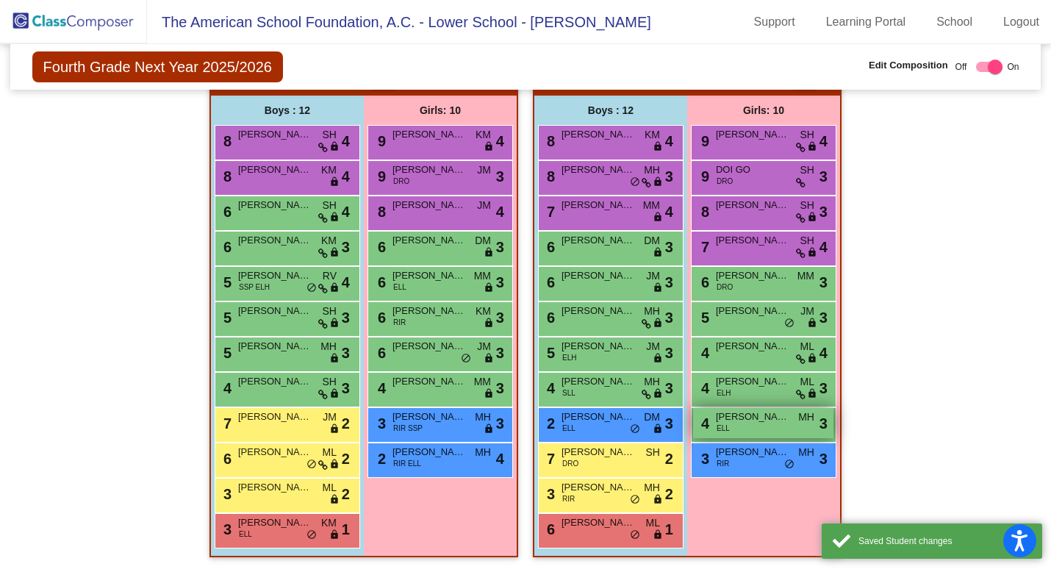
click at [753, 420] on div "4 [PERSON_NAME] [PERSON_NAME] lock do_not_disturb_alt 3" at bounding box center [763, 423] width 140 height 30
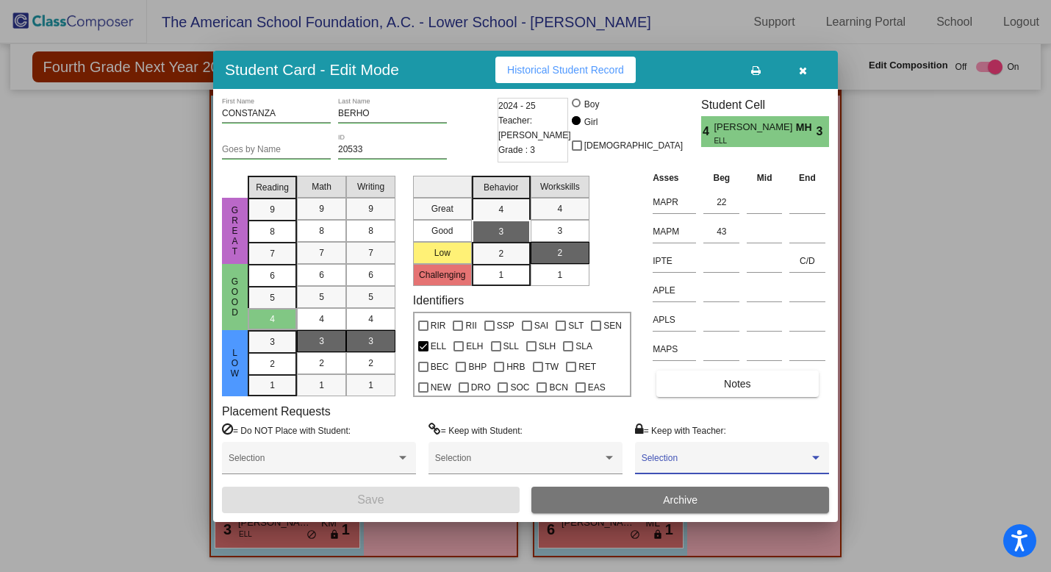
click at [747, 463] on span at bounding box center [725, 463] width 168 height 10
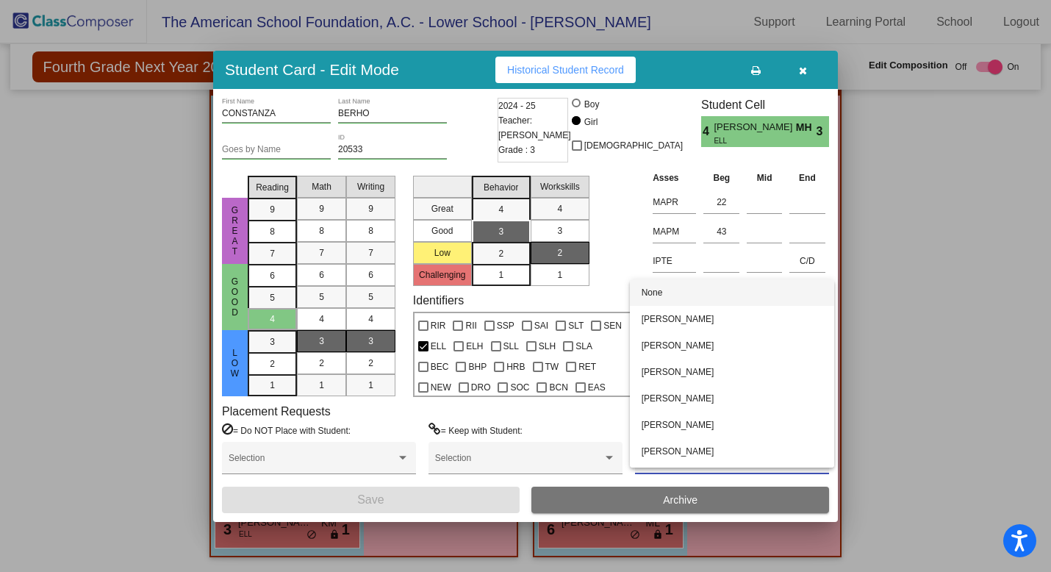
click at [930, 300] on div at bounding box center [525, 286] width 1051 height 572
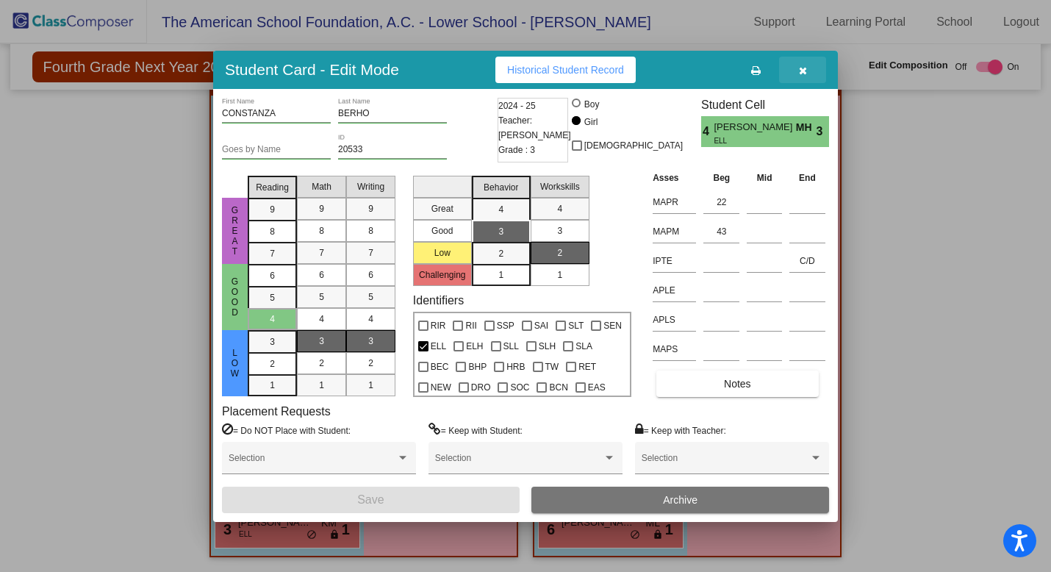
click at [805, 68] on icon "button" at bounding box center [803, 70] width 8 height 10
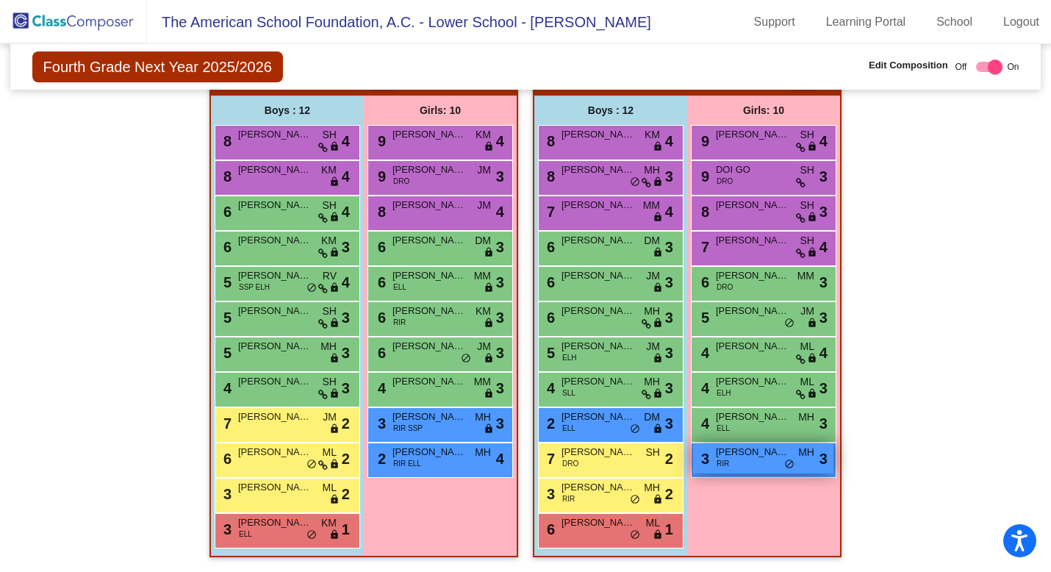
click at [749, 450] on span "[PERSON_NAME]" at bounding box center [752, 452] width 73 height 15
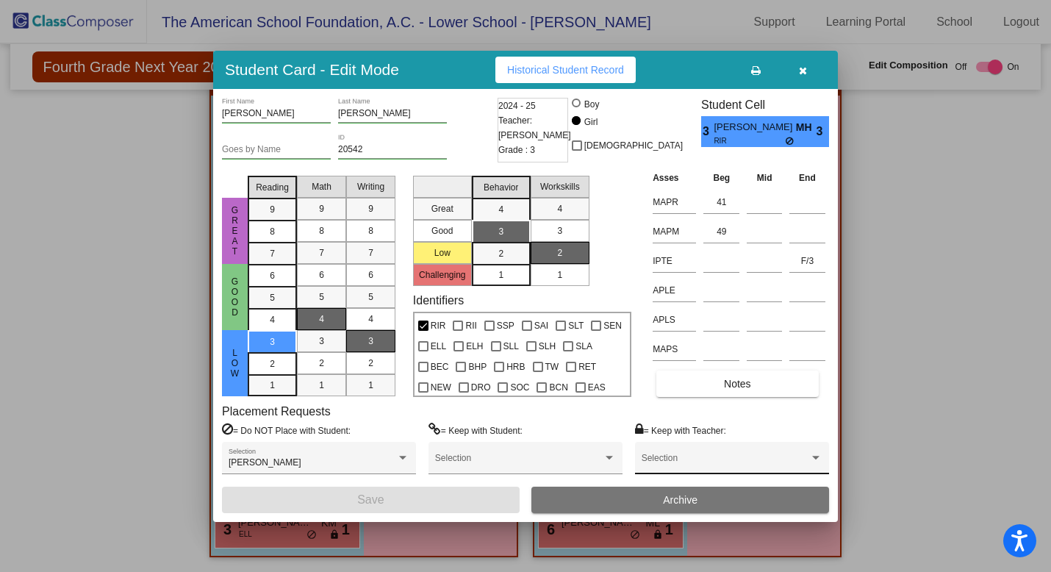
click at [749, 452] on div "Selection" at bounding box center [731, 461] width 181 height 26
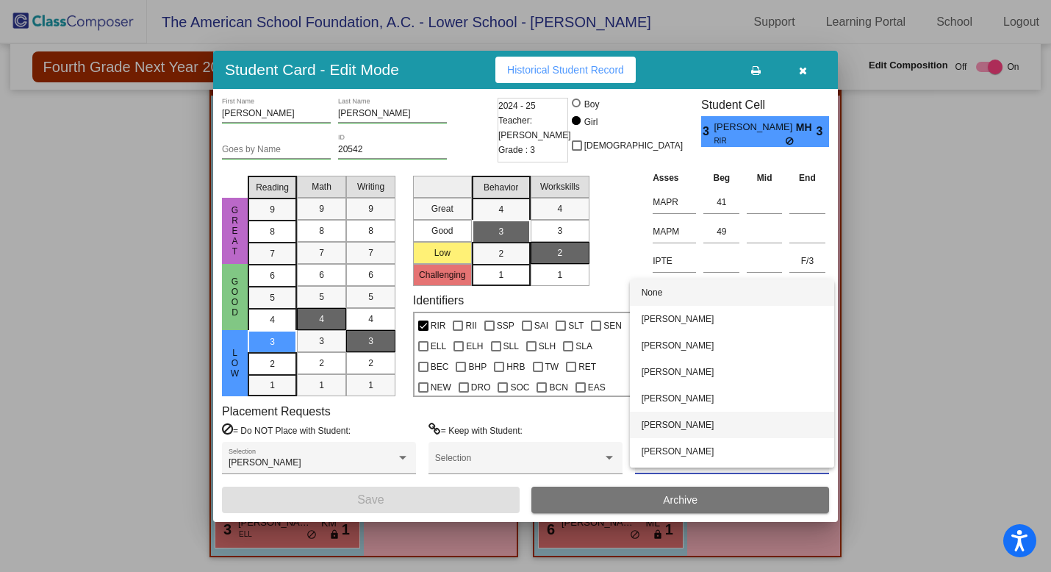
scroll to position [10, 0]
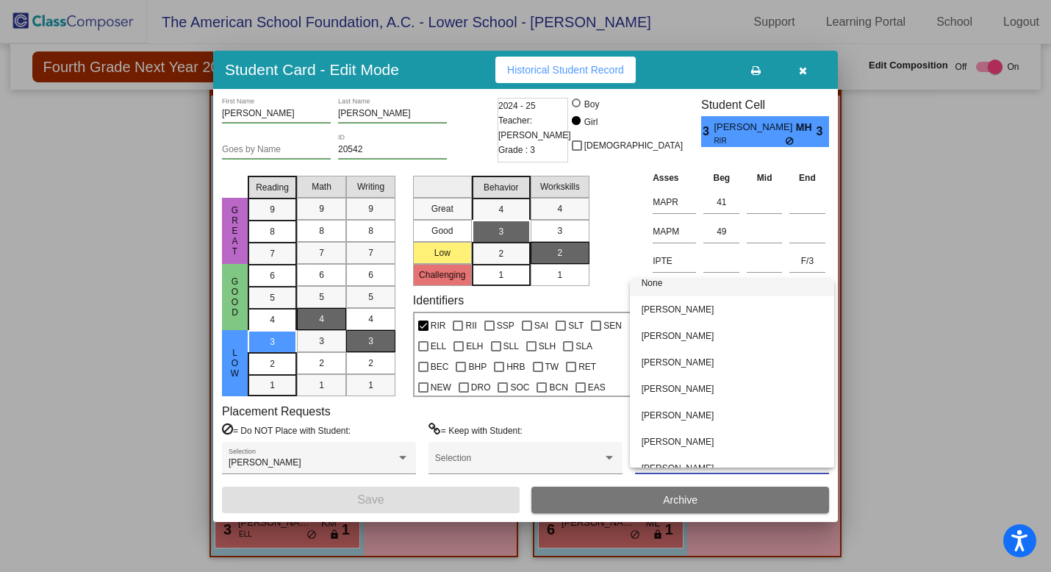
click at [805, 70] on div at bounding box center [525, 286] width 1051 height 572
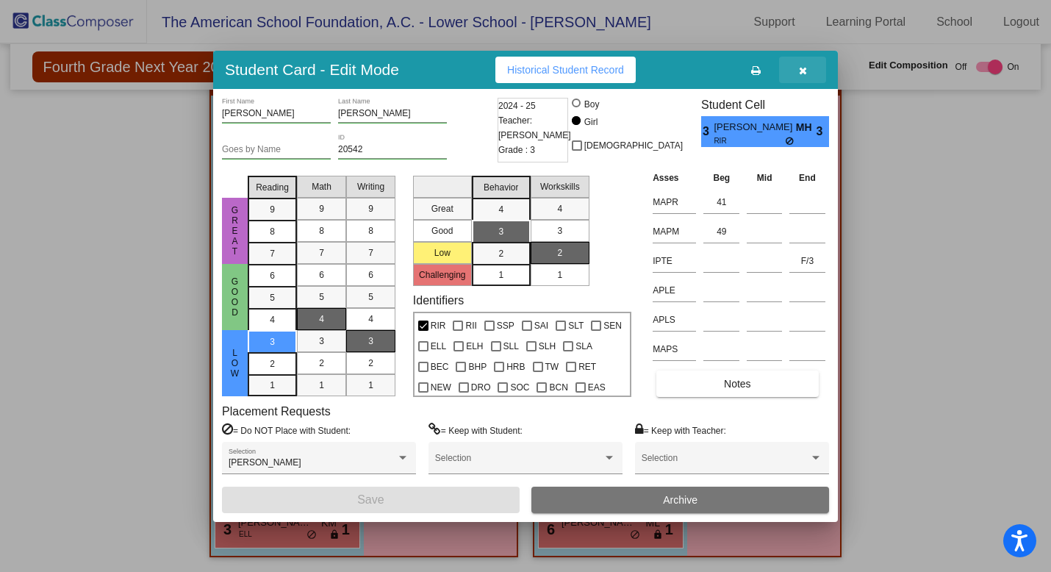
click at [805, 72] on icon "button" at bounding box center [803, 70] width 8 height 10
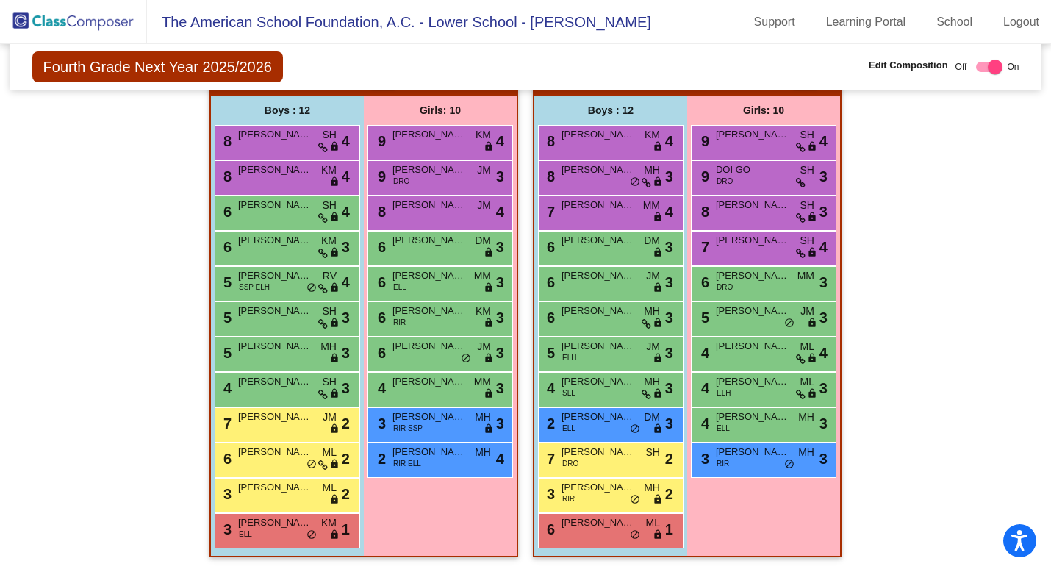
click at [183, 66] on span "Fourth Grade Next Year 2025/2026" at bounding box center [157, 66] width 251 height 31
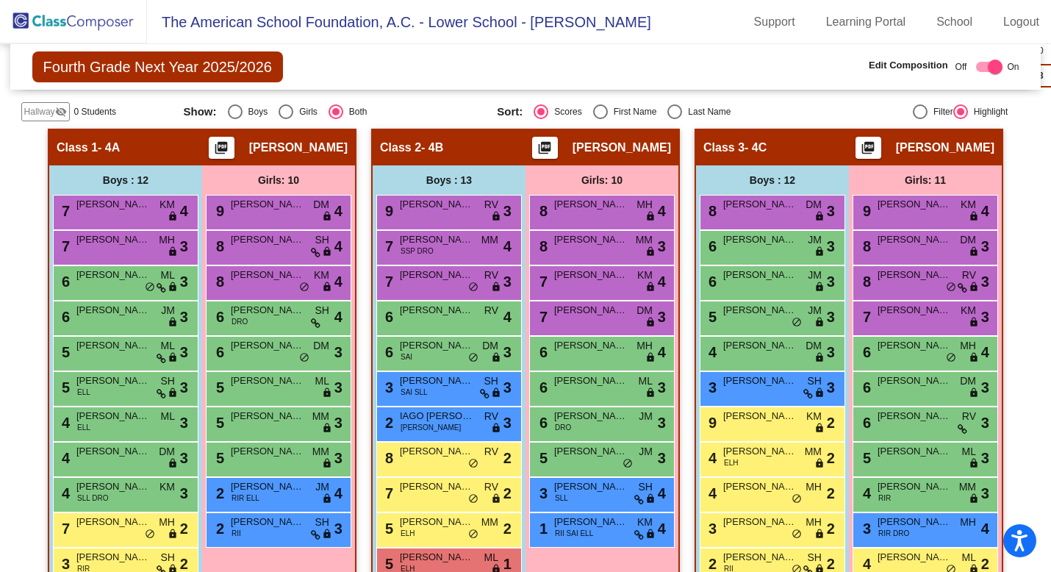
scroll to position [0, 0]
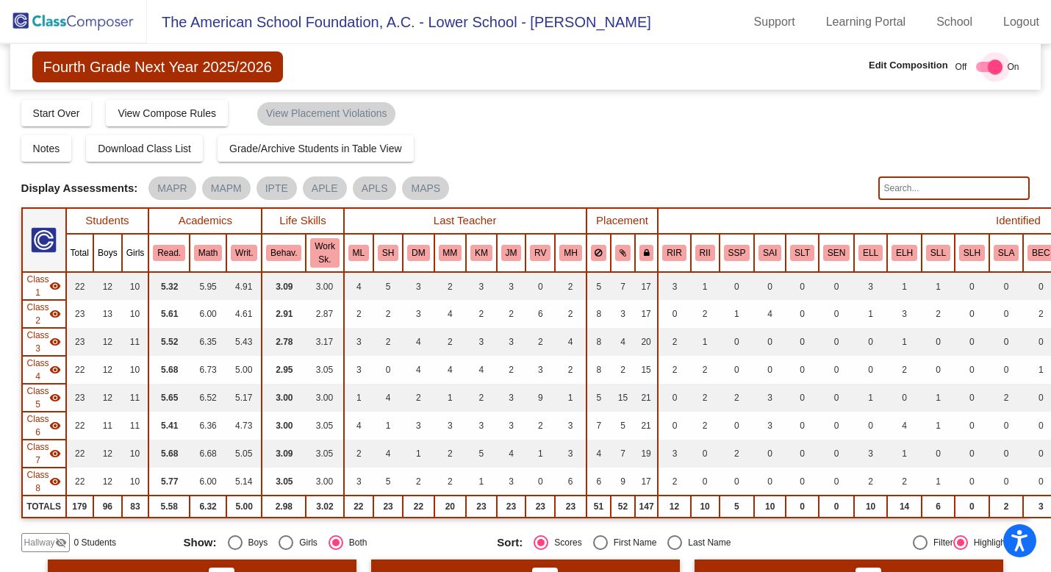
click at [988, 66] on div at bounding box center [995, 67] width 15 height 15
checkbox input "false"
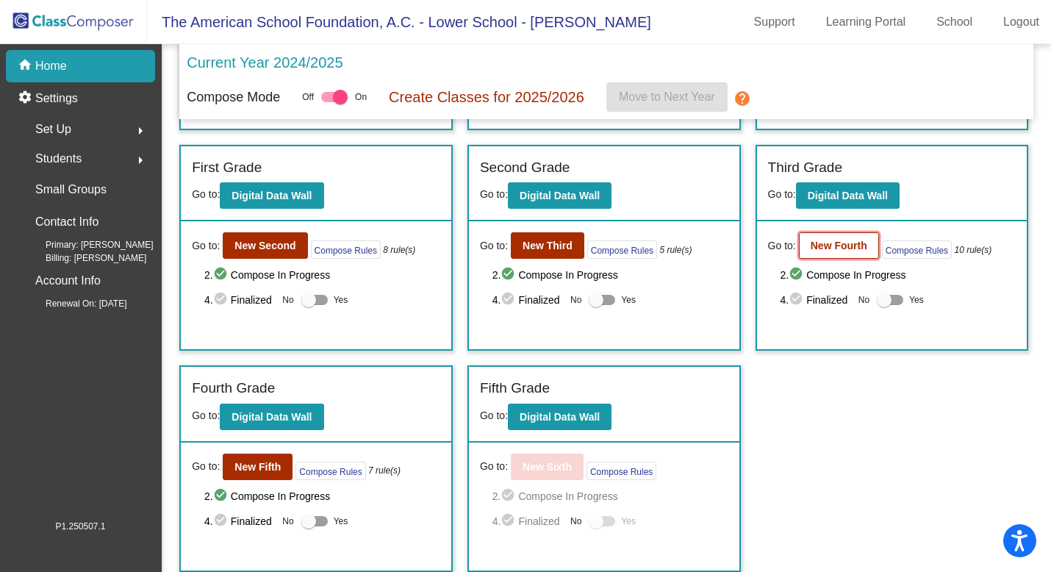
click at [854, 246] on b "New Fourth" at bounding box center [838, 246] width 57 height 12
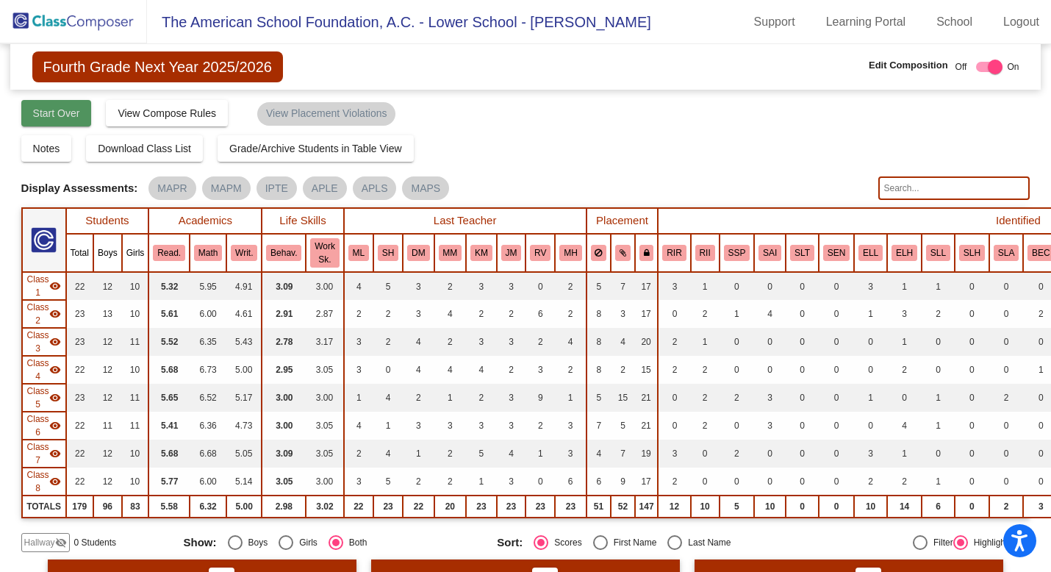
click at [76, 112] on span "Start Over" at bounding box center [56, 113] width 47 height 12
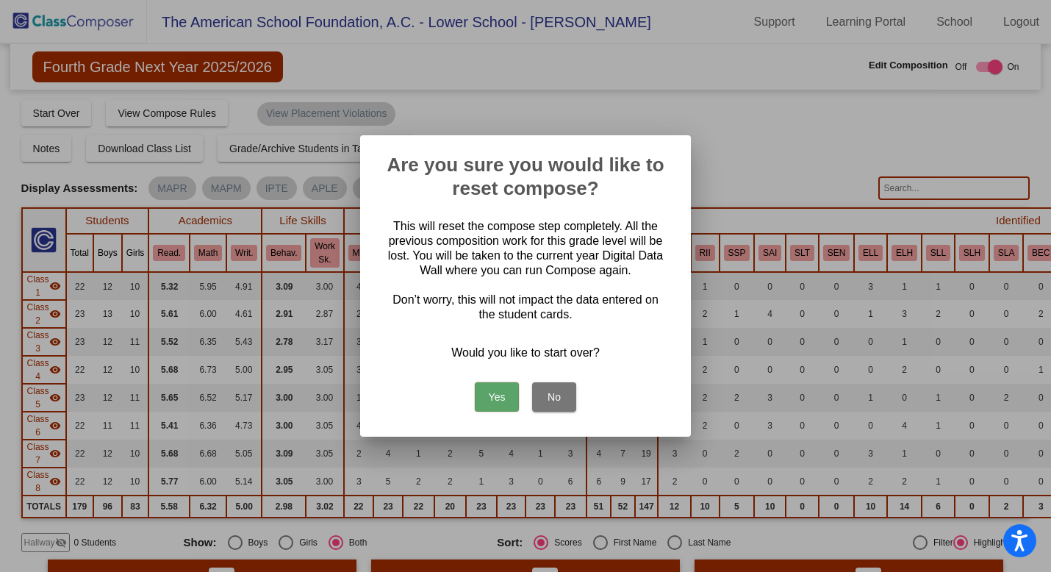
click at [502, 397] on button "Yes" at bounding box center [497, 396] width 44 height 29
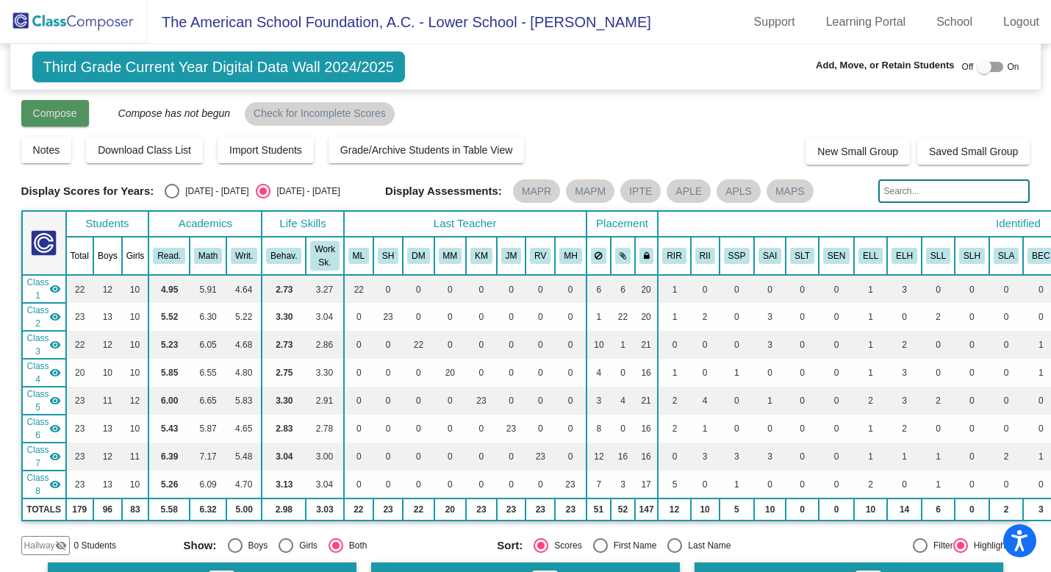
click at [73, 110] on span "Compose" at bounding box center [55, 113] width 44 height 12
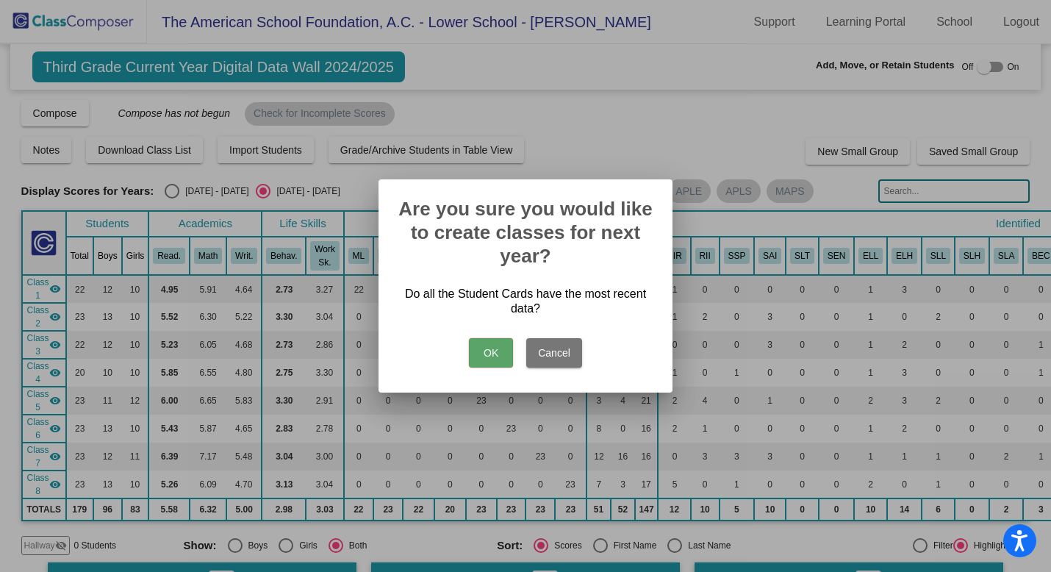
click at [497, 355] on button "OK" at bounding box center [491, 352] width 44 height 29
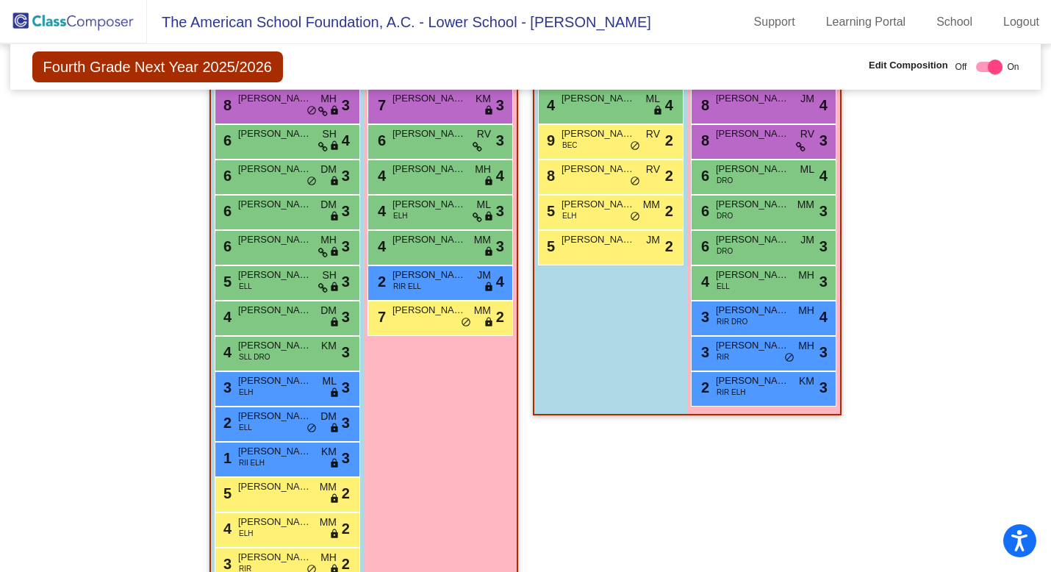
scroll to position [1815, 0]
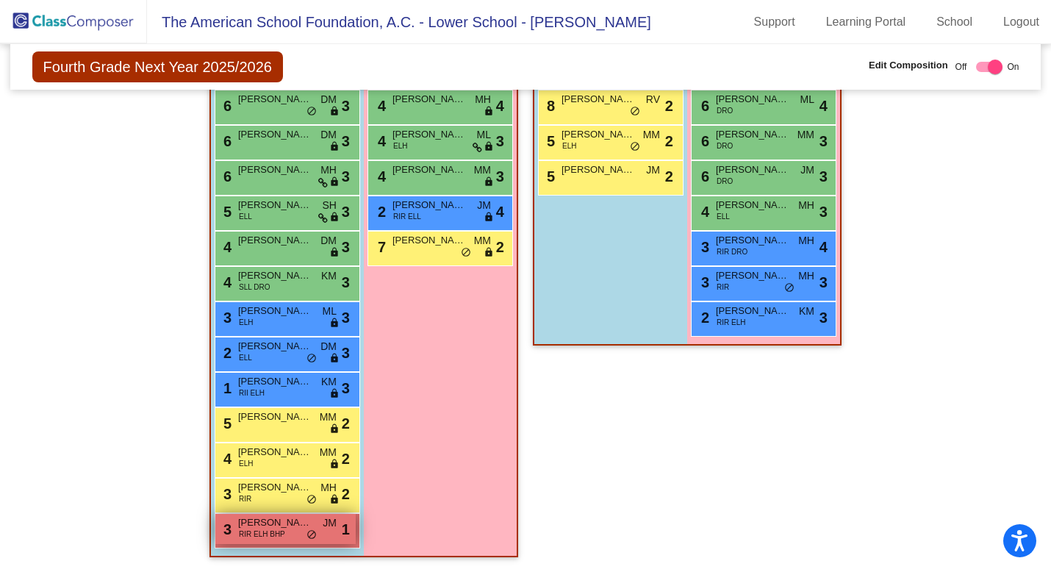
click at [289, 523] on div "3 [PERSON_NAME] RIR ELH BHP JM lock do_not_disturb_alt 1" at bounding box center [285, 529] width 140 height 30
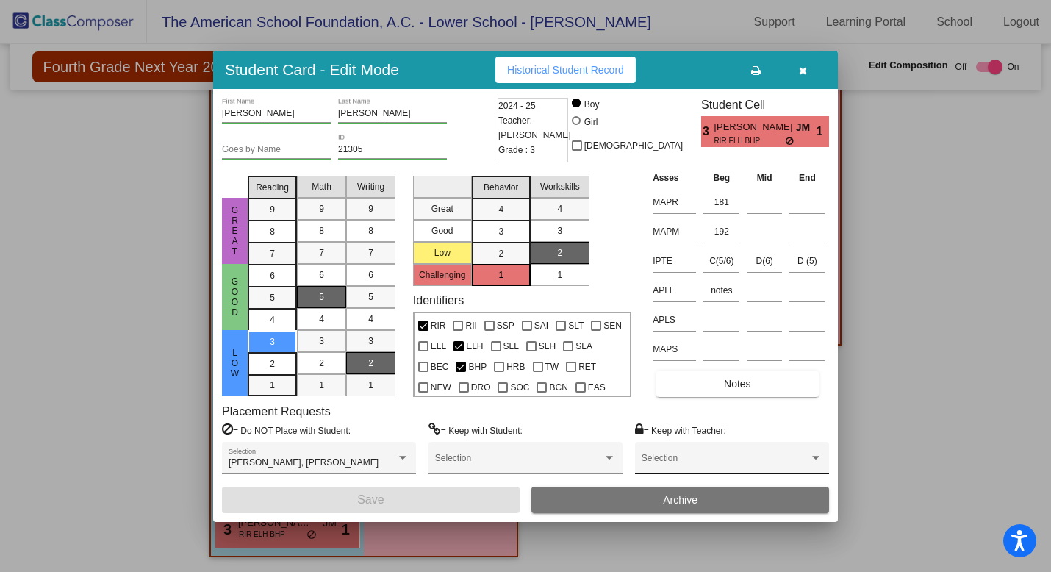
click at [671, 456] on div "Selection" at bounding box center [731, 461] width 181 height 26
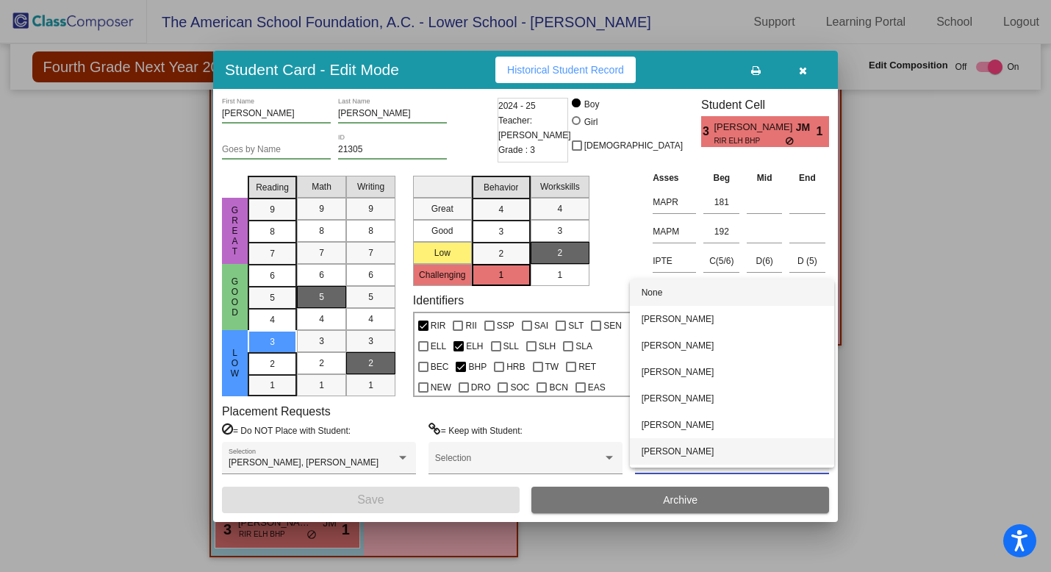
scroll to position [24, 0]
click at [907, 417] on div at bounding box center [525, 286] width 1051 height 572
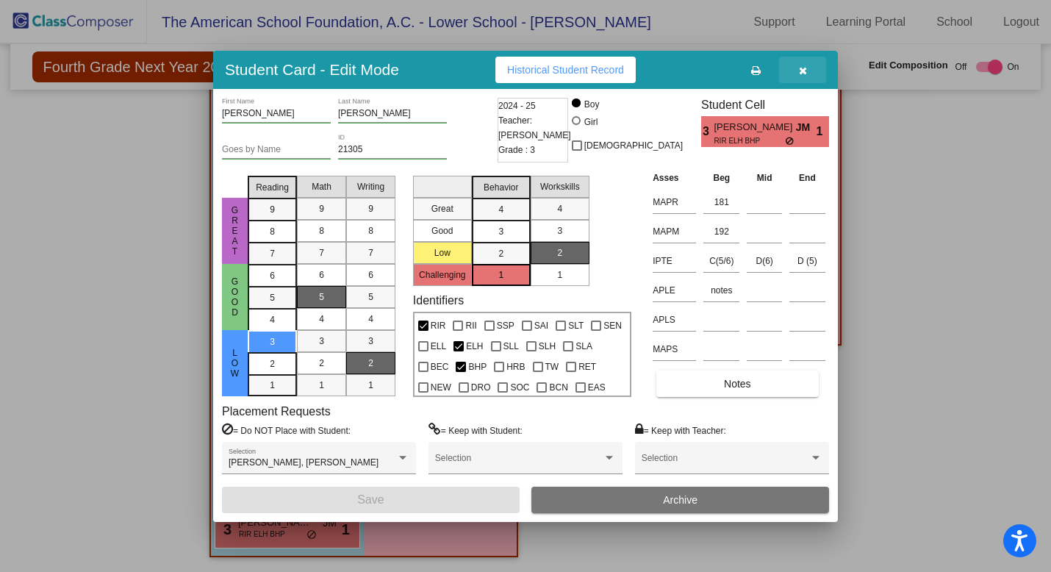
click at [808, 68] on button "button" at bounding box center [802, 70] width 47 height 26
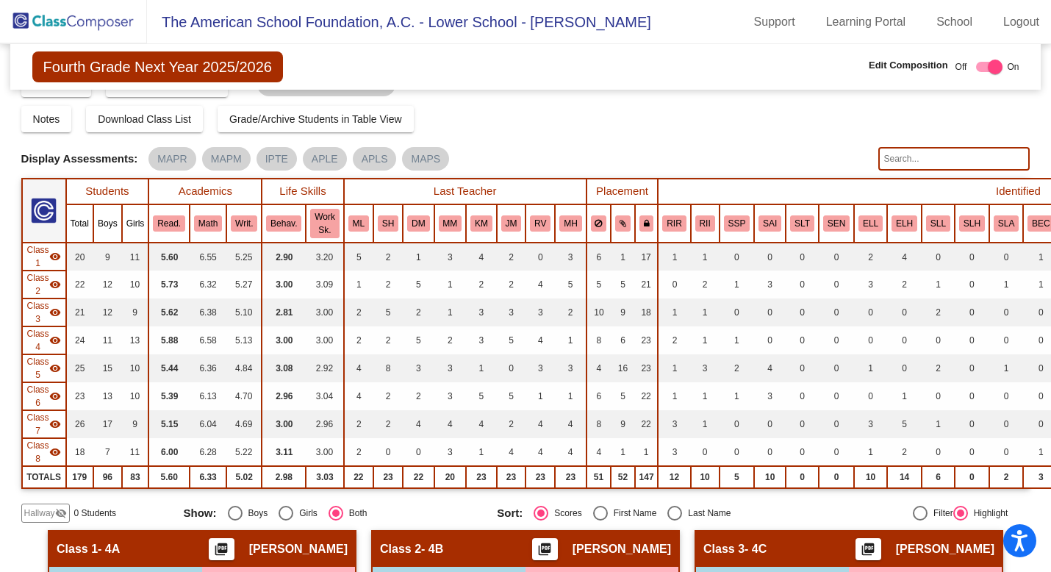
scroll to position [0, 0]
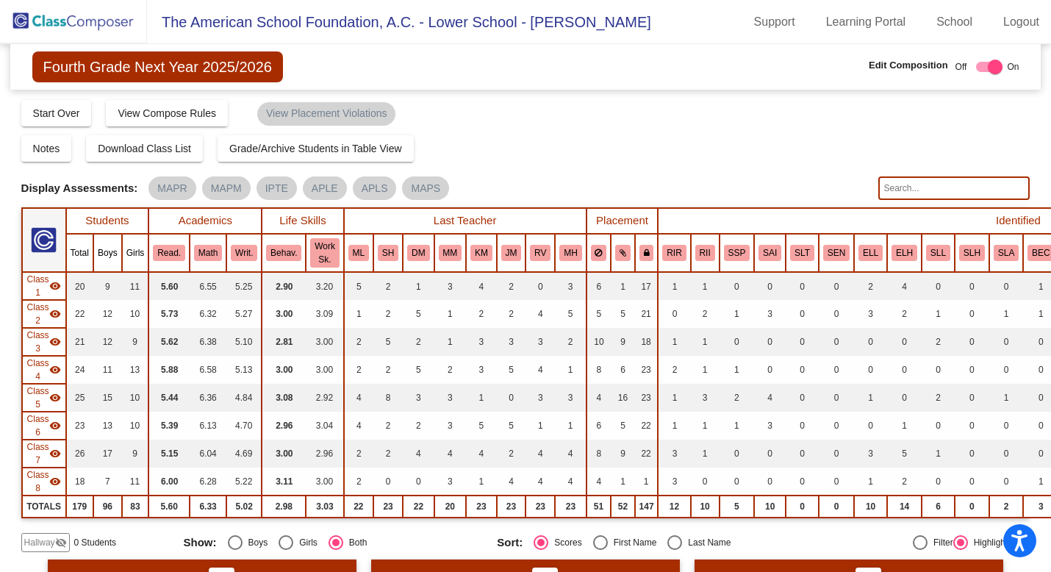
click at [896, 188] on input "text" at bounding box center [953, 188] width 151 height 24
click at [896, 190] on input "text" at bounding box center [953, 188] width 151 height 24
click at [878, 135] on div "Notes Download Class List Import Students Grade/Archive Students in Table View …" at bounding box center [525, 148] width 1009 height 26
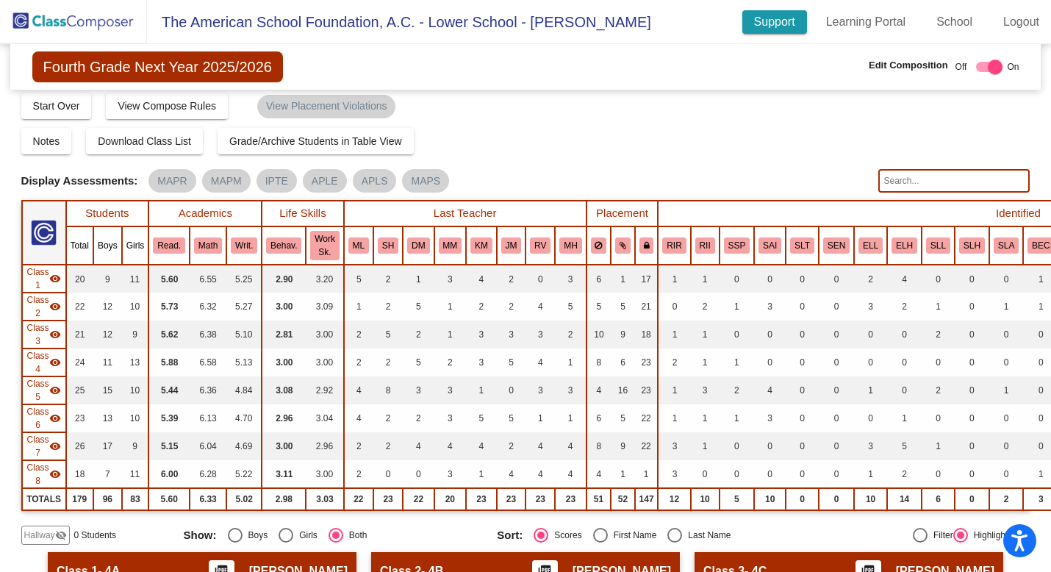
click at [752, 29] on link "Support" at bounding box center [774, 22] width 65 height 24
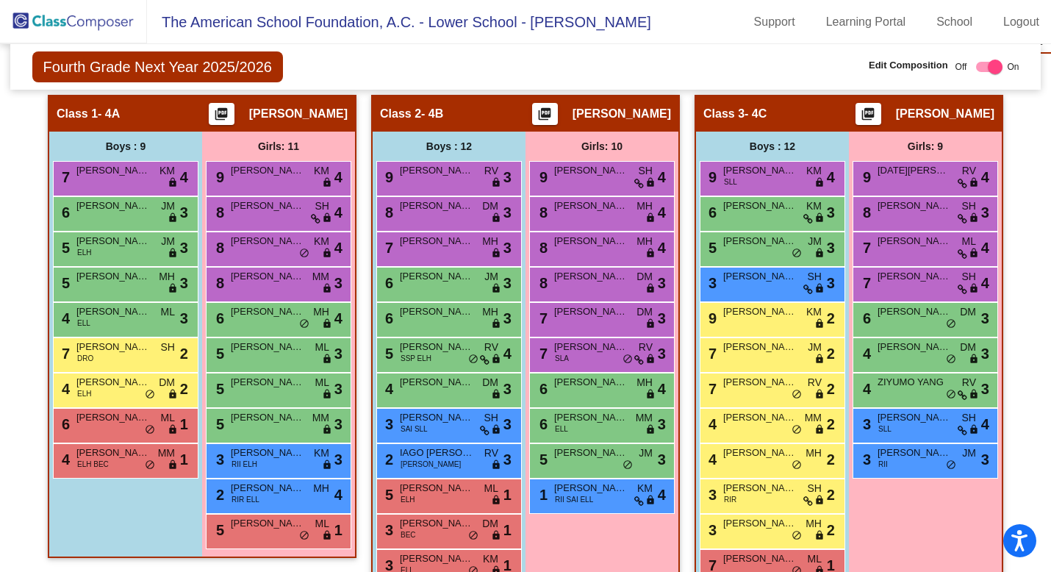
scroll to position [462, 0]
